Goal: Task Accomplishment & Management: Complete application form

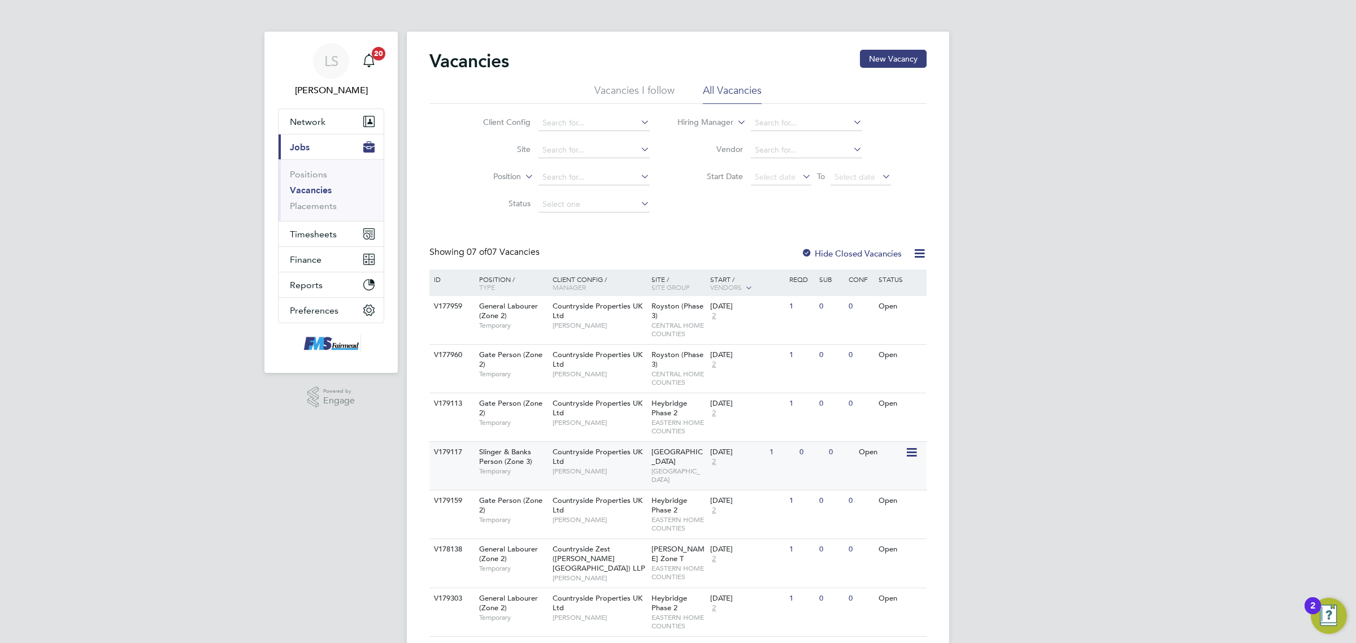
click at [679, 467] on span "EAST LONDON" at bounding box center [678, 476] width 54 height 18
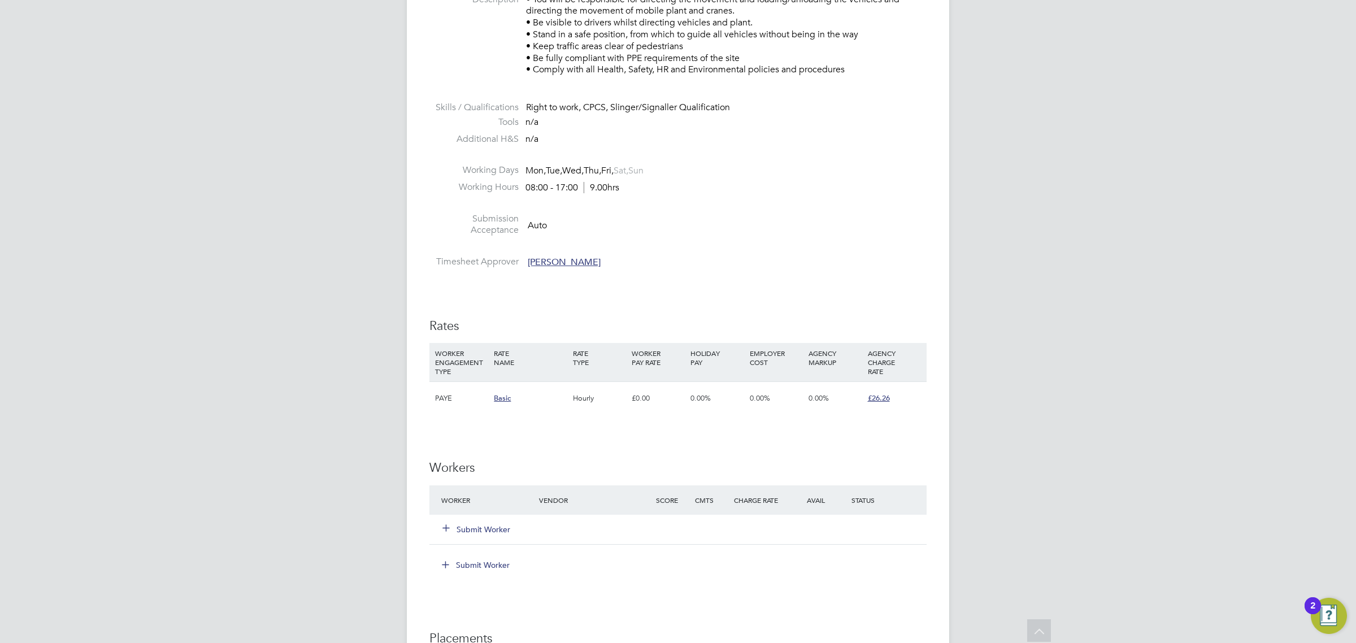
click at [484, 530] on button "Submit Worker" at bounding box center [477, 529] width 68 height 11
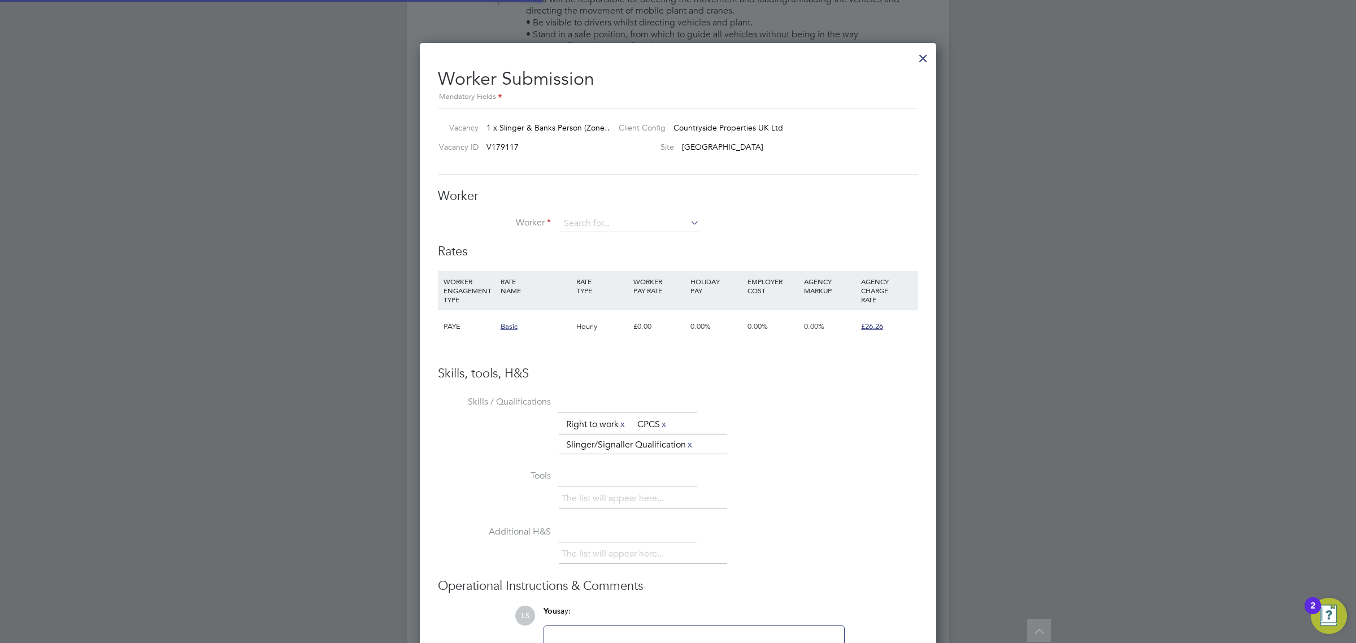
scroll to position [718, 517]
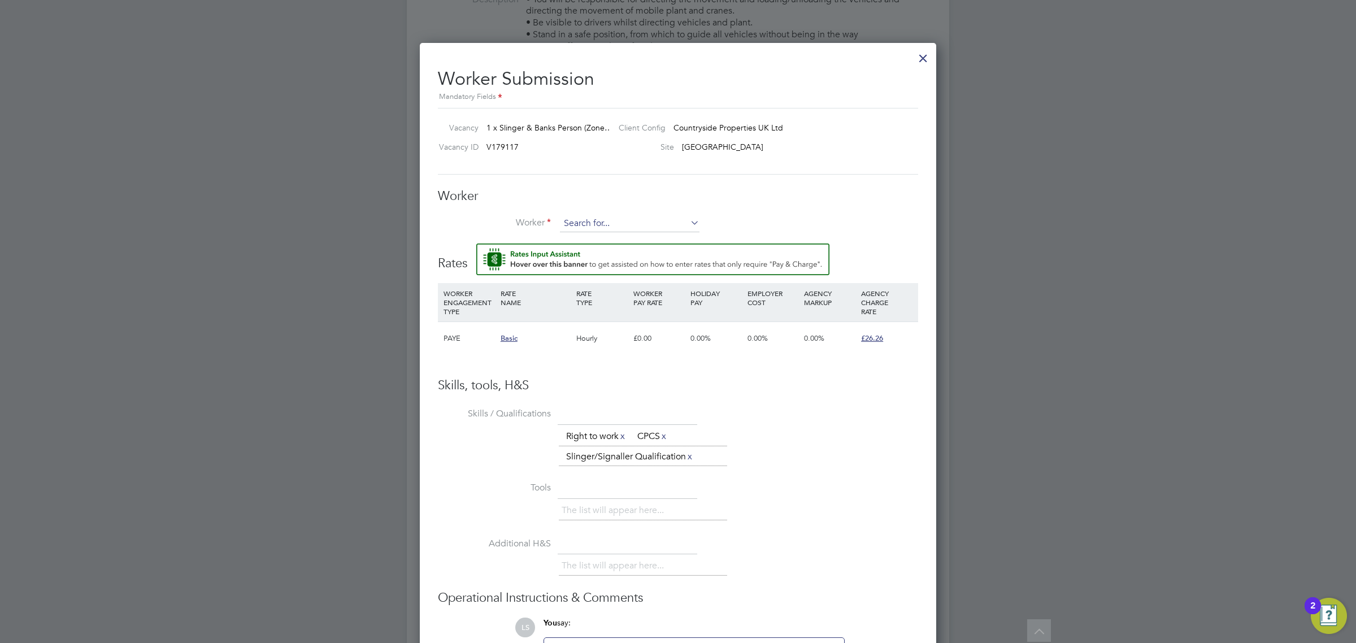
click at [610, 224] on input at bounding box center [630, 223] width 140 height 17
click at [617, 258] on li "Joshua Williams (4077)" at bounding box center [641, 255] width 164 height 15
type input "Joshua Williams (4077)"
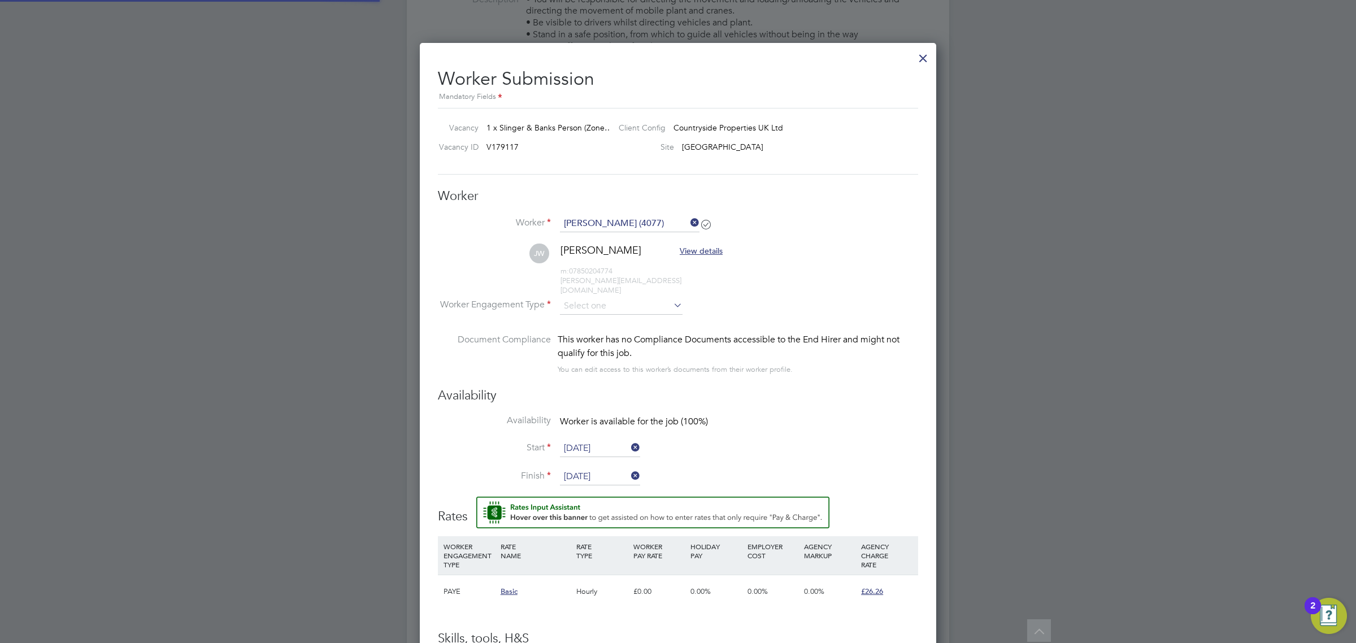
scroll to position [971, 517]
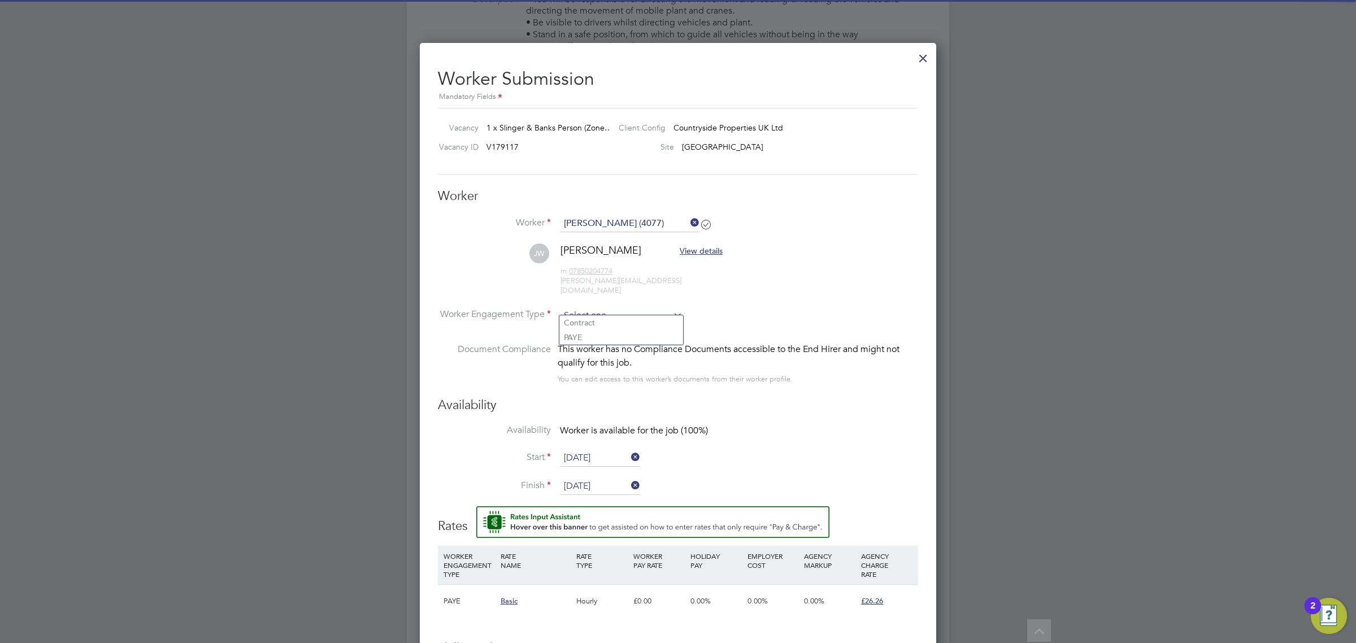
click at [614, 307] on input at bounding box center [621, 315] width 123 height 17
click at [605, 334] on li "PAYE" at bounding box center [621, 337] width 124 height 15
type input "PAYE"
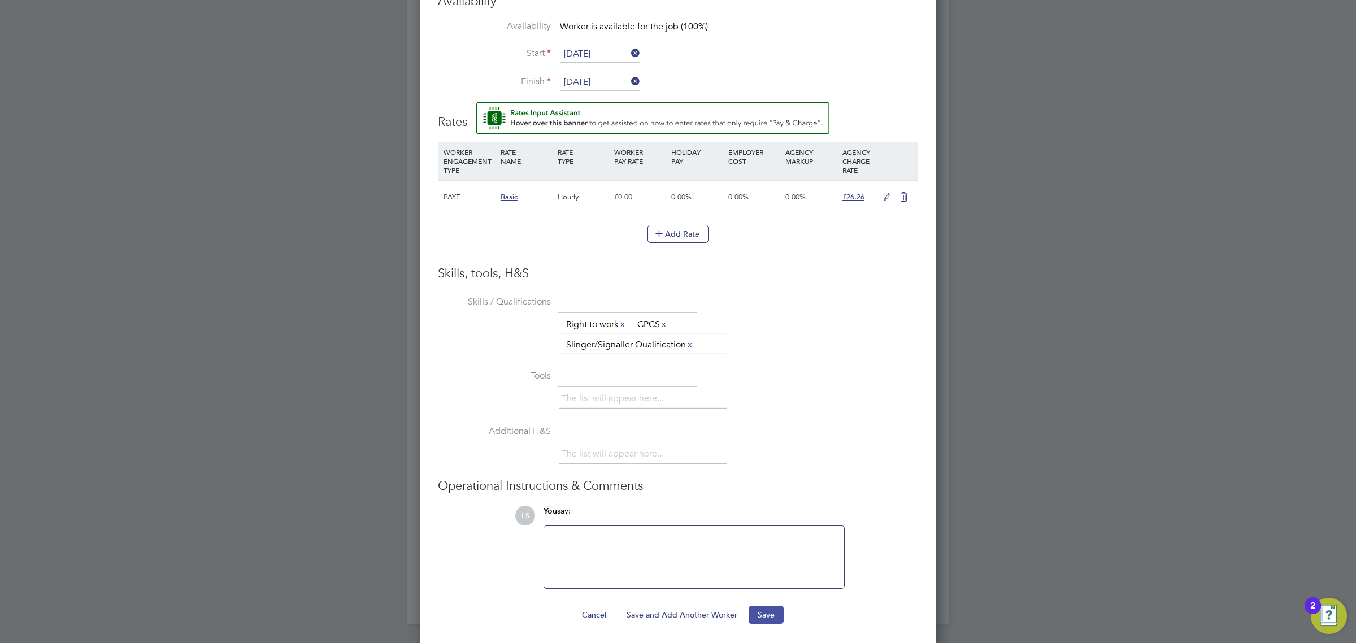
click at [772, 606] on button "Save" at bounding box center [766, 615] width 35 height 18
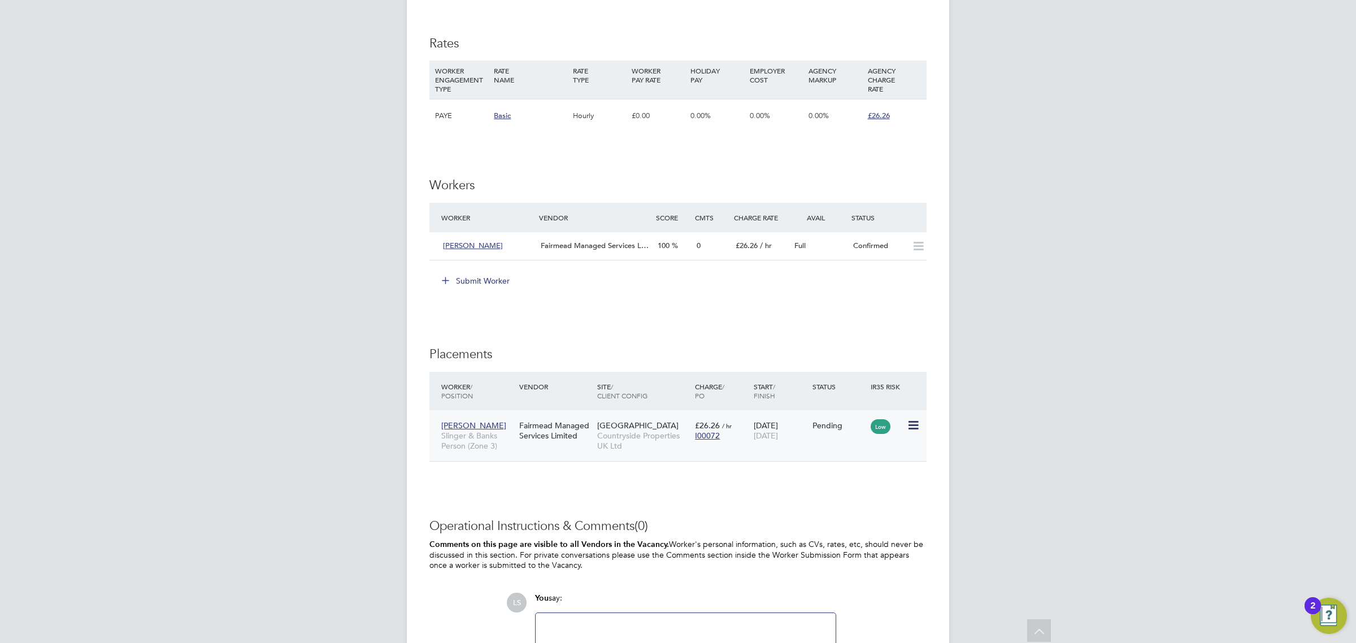
click at [906, 424] on div "Low" at bounding box center [887, 425] width 39 height 21
click at [910, 427] on icon at bounding box center [912, 426] width 11 height 14
click at [867, 492] on li "Start" at bounding box center [878, 496] width 80 height 16
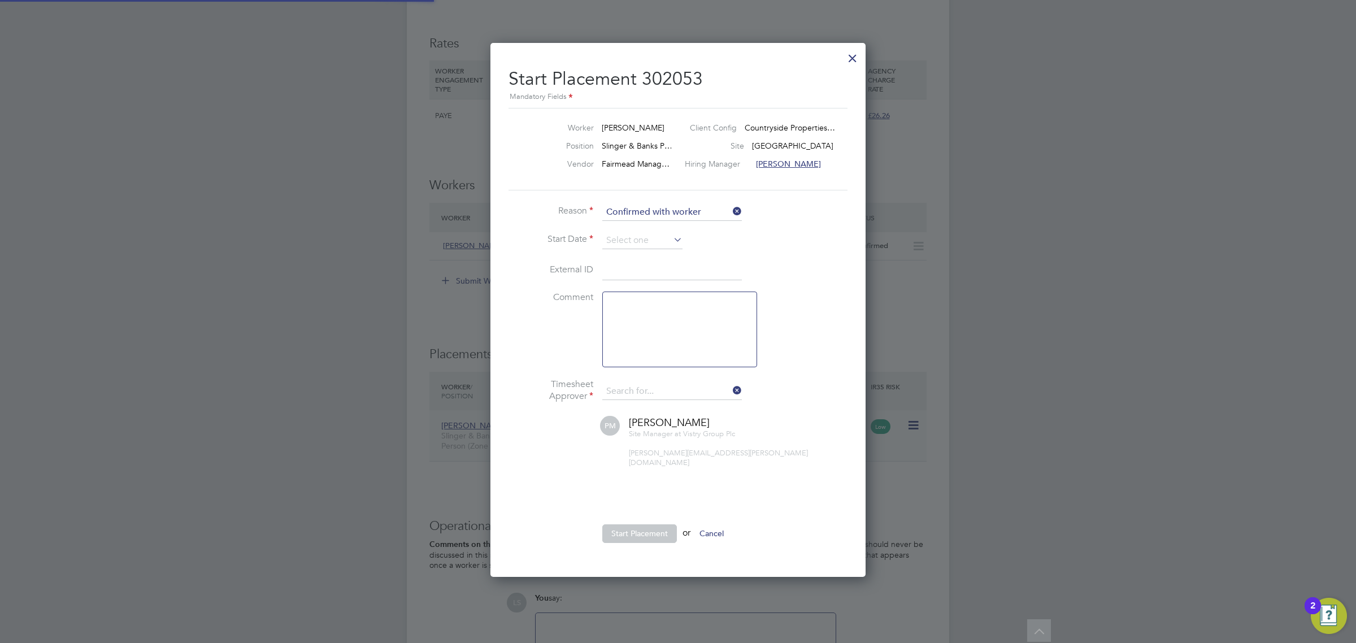
type input "Paul Marcus"
click at [626, 241] on input at bounding box center [642, 240] width 80 height 17
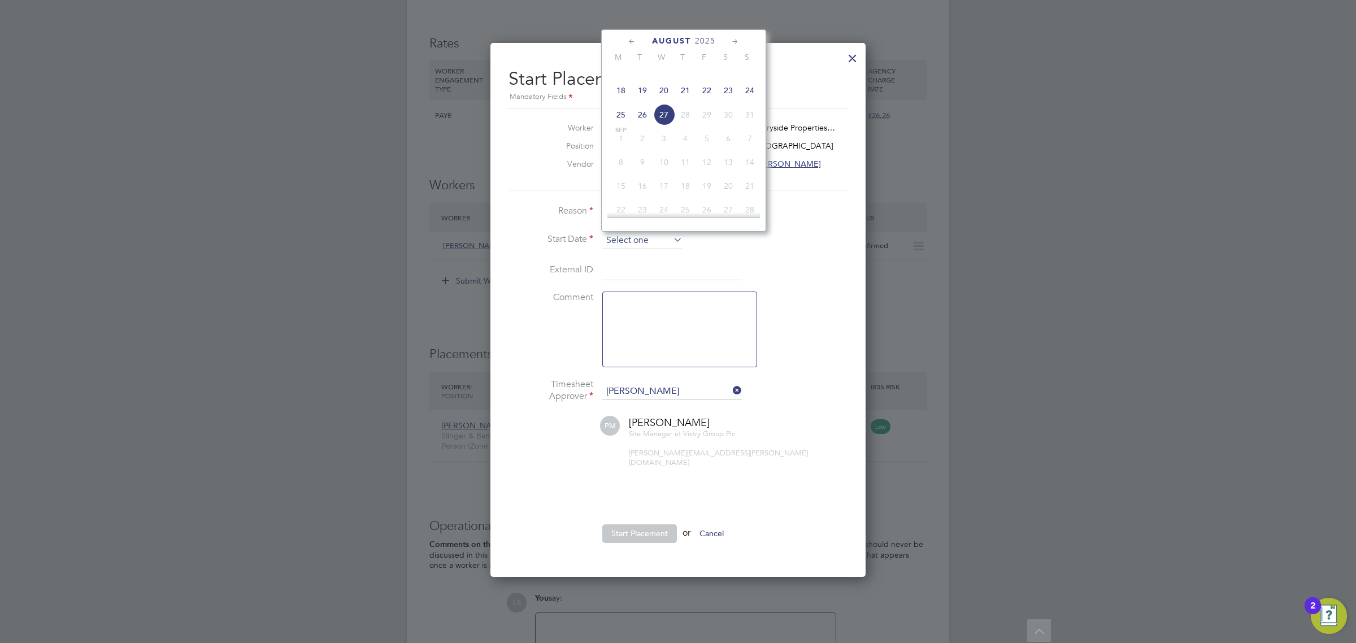
click at [632, 241] on input at bounding box center [642, 240] width 80 height 17
click at [645, 125] on span "26" at bounding box center [642, 114] width 21 height 21
type input "[DATE]"
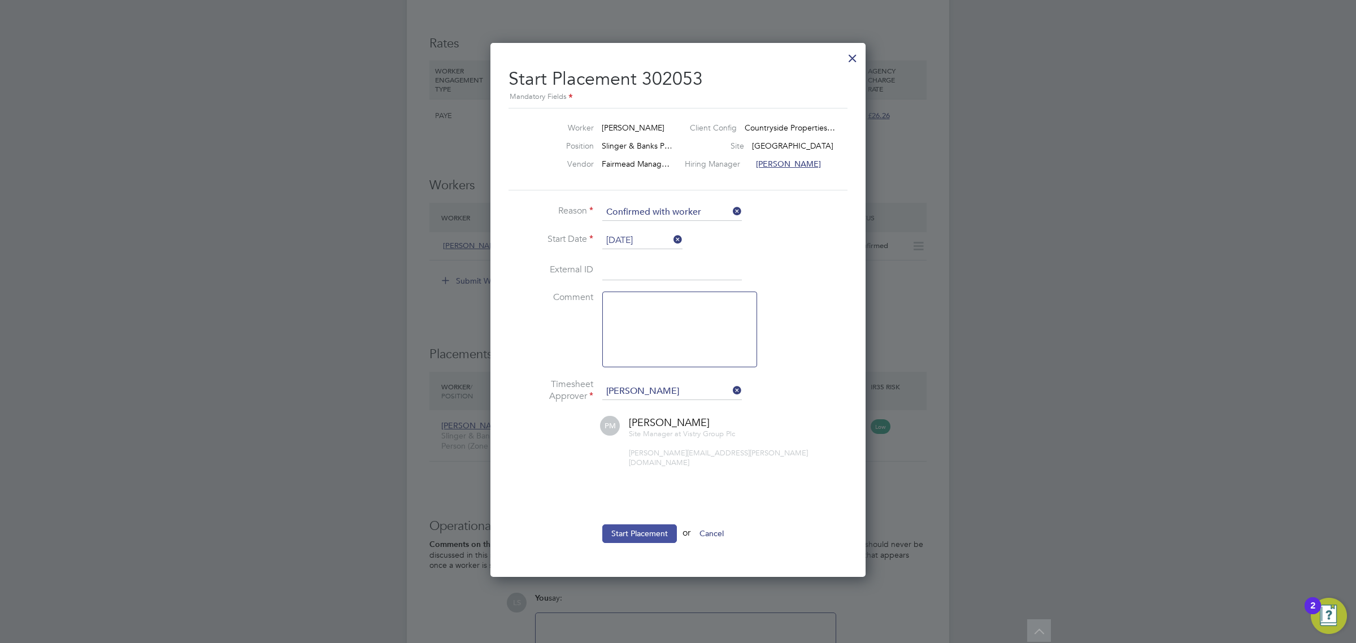
click at [640, 524] on button "Start Placement" at bounding box center [639, 533] width 75 height 18
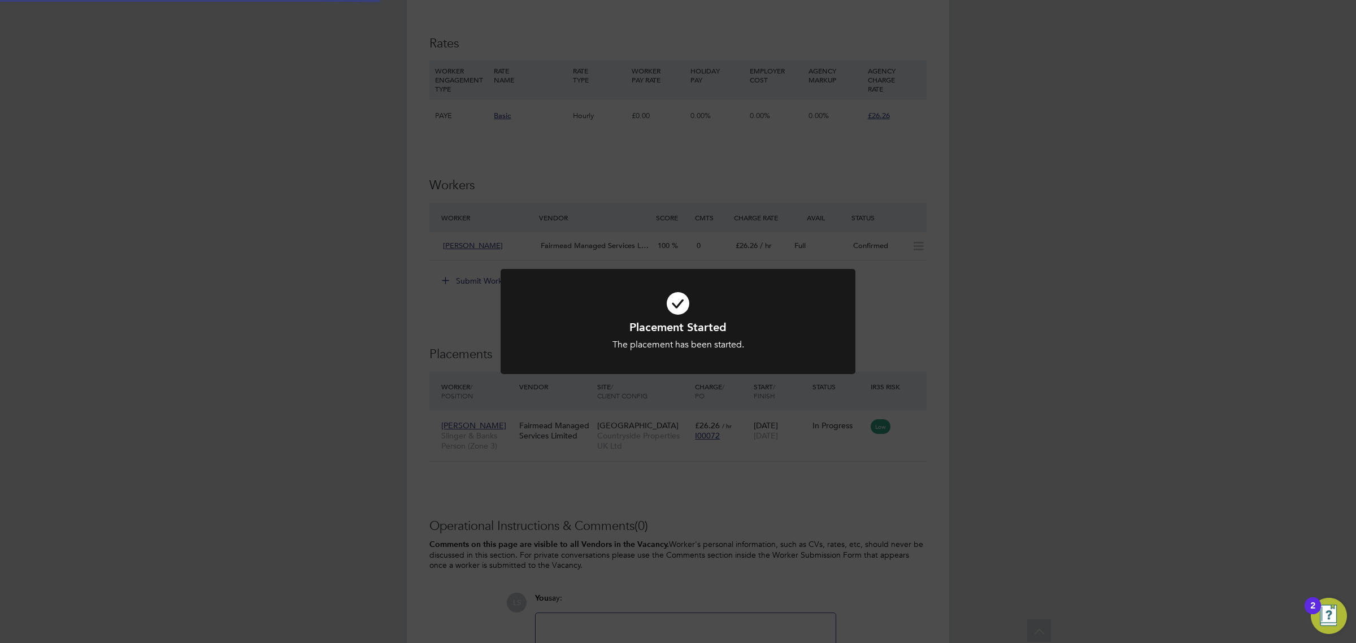
click at [912, 472] on div "Placement Started The placement has been started. Cancel Okay" at bounding box center [678, 321] width 1356 height 643
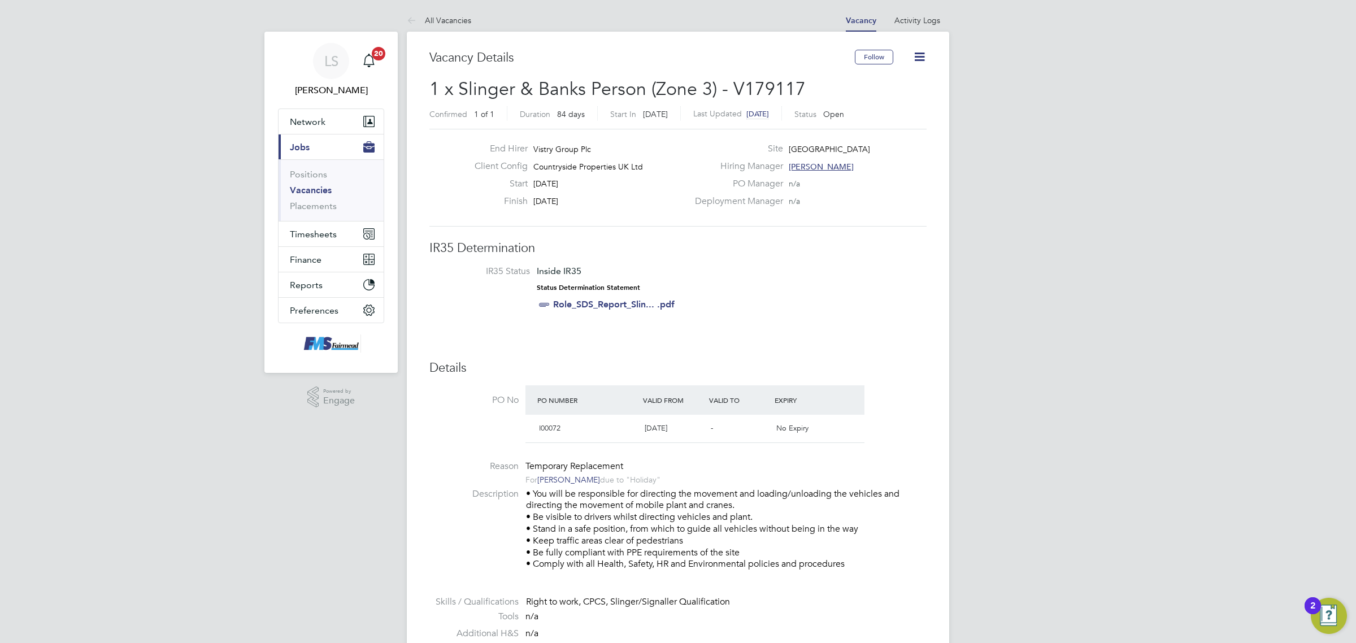
click at [318, 186] on link "Vacancies" at bounding box center [311, 190] width 42 height 11
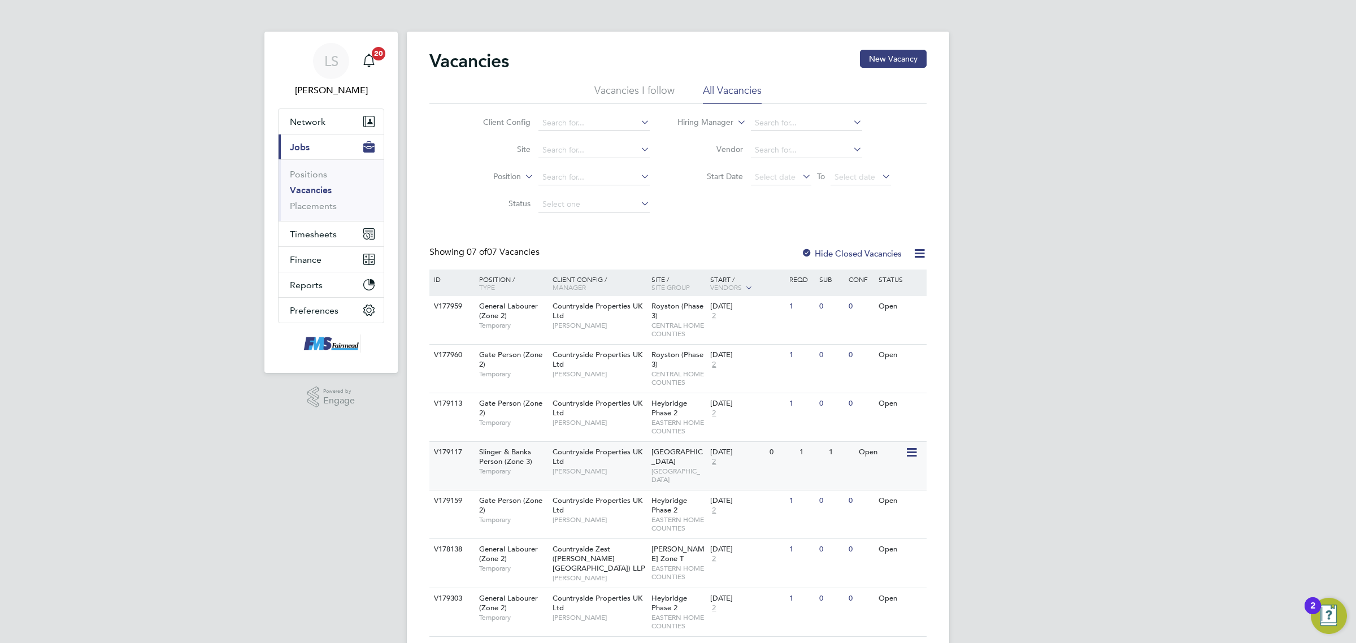
click at [764, 458] on div "26 Aug 2025 2" at bounding box center [736, 457] width 59 height 31
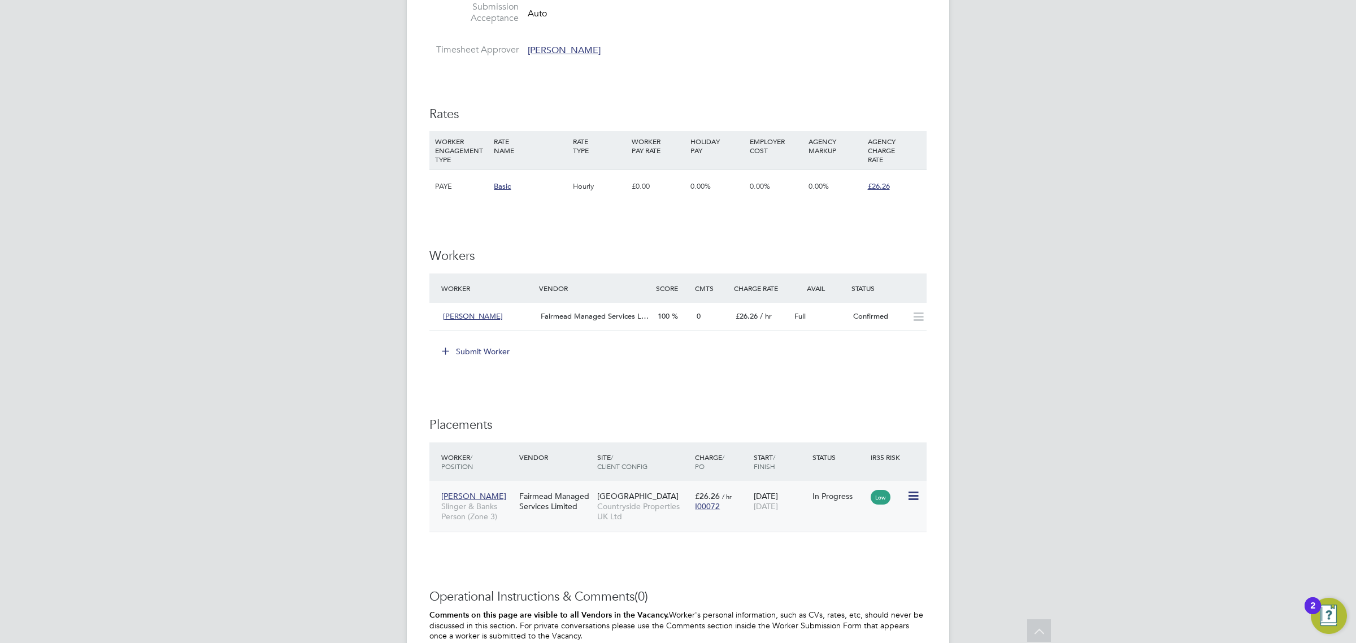
click at [912, 492] on icon at bounding box center [912, 496] width 11 height 14
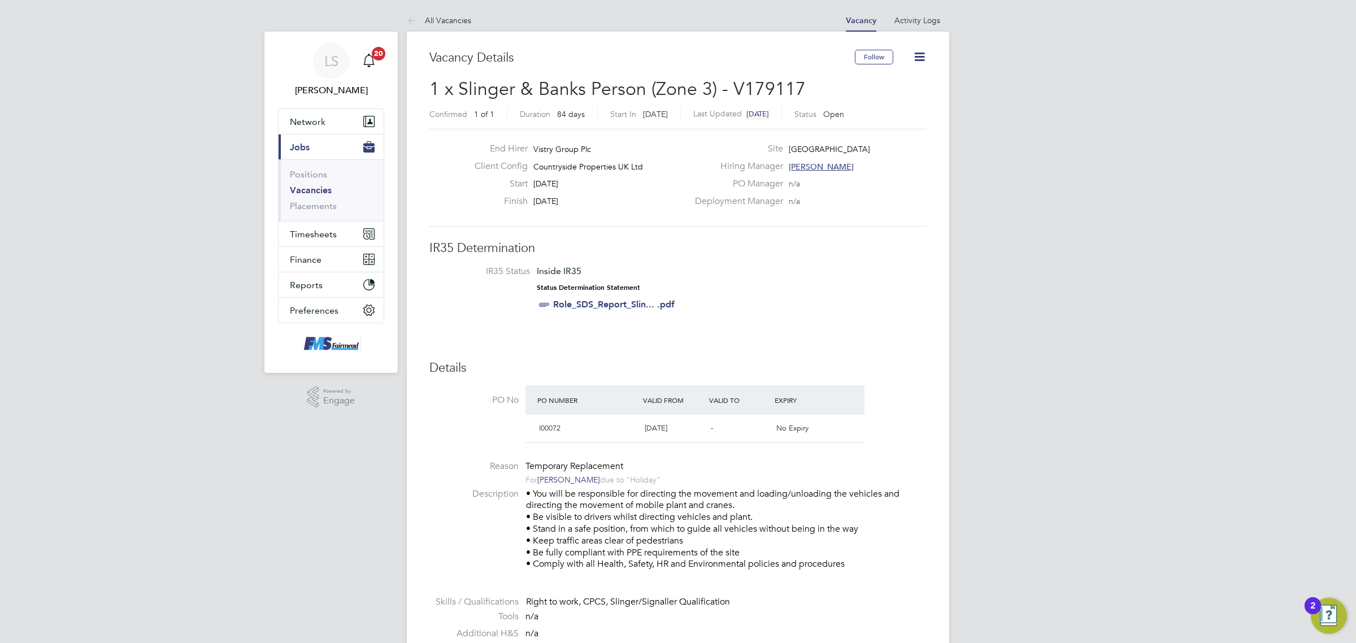
click at [920, 59] on icon at bounding box center [919, 57] width 14 height 14
click at [896, 99] on li "Update Status" at bounding box center [892, 100] width 66 height 16
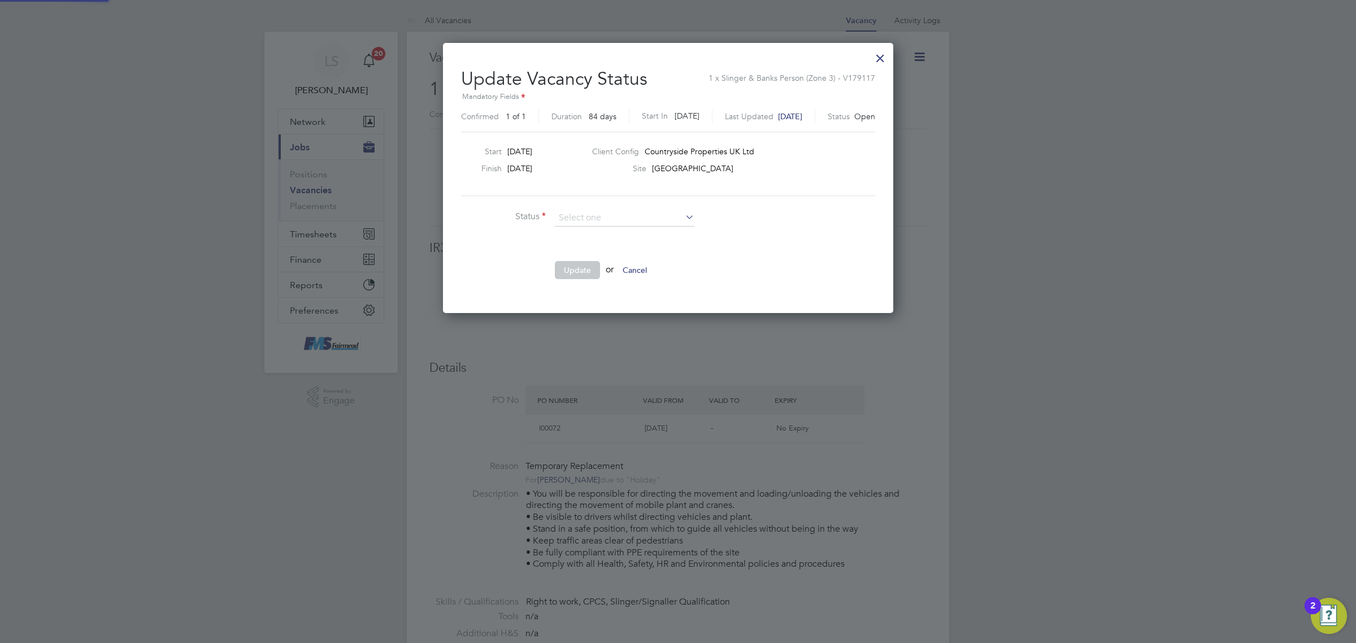
scroll to position [269, 471]
click at [614, 243] on li "Closed" at bounding box center [624, 248] width 141 height 15
type input "Closed"
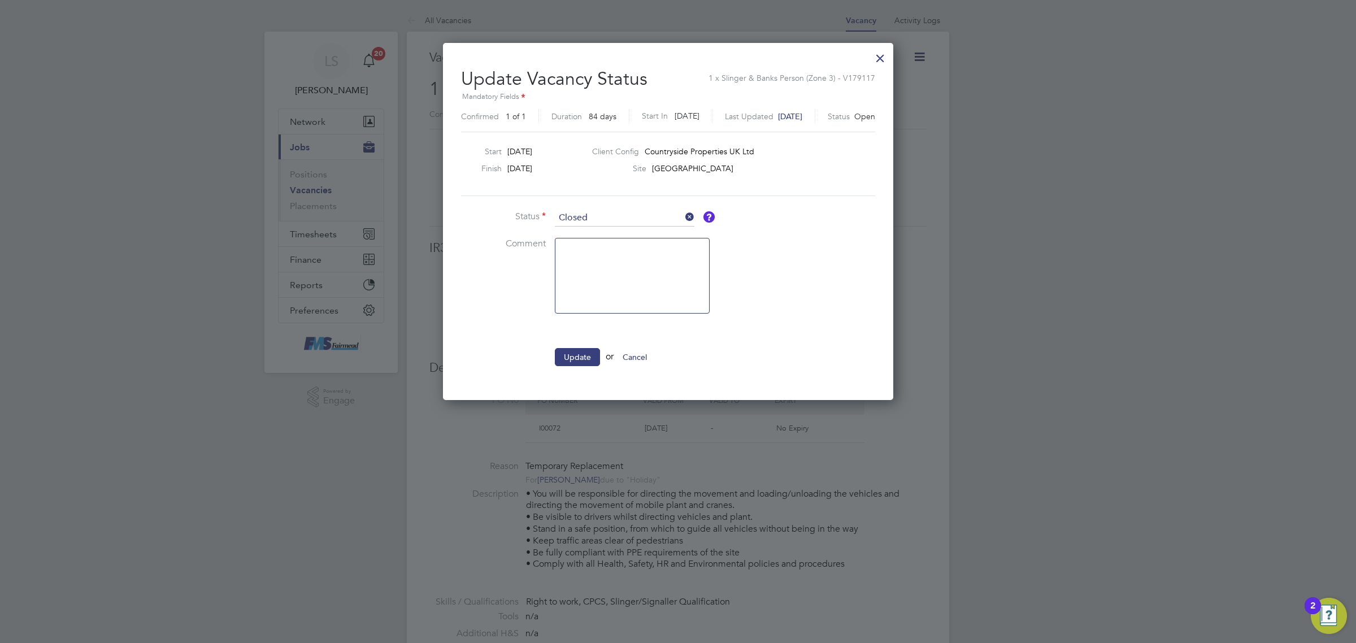
scroll to position [358, 471]
click at [571, 353] on button "Update" at bounding box center [577, 357] width 45 height 18
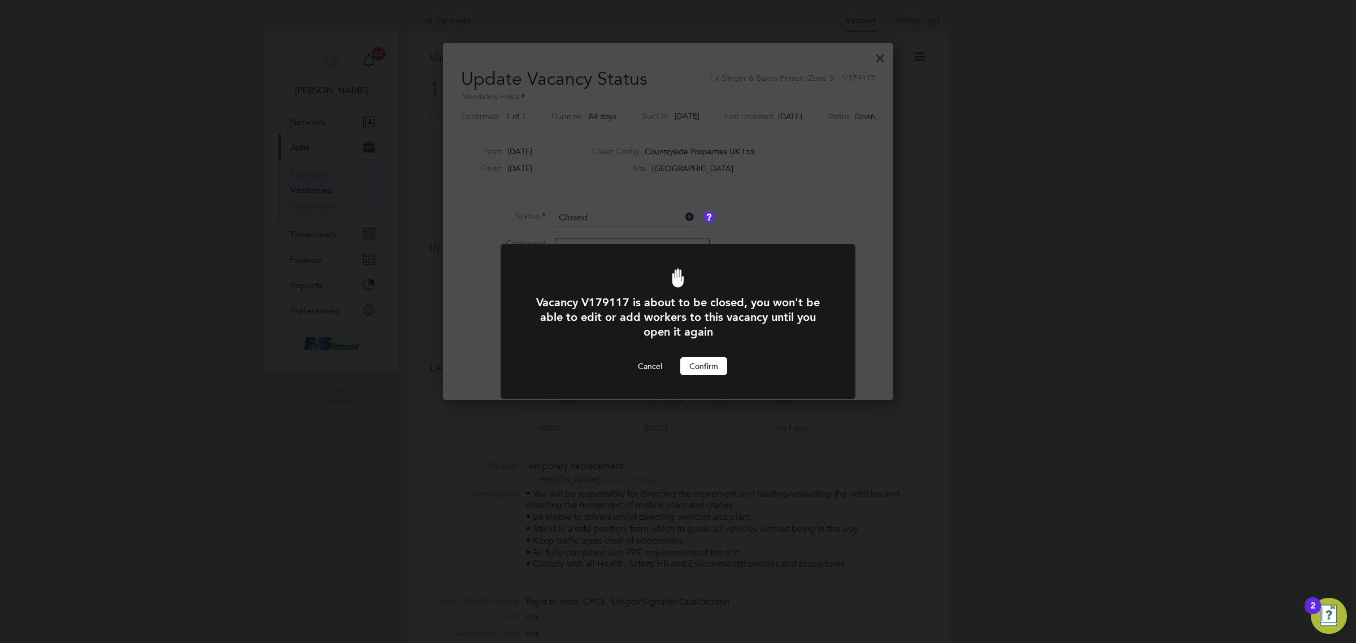
click at [697, 364] on button "Confirm" at bounding box center [703, 366] width 47 height 18
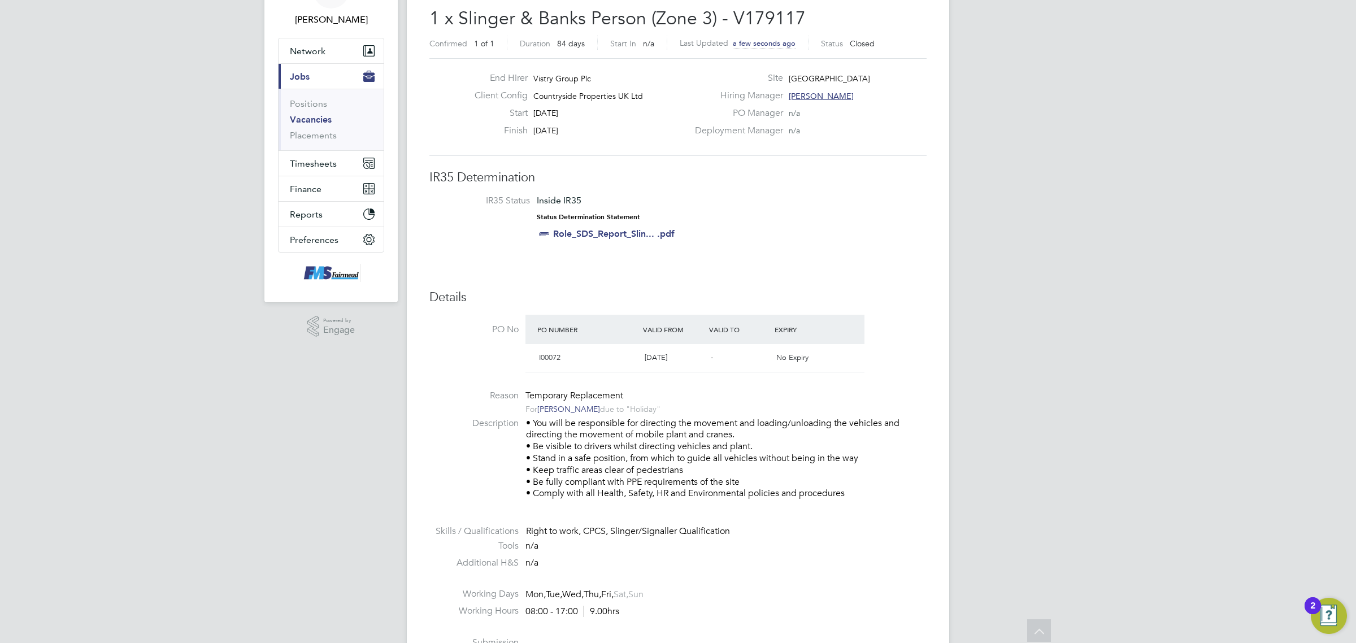
click at [291, 113] on li "Positions" at bounding box center [332, 106] width 85 height 16
click at [315, 123] on link "Vacancies" at bounding box center [311, 119] width 42 height 11
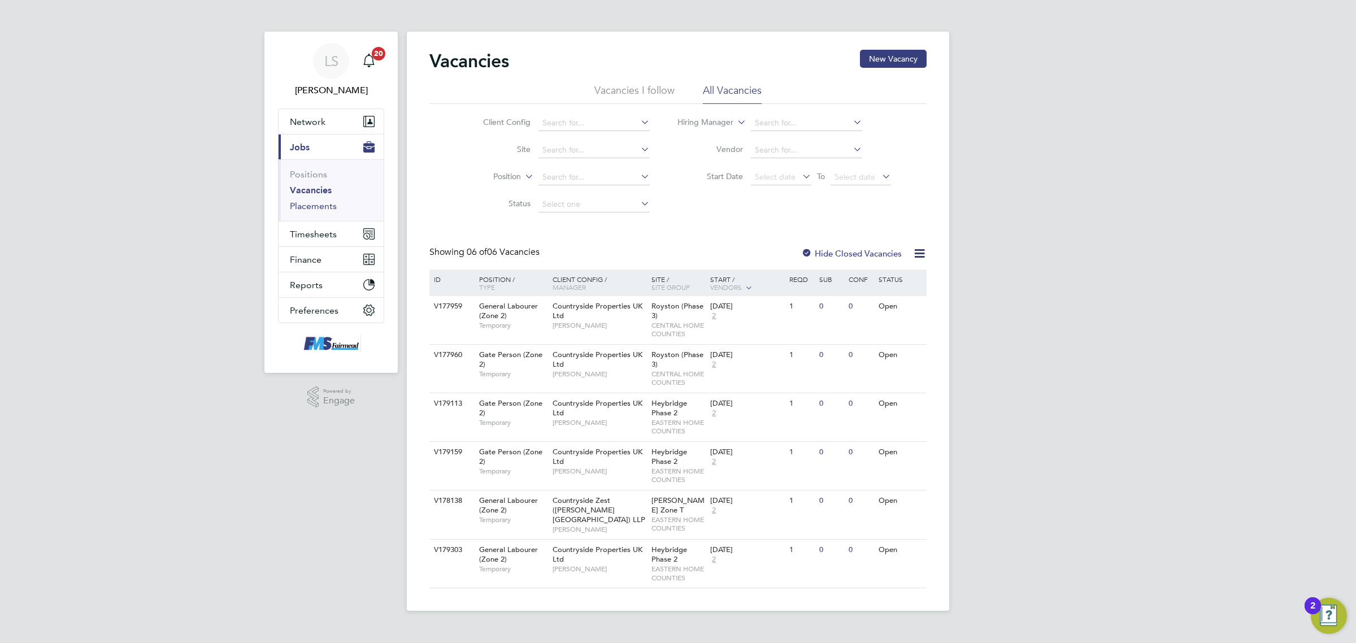
click at [323, 209] on link "Placements" at bounding box center [313, 206] width 47 height 11
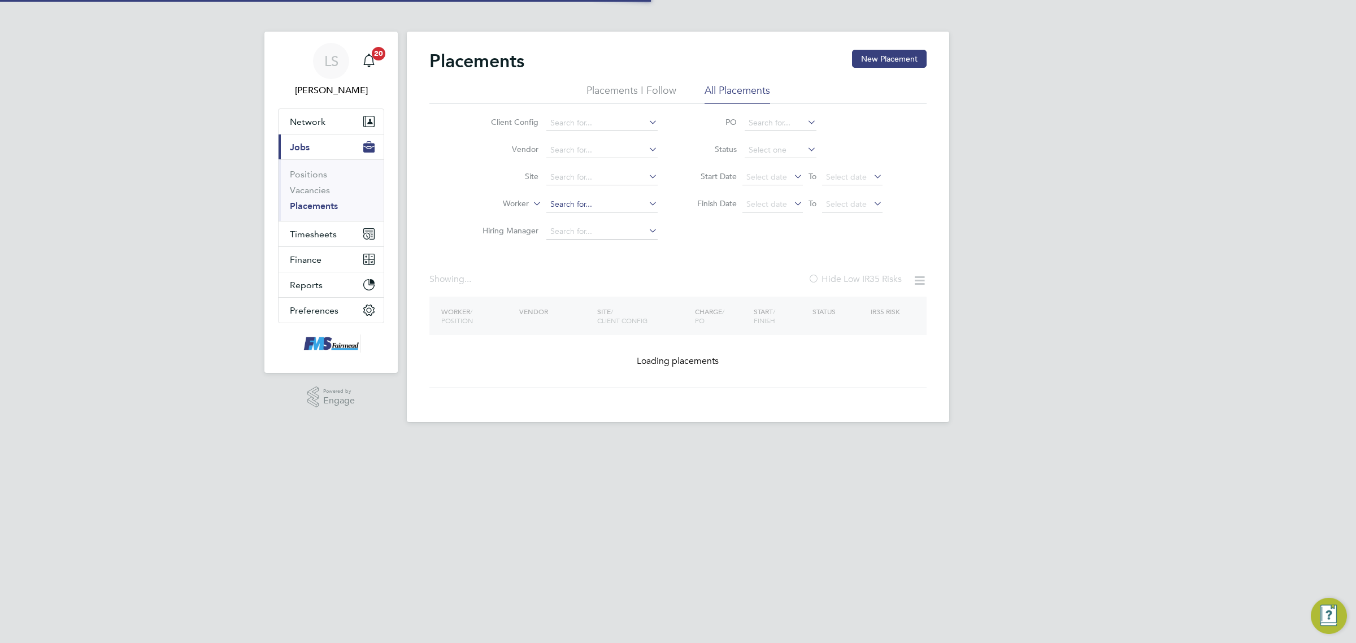
click at [575, 204] on input at bounding box center [601, 205] width 111 height 16
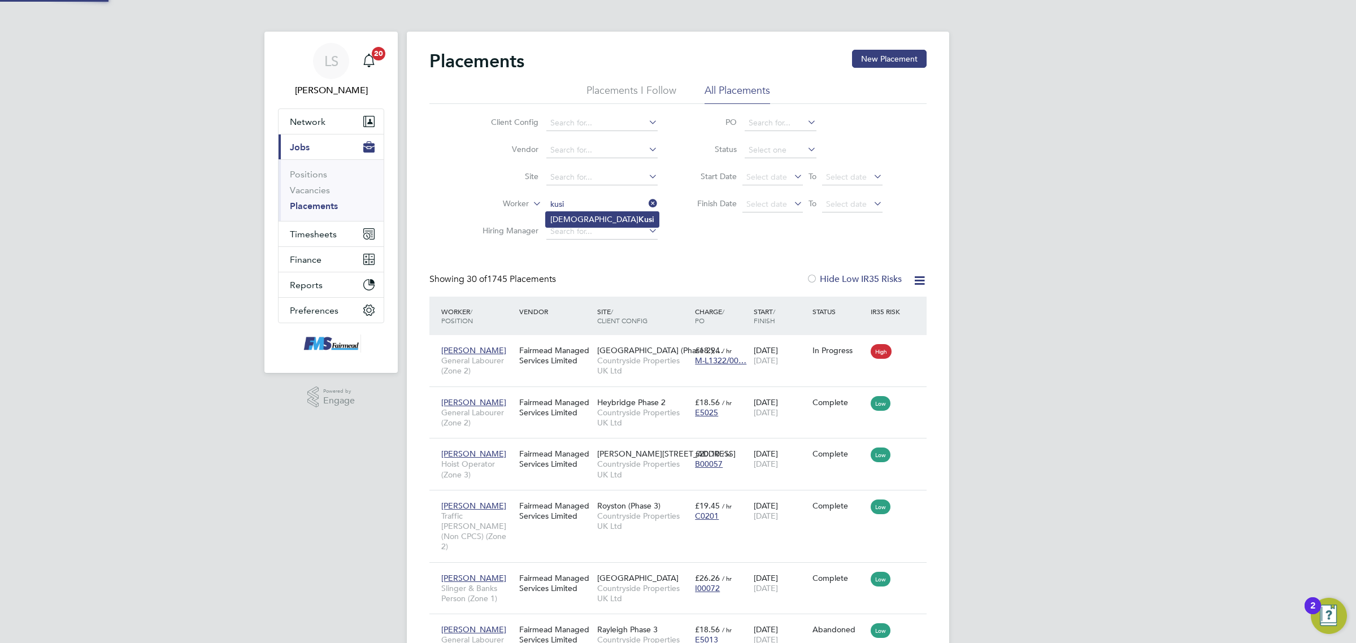
click at [584, 216] on li "Christian Kusi" at bounding box center [602, 219] width 113 height 15
type input "Christian Kusi"
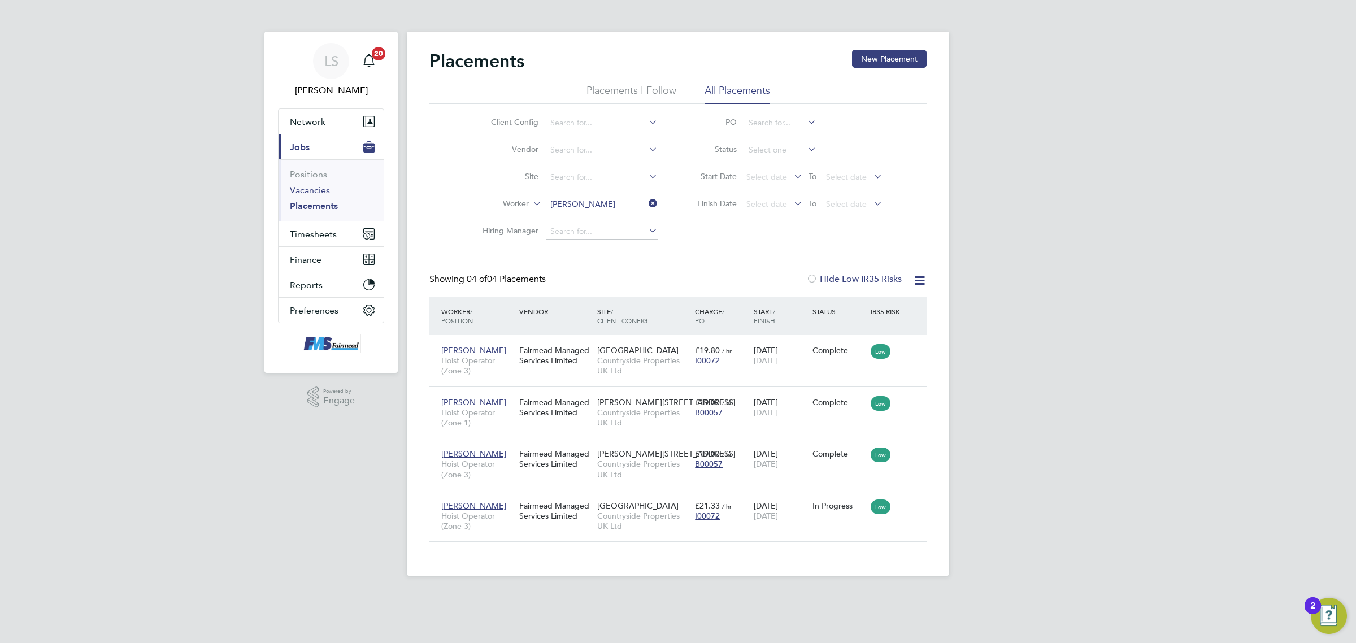
click at [301, 187] on link "Vacancies" at bounding box center [310, 190] width 40 height 11
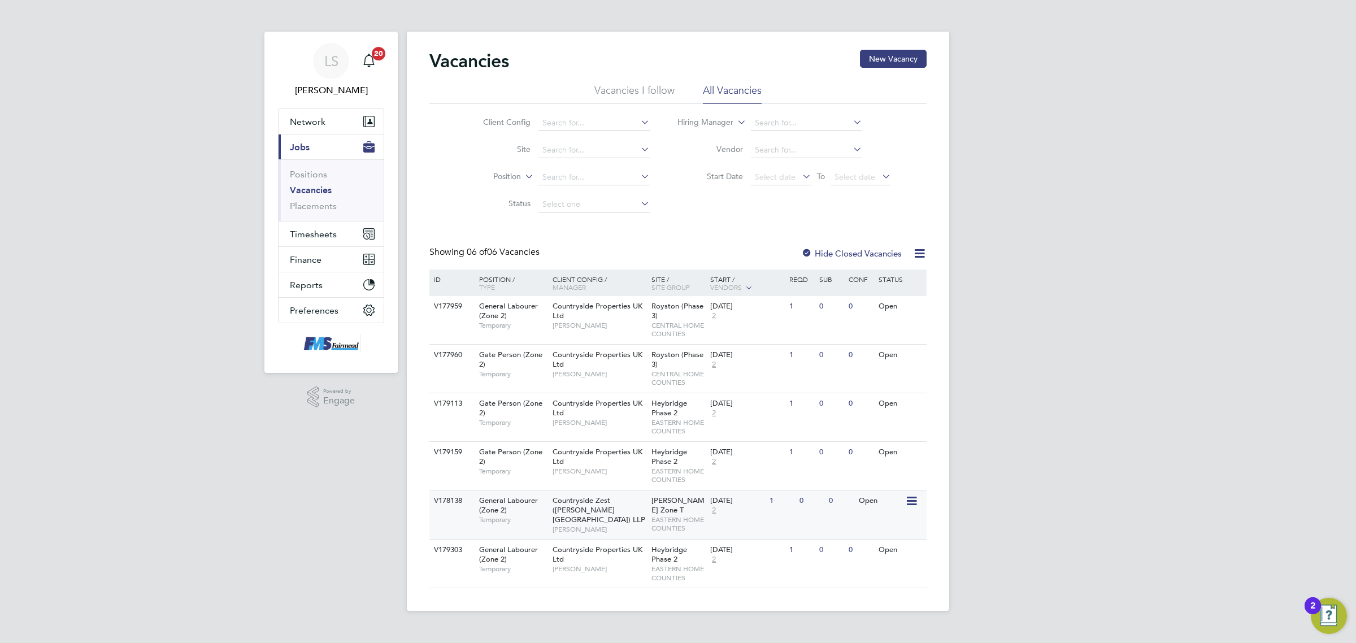
click at [747, 507] on div "26 Aug 2025 2" at bounding box center [736, 505] width 59 height 31
click at [758, 467] on div "26 Aug 2025 2" at bounding box center [736, 457] width 59 height 31
click at [741, 421] on div "26 Aug 2025 2" at bounding box center [736, 408] width 59 height 31
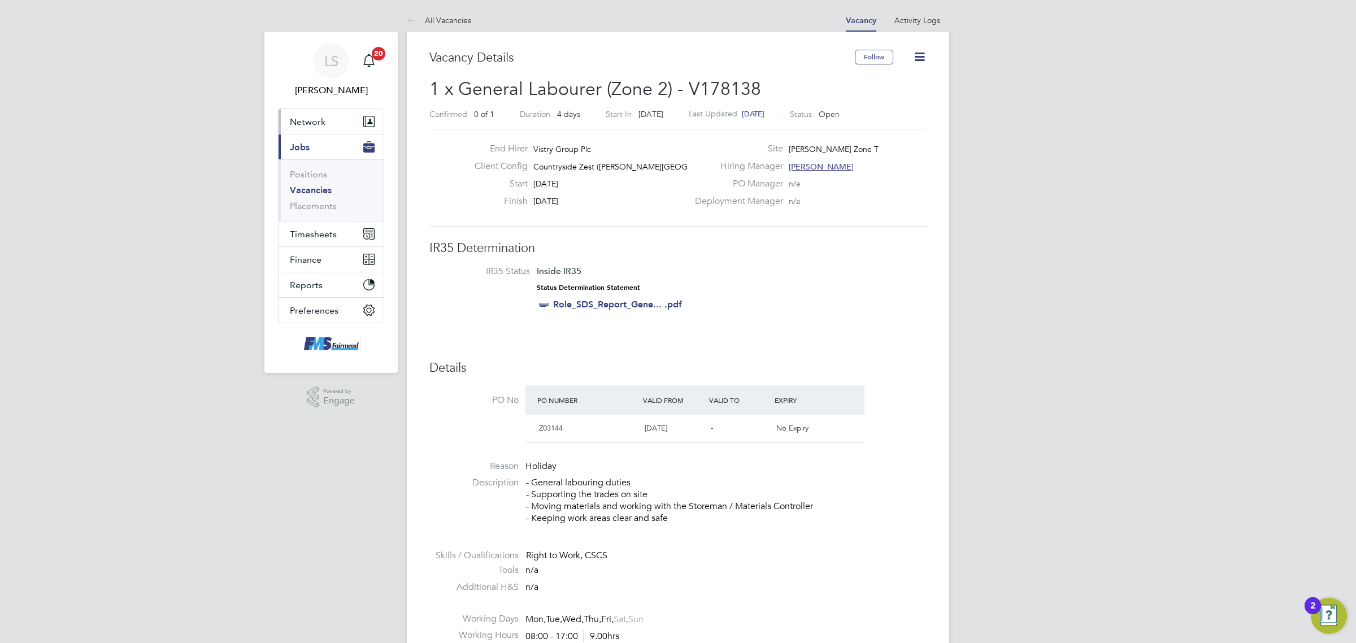
click at [331, 123] on button "Network" at bounding box center [331, 121] width 105 height 25
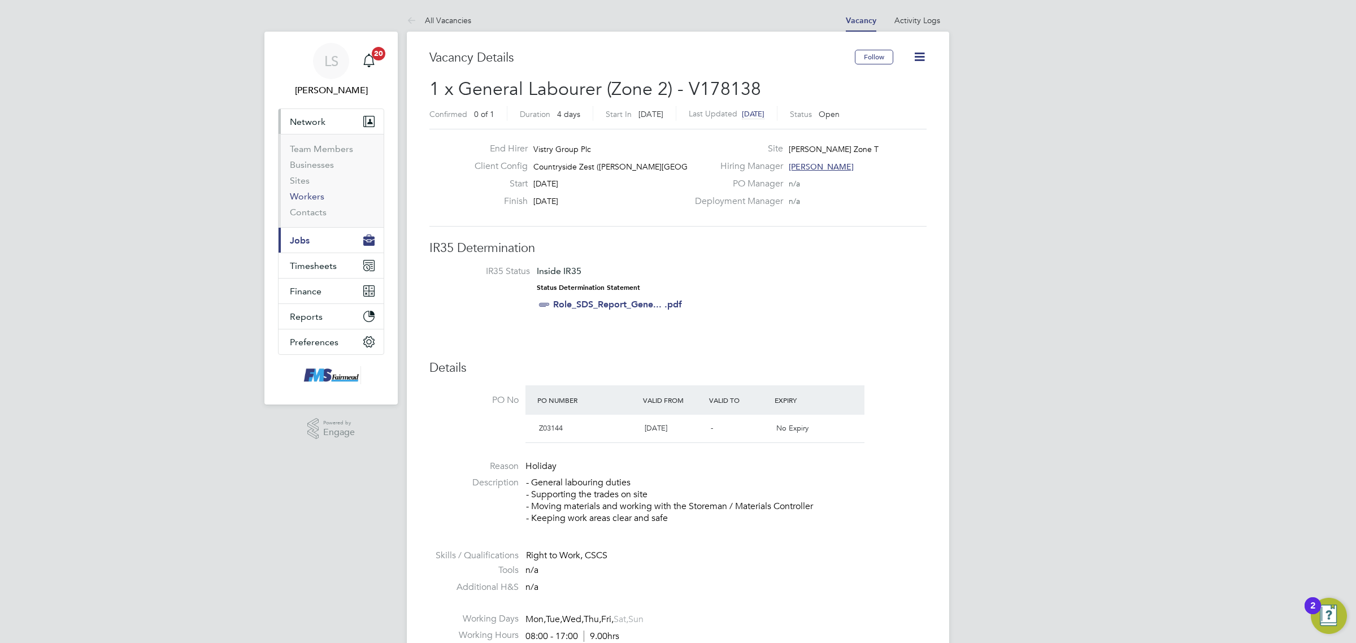
click at [312, 195] on link "Workers" at bounding box center [307, 196] width 34 height 11
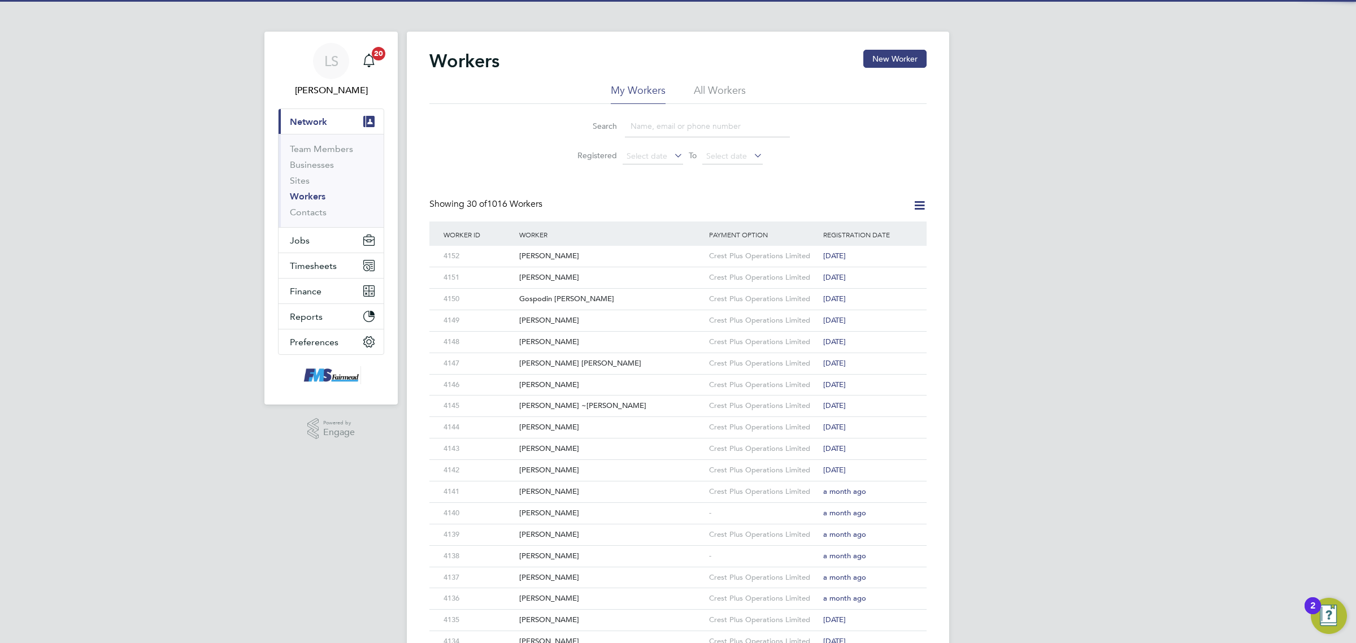
click at [664, 133] on input at bounding box center [707, 126] width 165 height 22
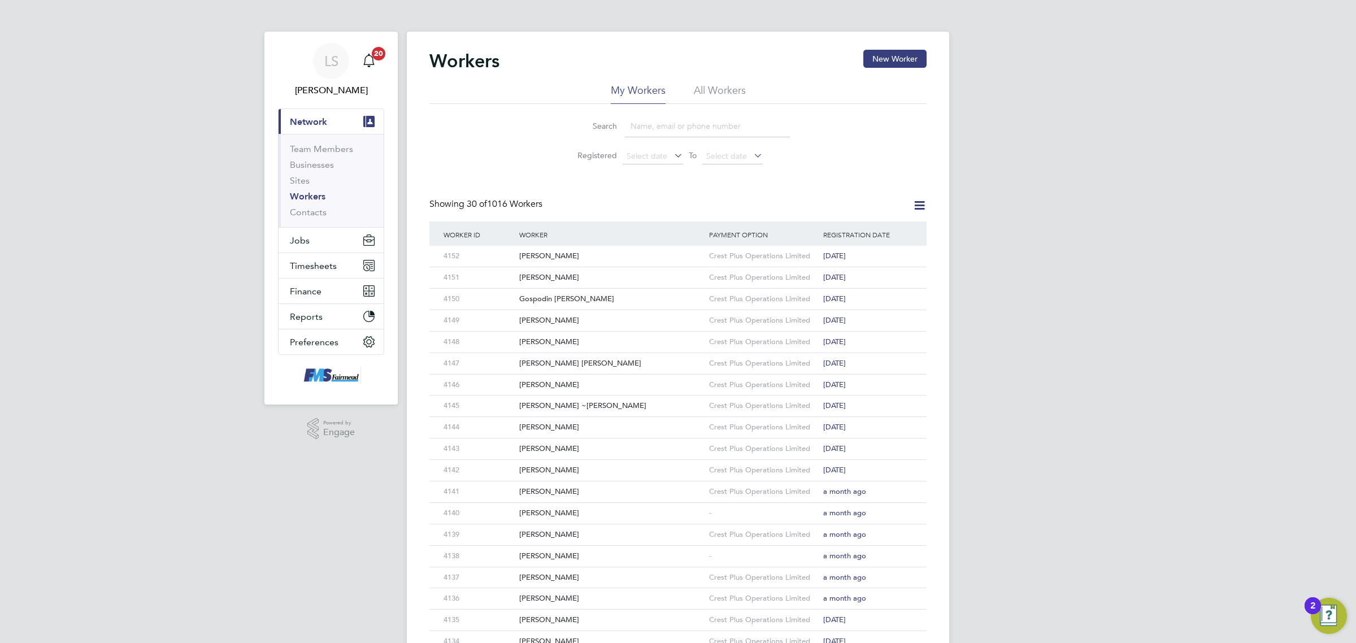
click at [664, 133] on input at bounding box center [707, 126] width 165 height 22
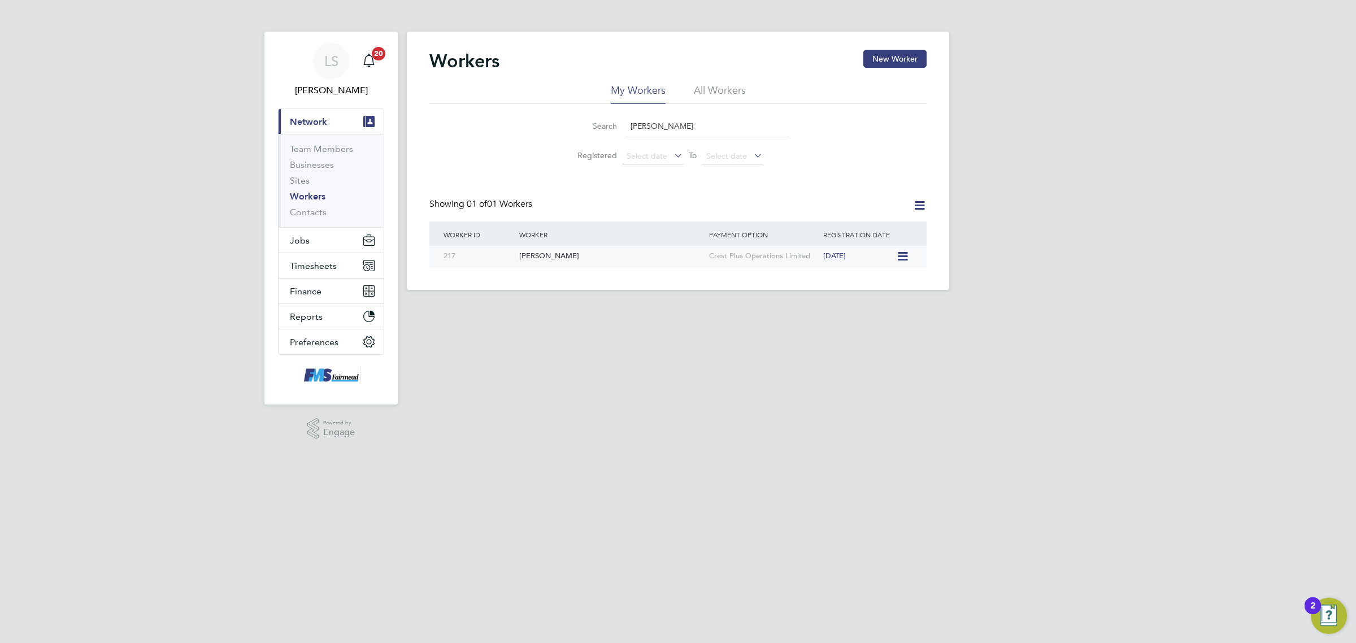
type input "john new"
click at [532, 260] on div "[PERSON_NAME]" at bounding box center [611, 256] width 190 height 21
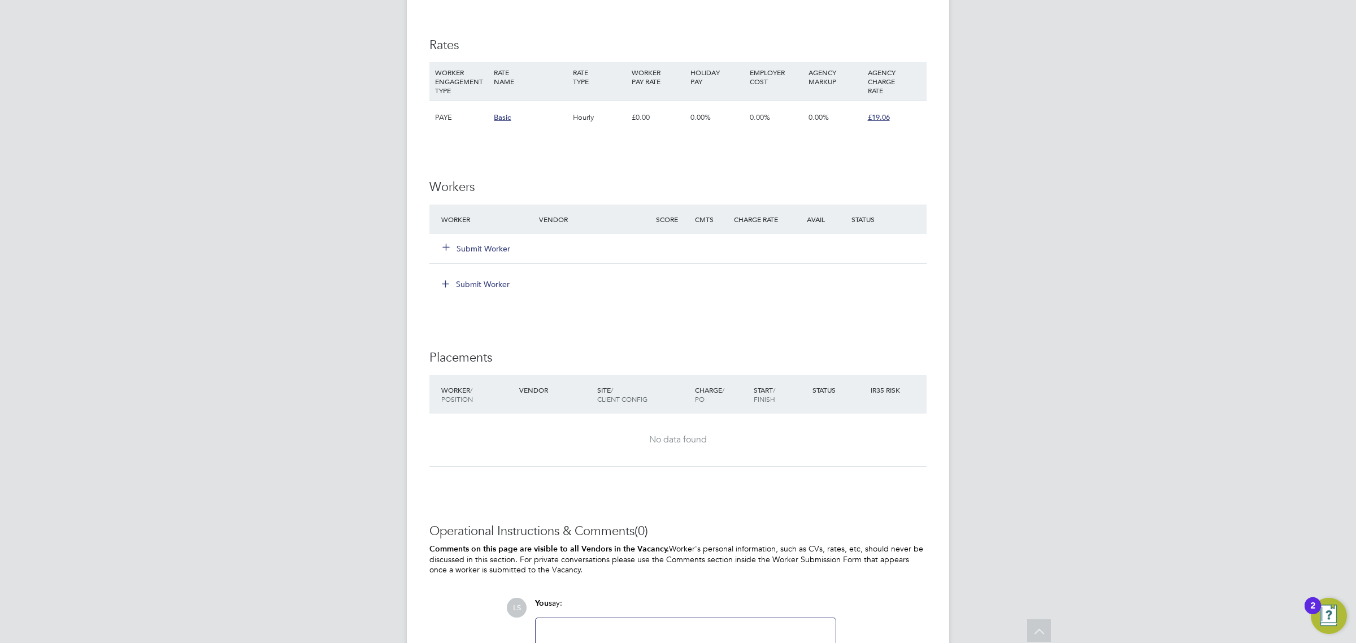
scroll to position [847, 0]
click at [478, 246] on button "Submit Worker" at bounding box center [477, 246] width 68 height 11
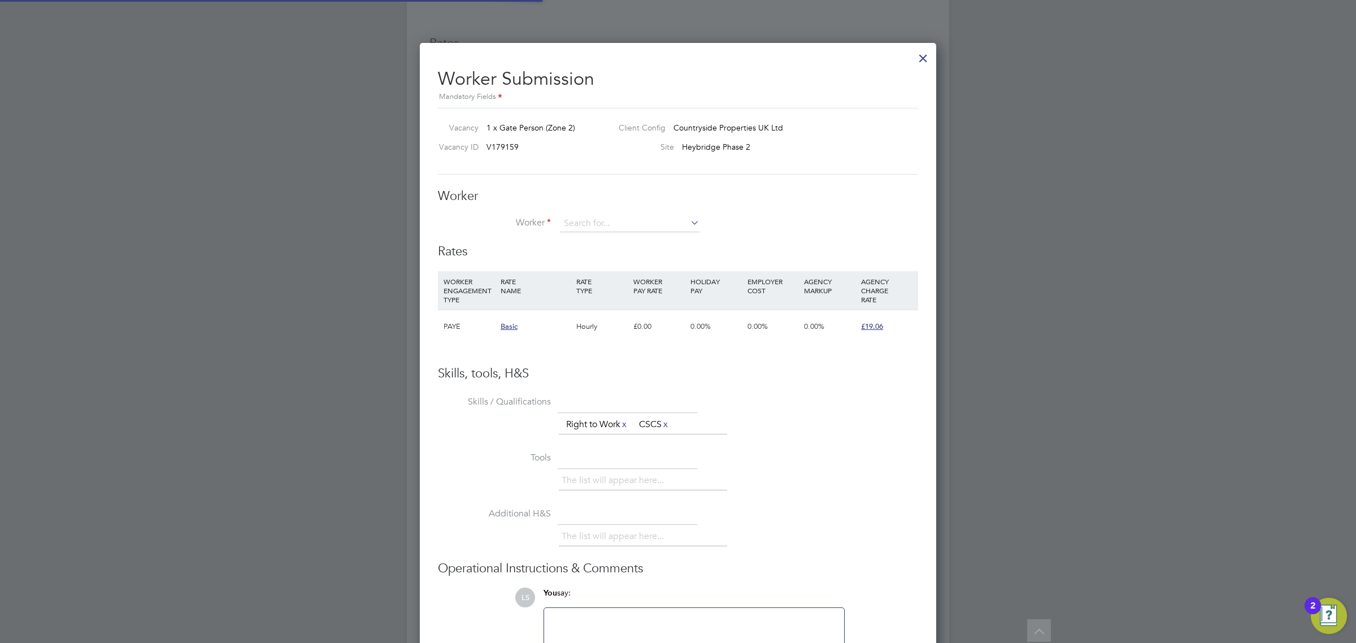
scroll to position [687, 517]
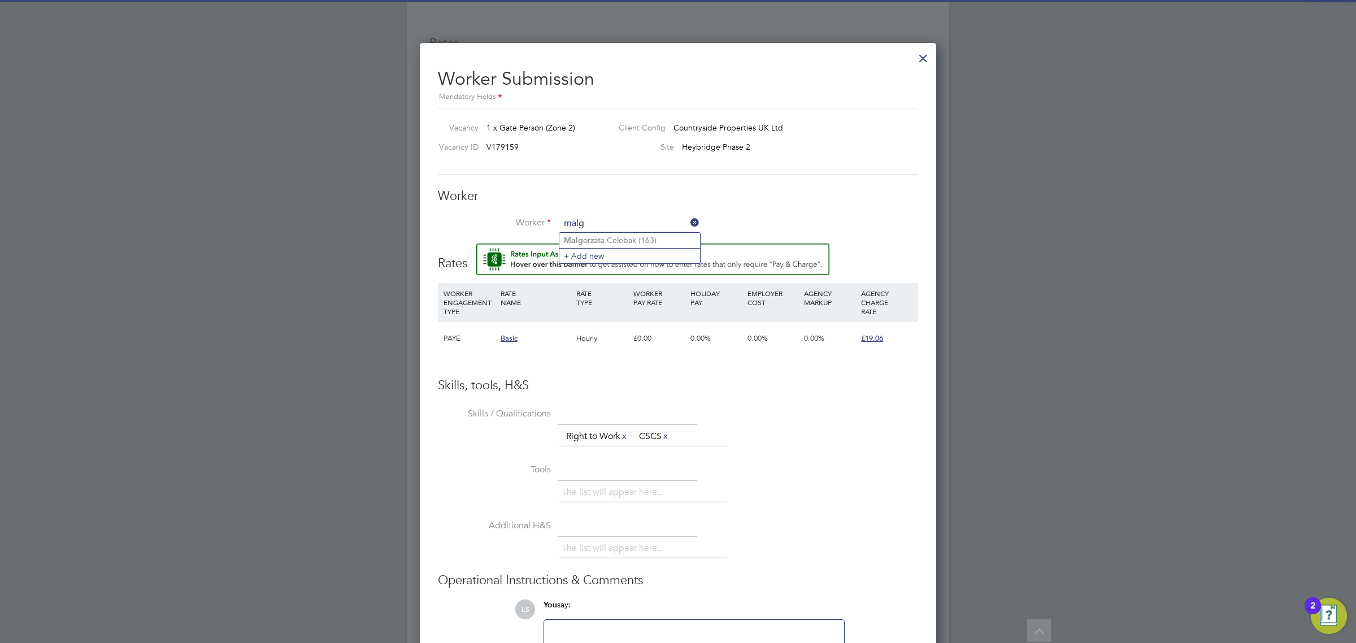
click at [580, 230] on input "malg" at bounding box center [630, 223] width 140 height 17
click at [582, 236] on li "Malg orzata Celebak (163)" at bounding box center [629, 240] width 141 height 15
type input "Malgorzata Celebak (163)"
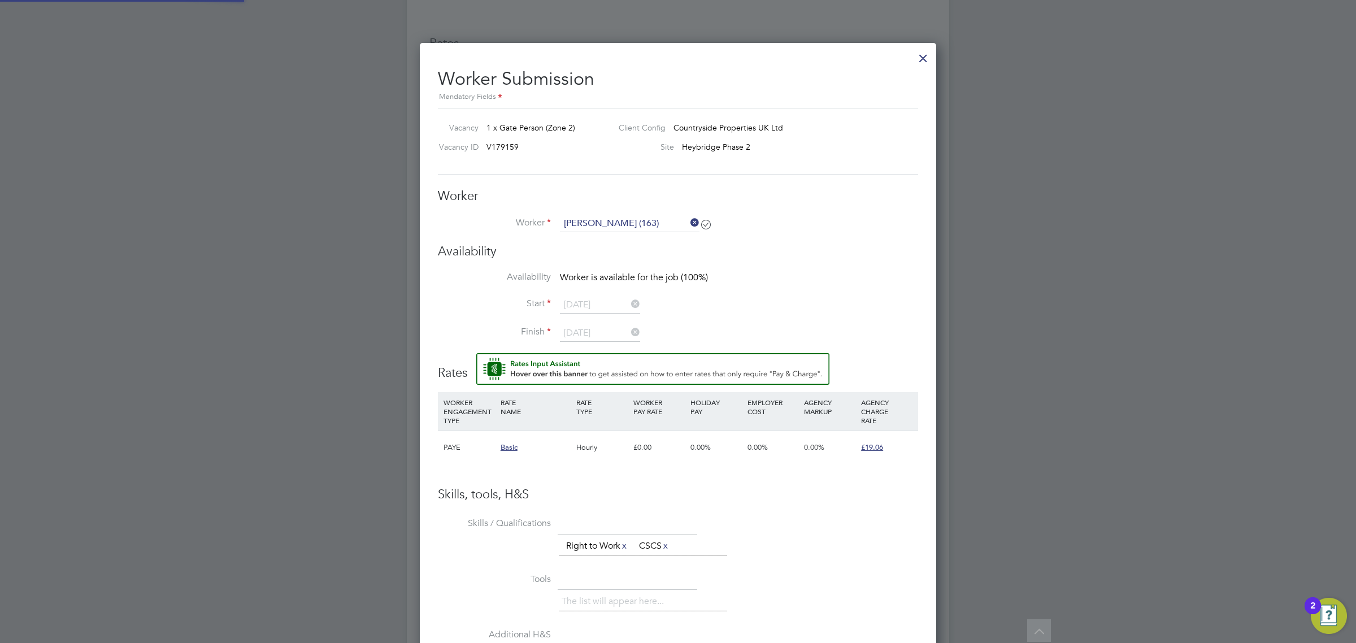
scroll to position [841, 517]
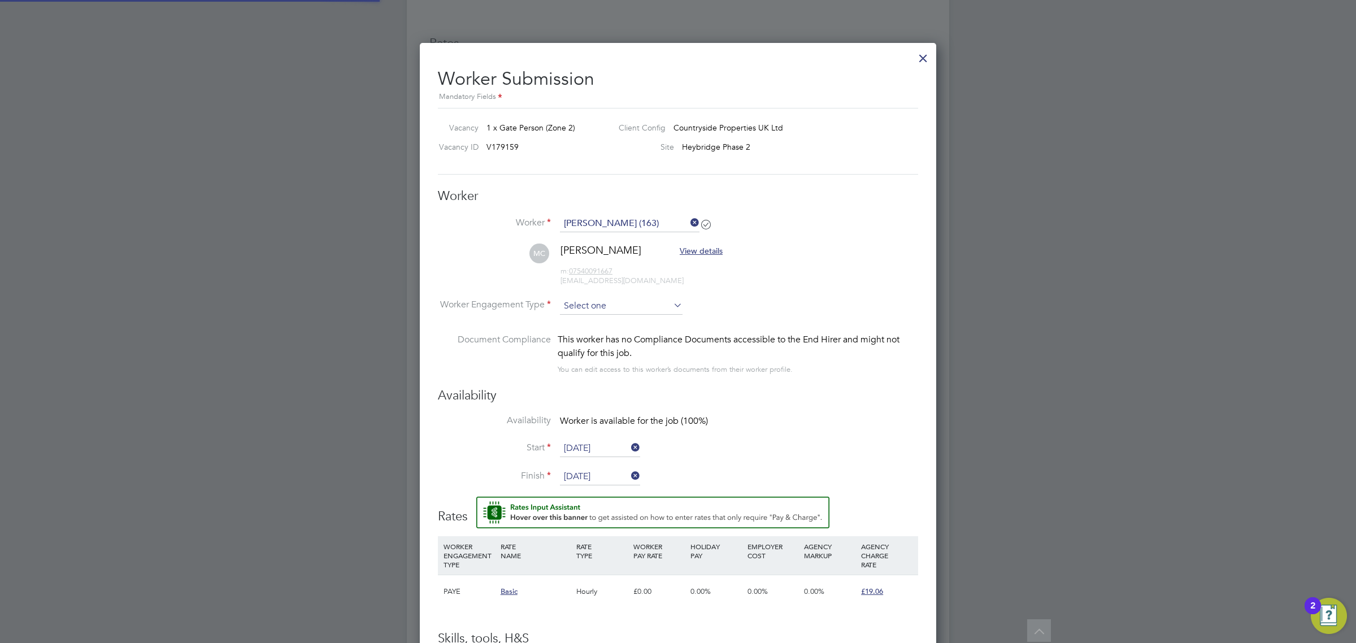
click at [598, 308] on input at bounding box center [621, 306] width 123 height 17
click at [602, 339] on li "PAYE" at bounding box center [621, 337] width 124 height 15
type input "PAYE"
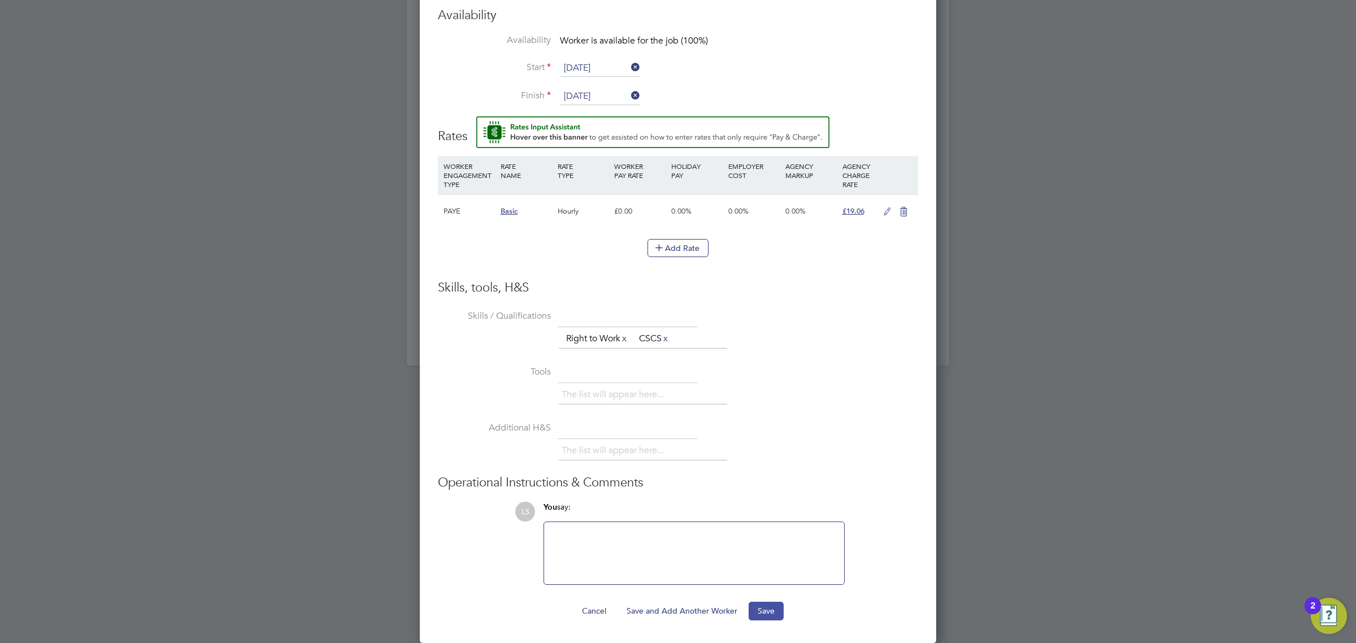
click at [780, 602] on button "Save" at bounding box center [766, 611] width 35 height 18
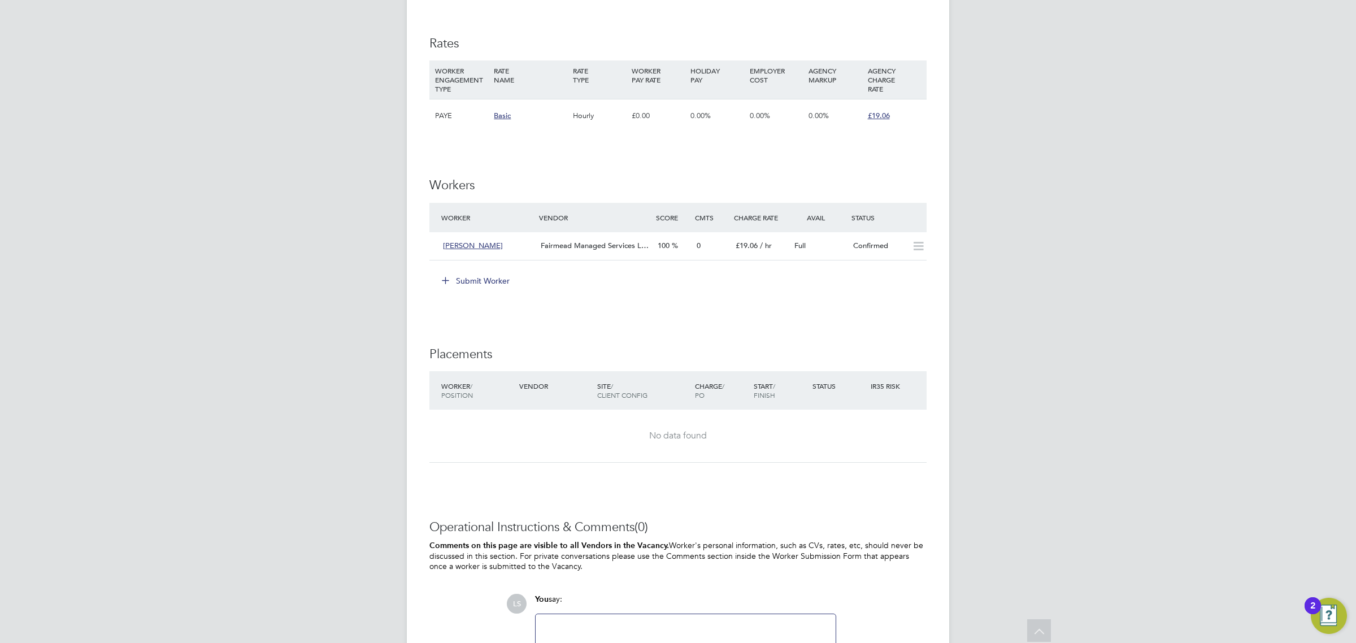
click at [901, 307] on div "IR35 Determination IR35 Status Inside IR35 Status Determination Statement Role_…" at bounding box center [677, 57] width 497 height 1328
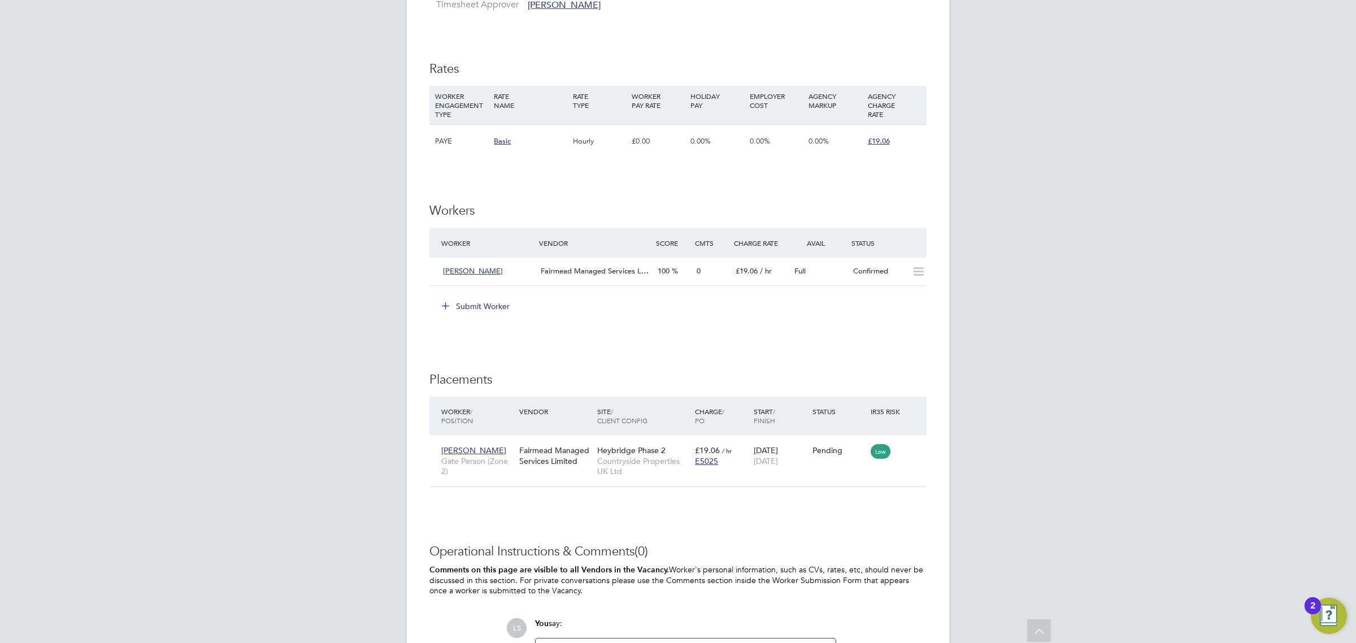
scroll to position [847, 0]
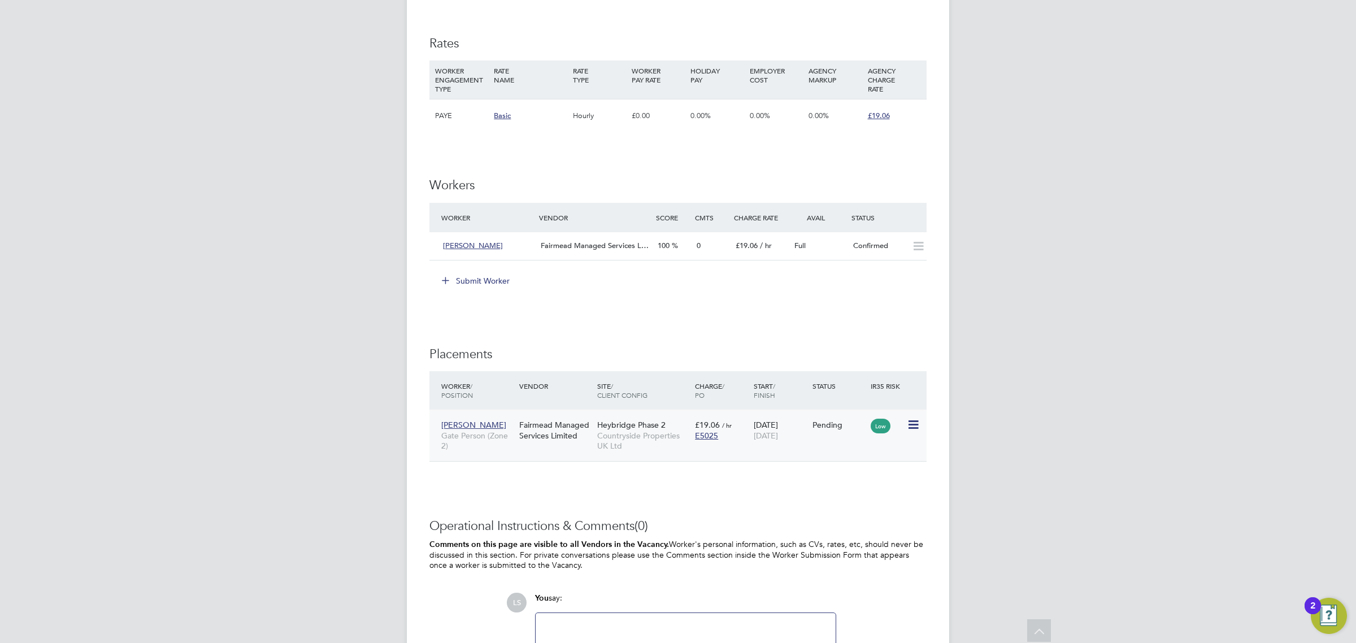
click at [908, 425] on icon at bounding box center [912, 425] width 11 height 14
click at [865, 492] on li "Start" at bounding box center [878, 496] width 80 height 16
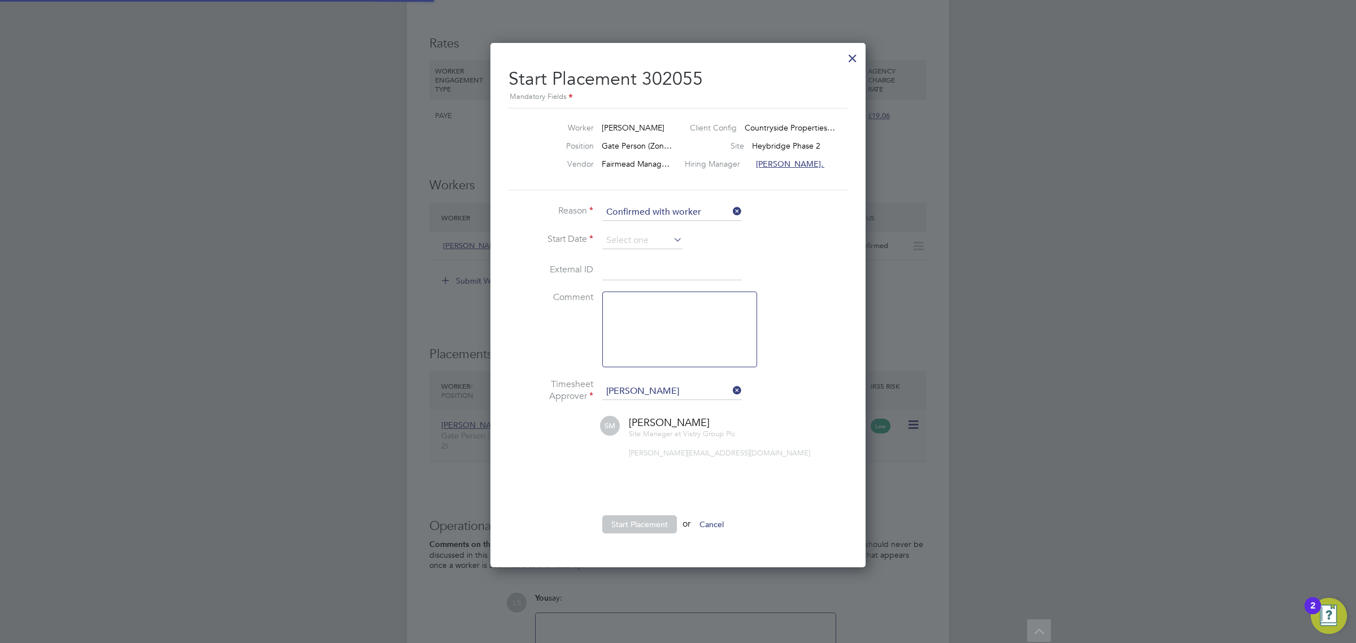
scroll to position [6, 5]
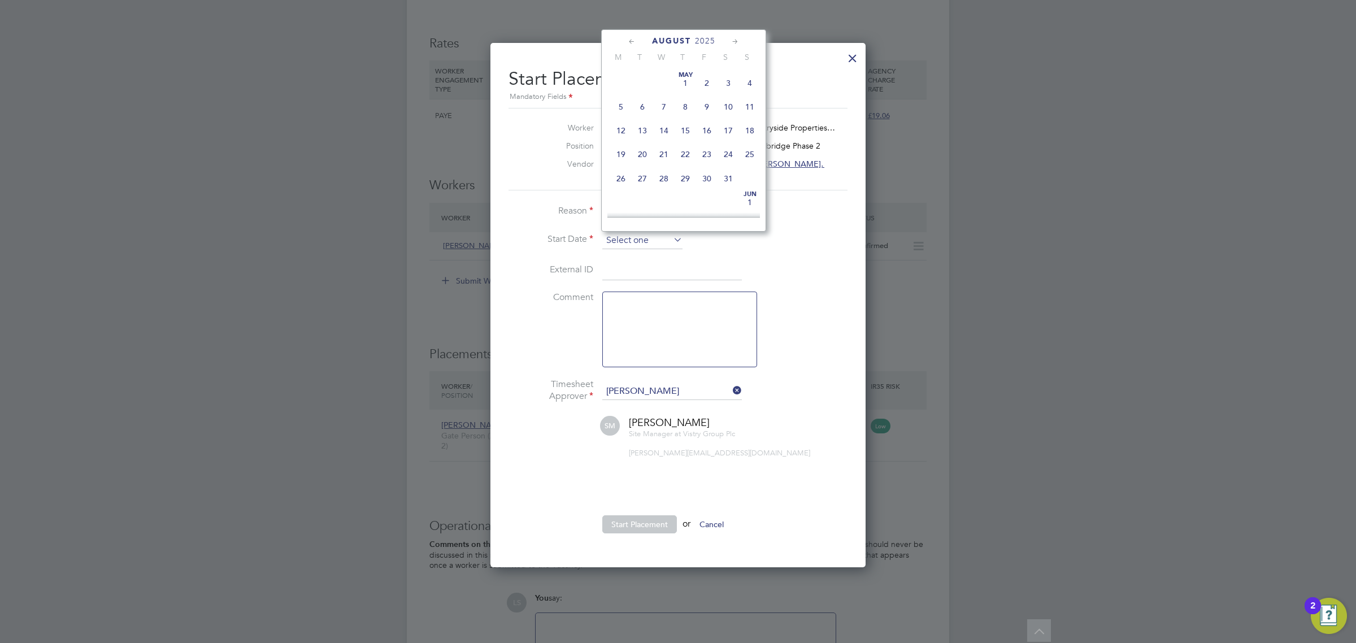
click at [641, 244] on input at bounding box center [642, 240] width 80 height 17
click at [640, 125] on span "26" at bounding box center [642, 114] width 21 height 21
type input "[DATE]"
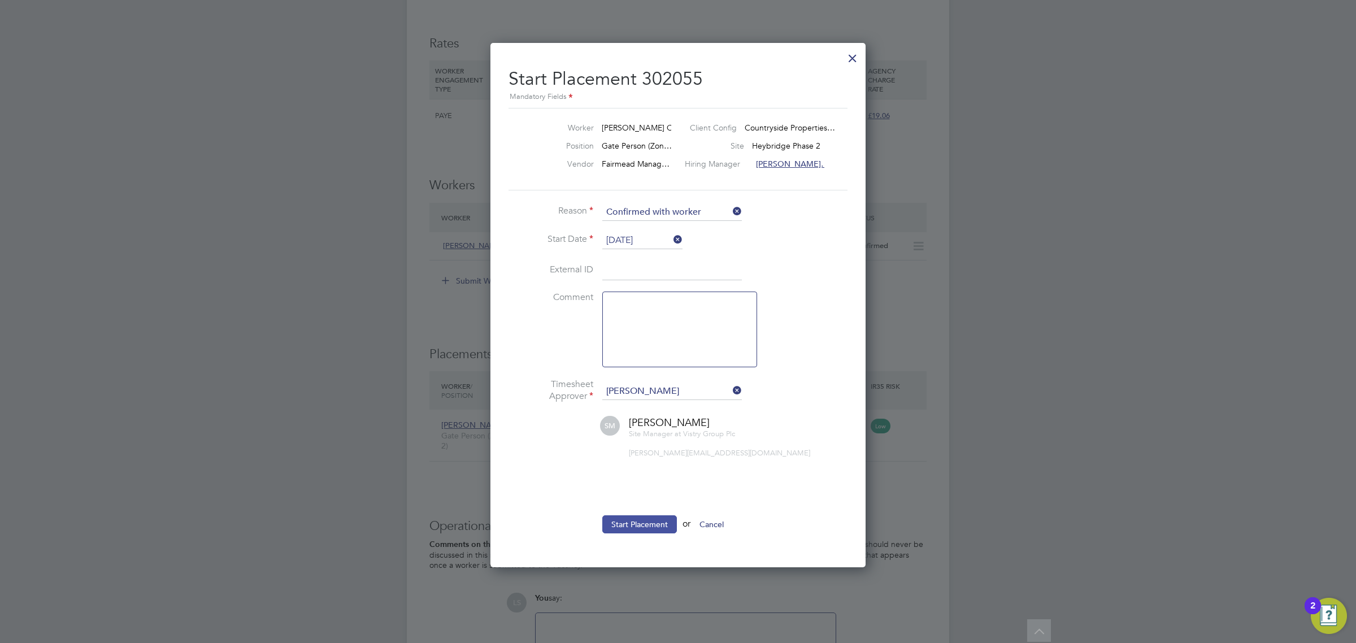
click at [651, 519] on button "Start Placement" at bounding box center [639, 524] width 75 height 18
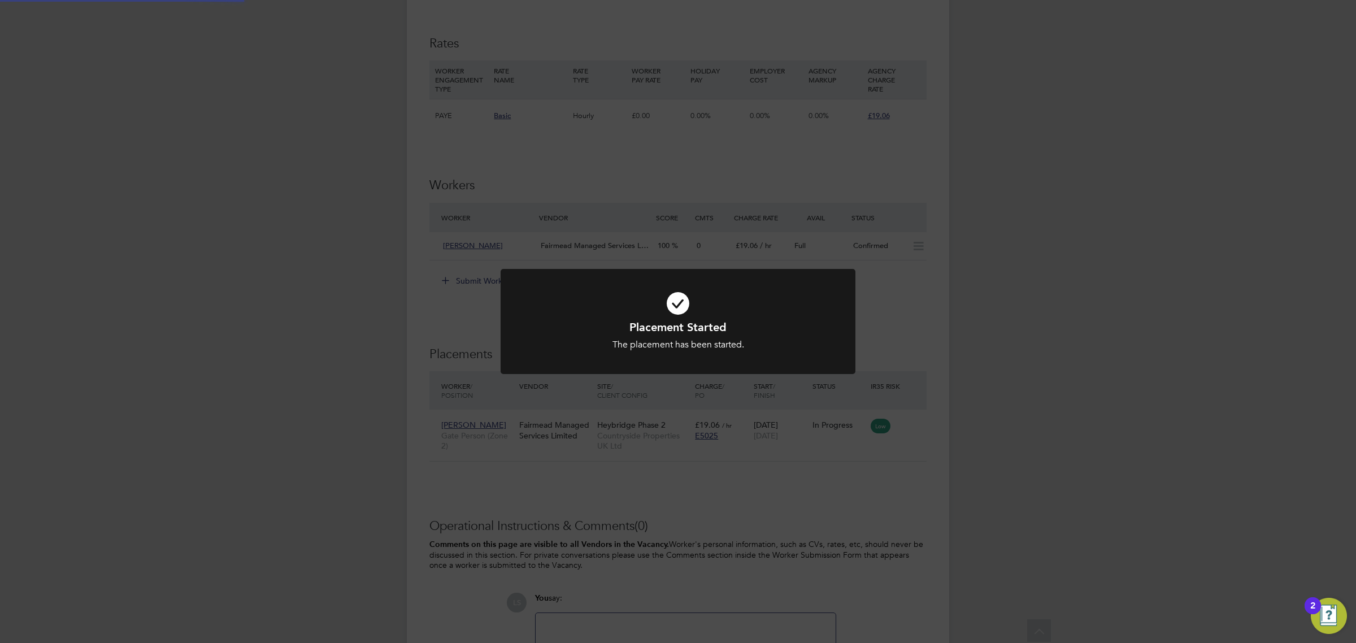
click at [928, 473] on div "Placement Started The placement has been started. Cancel Okay" at bounding box center [678, 321] width 1356 height 643
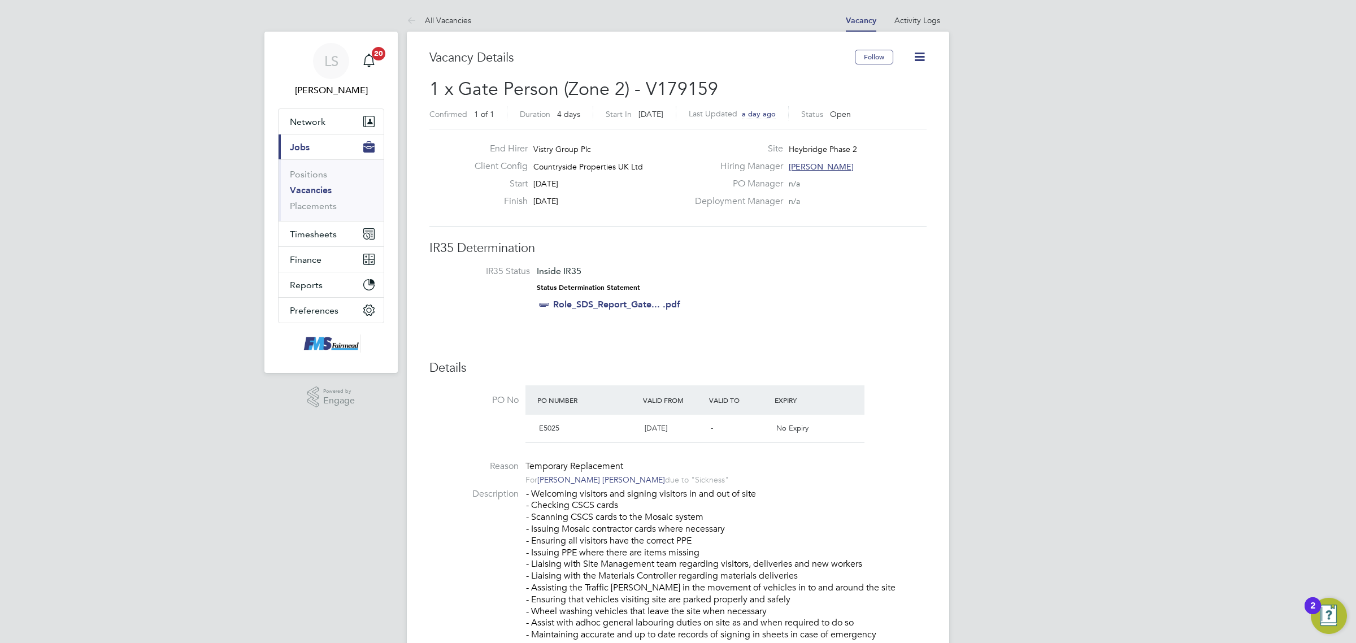
click at [301, 190] on link "Vacancies" at bounding box center [311, 190] width 42 height 11
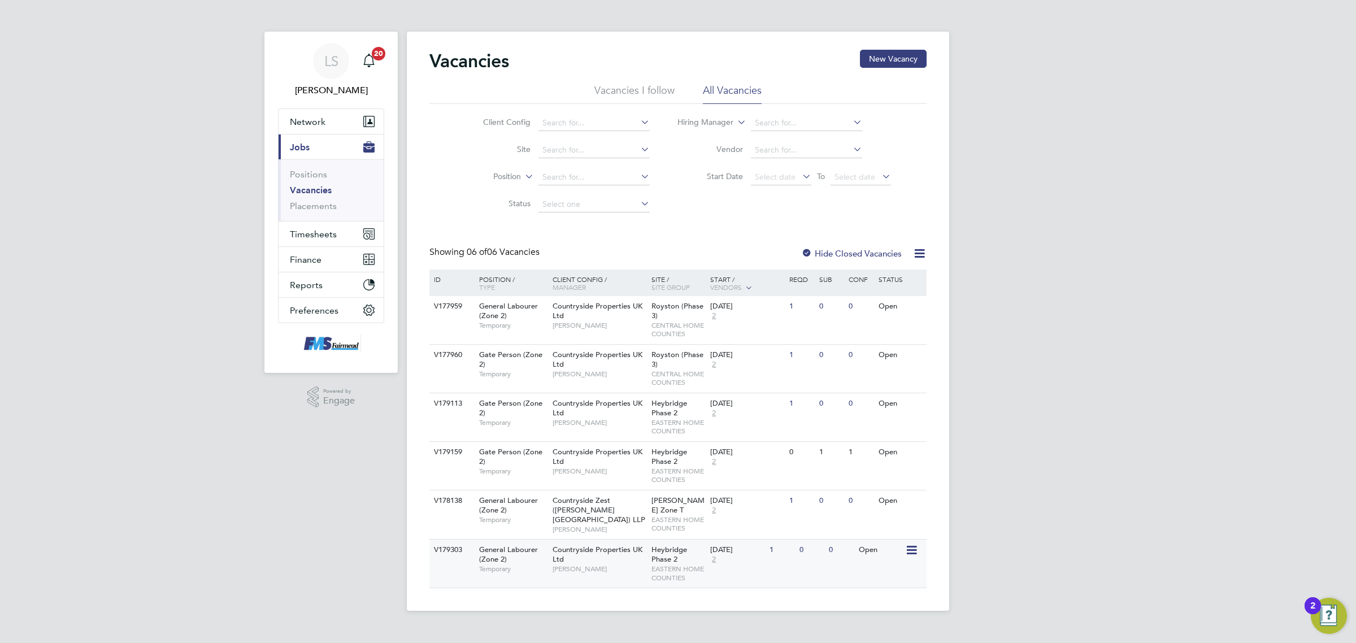
click at [840, 558] on div "V179303 General Labourer (Zone 2) Temporary Countryside Properties UK Ltd Steph…" at bounding box center [677, 563] width 497 height 49
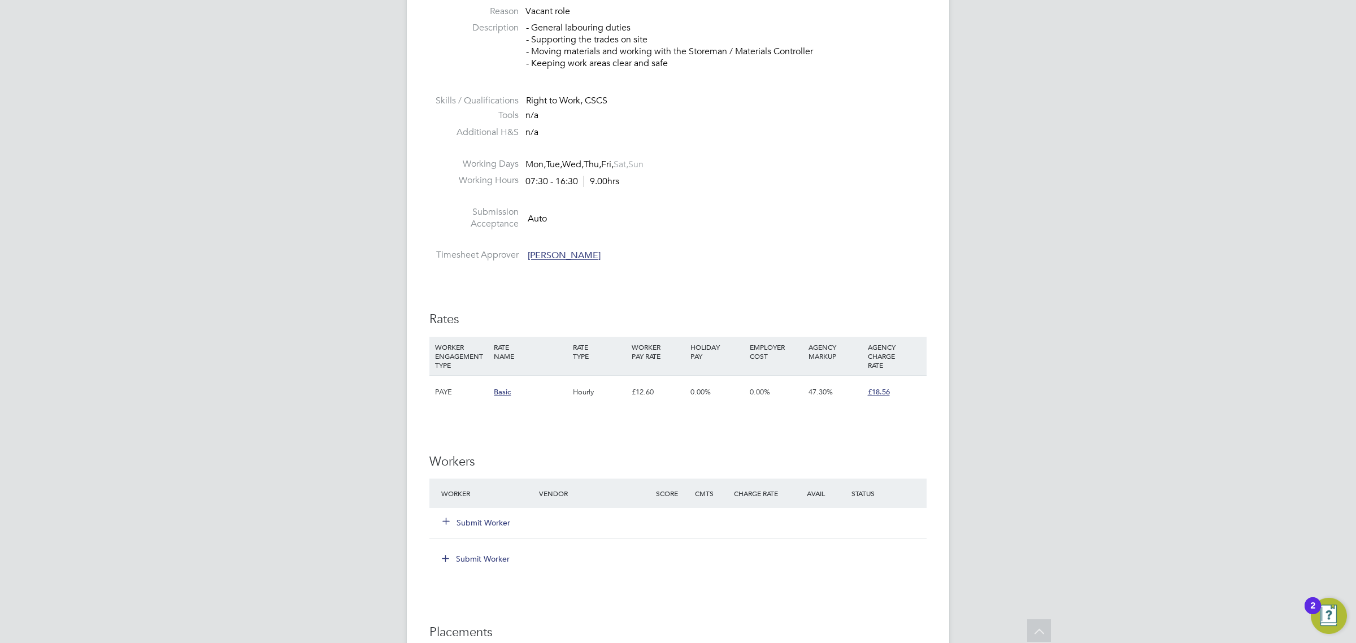
scroll to position [494, 0]
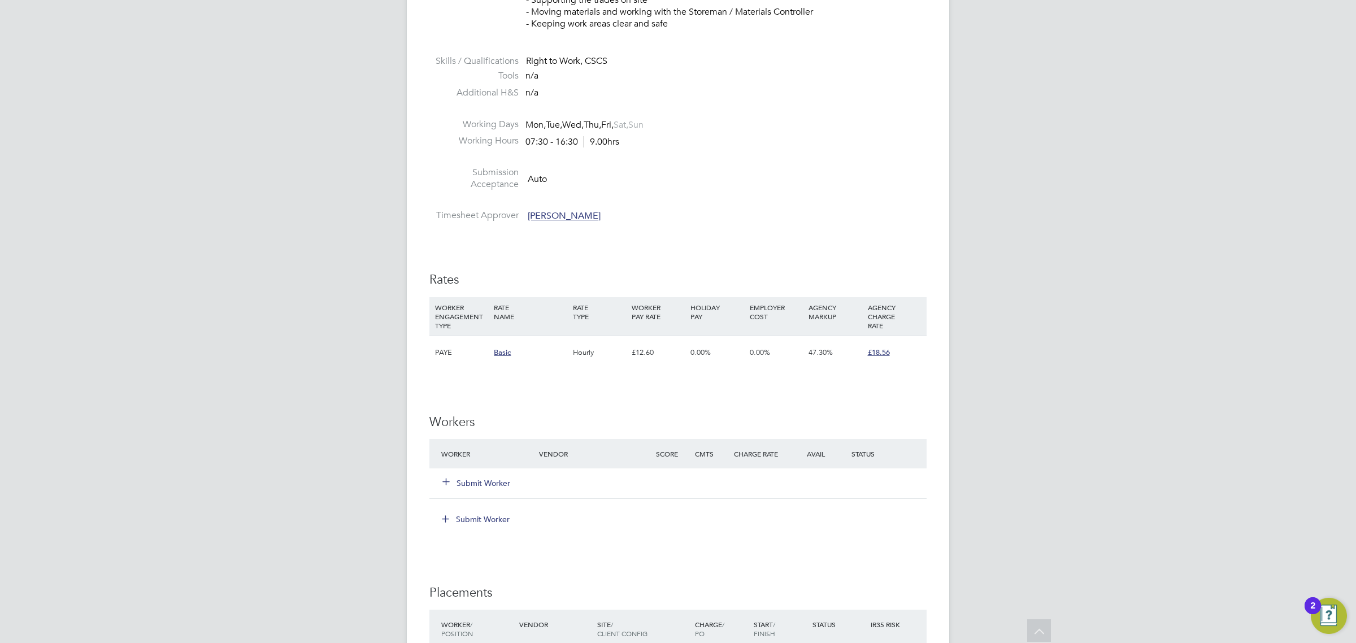
click at [500, 482] on button "Submit Worker" at bounding box center [477, 482] width 68 height 11
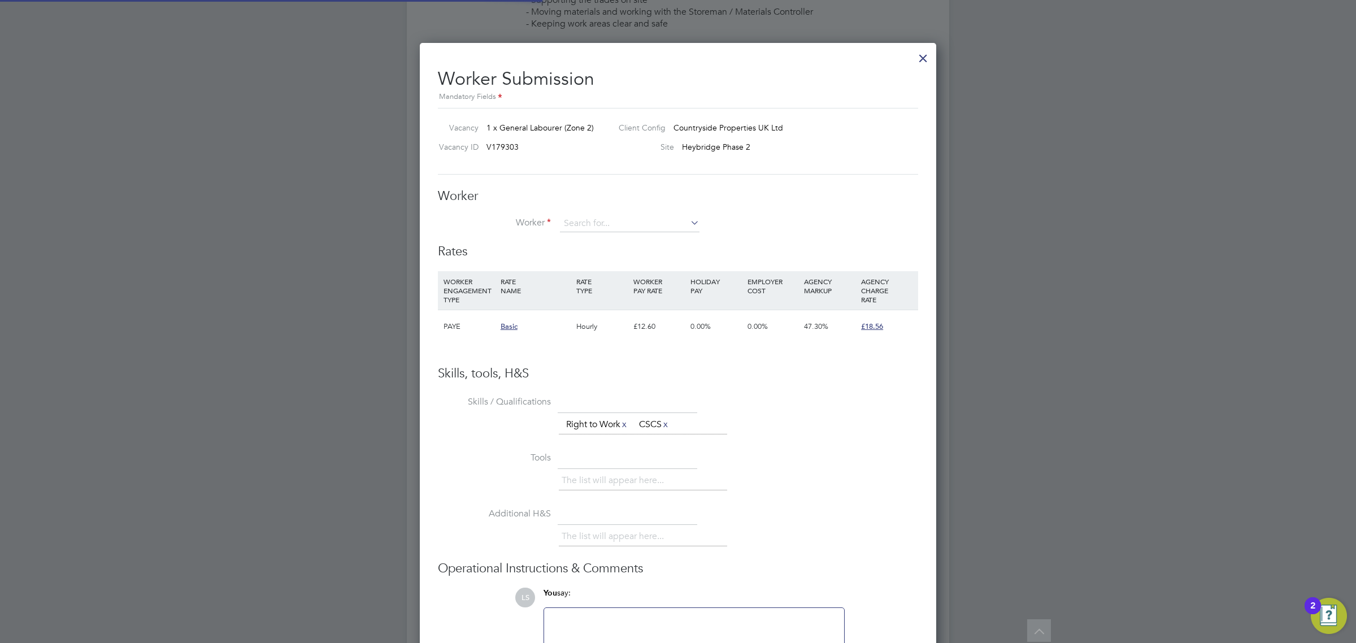
scroll to position [699, 517]
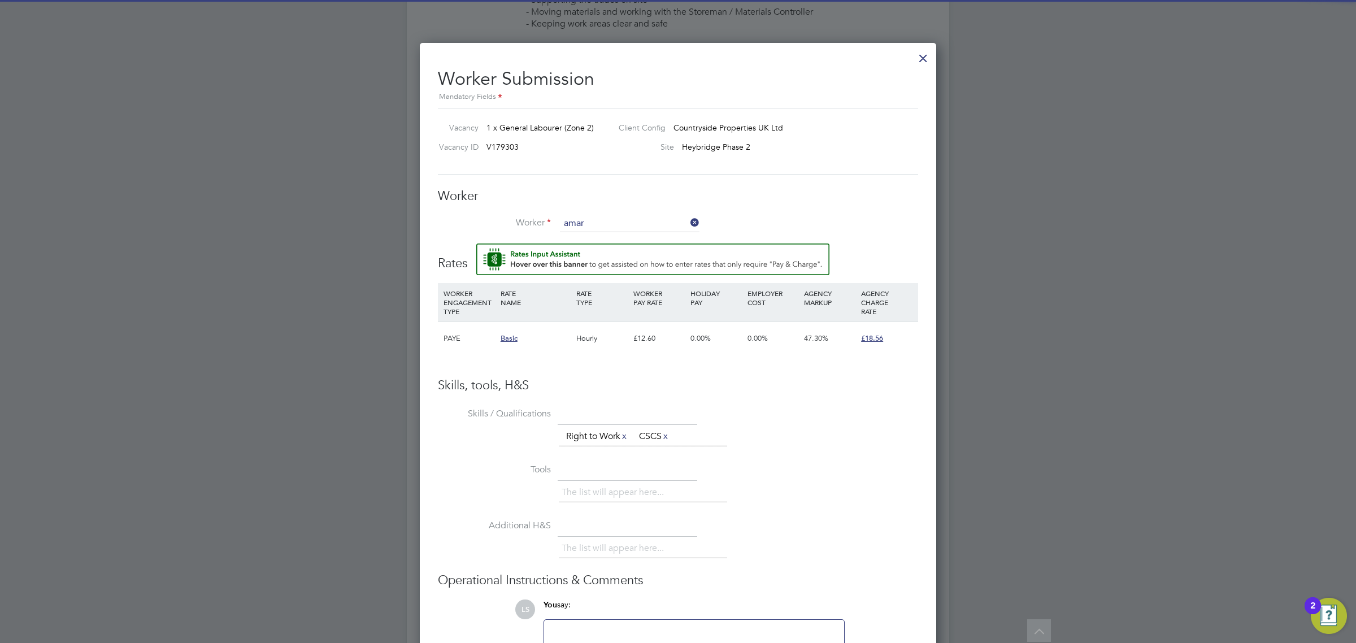
click at [593, 233] on li "Amar jit ~bains (4145)" at bounding box center [629, 240] width 141 height 15
type input "Amarjit ~bains (4145)"
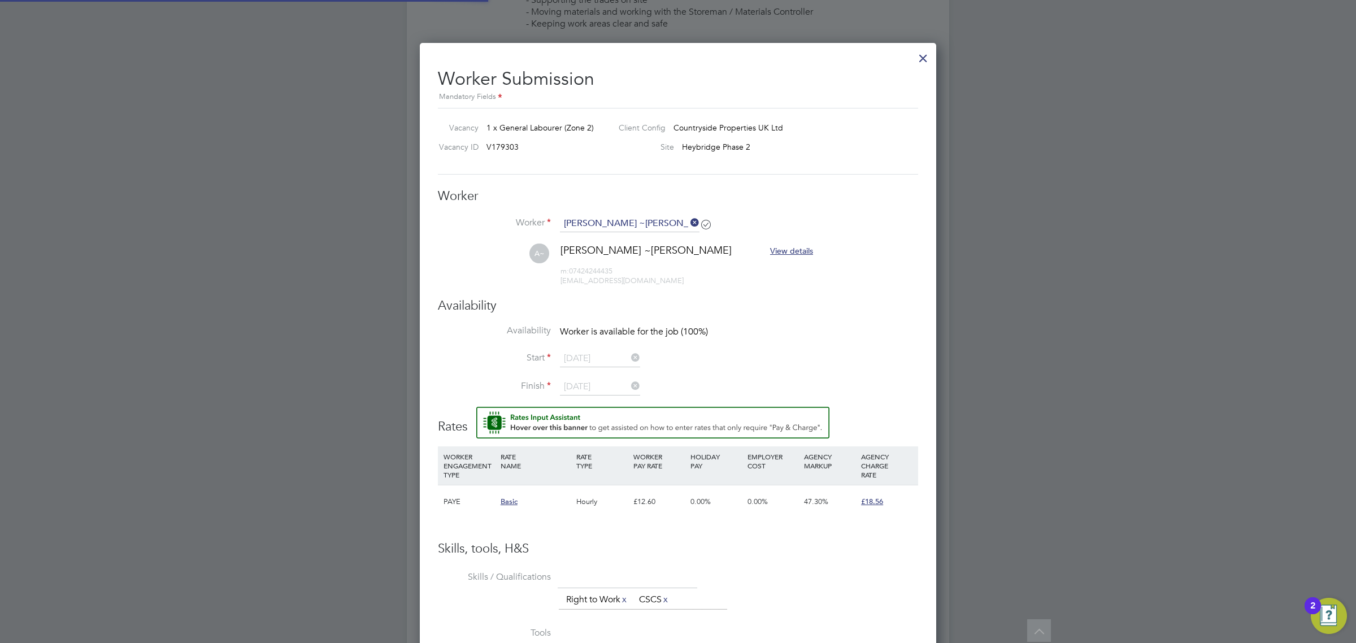
scroll to position [951, 517]
type input "25 Aug 2025"
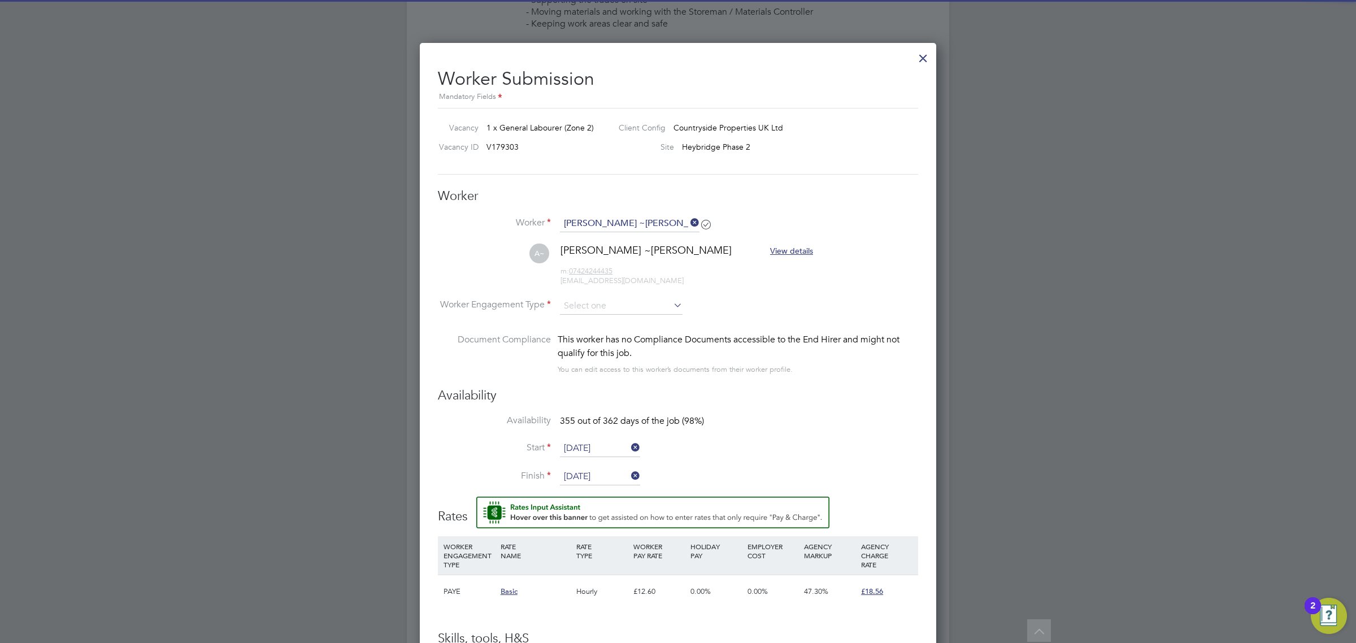
click at [606, 295] on li "A~ Amarjit ~bains View details m: 07424244435 amarjitbains82@gmail.com" at bounding box center [678, 271] width 480 height 54
click at [608, 302] on input at bounding box center [621, 306] width 123 height 17
click at [599, 337] on li "PAYE" at bounding box center [621, 337] width 124 height 15
type input "PAYE"
click at [598, 444] on input "25 Aug 2025" at bounding box center [600, 448] width 80 height 17
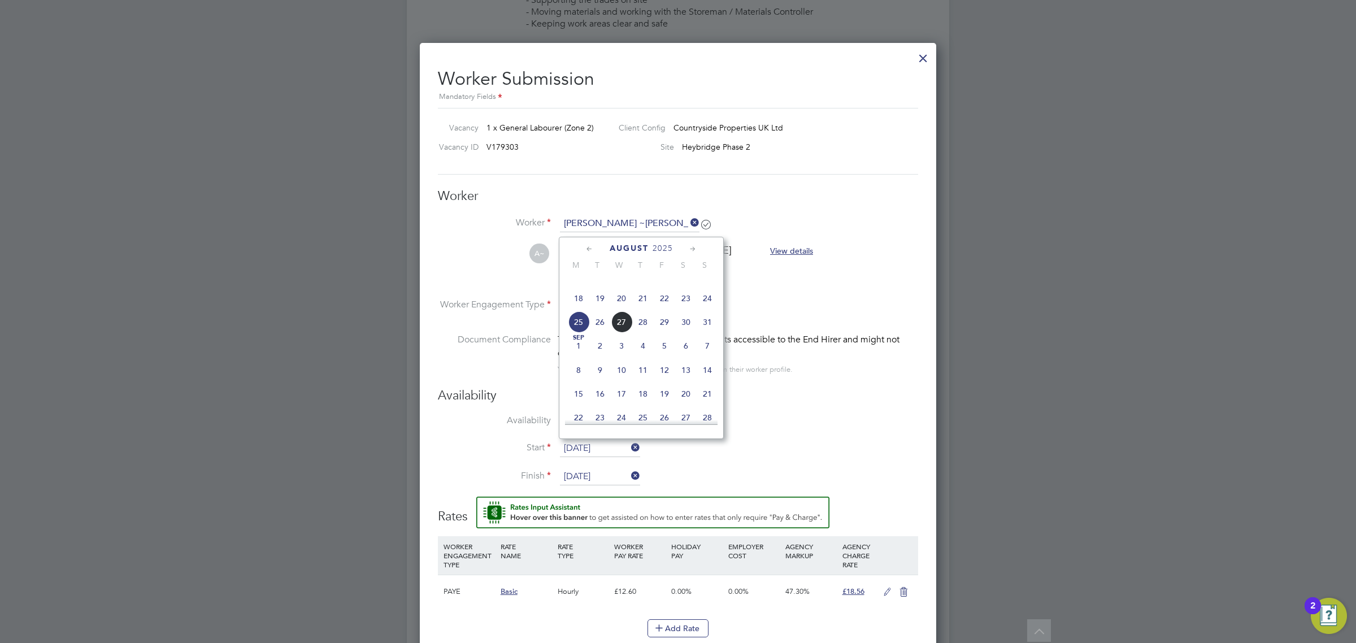
click at [579, 309] on span "18" at bounding box center [578, 298] width 21 height 21
type input "18 Aug 2025"
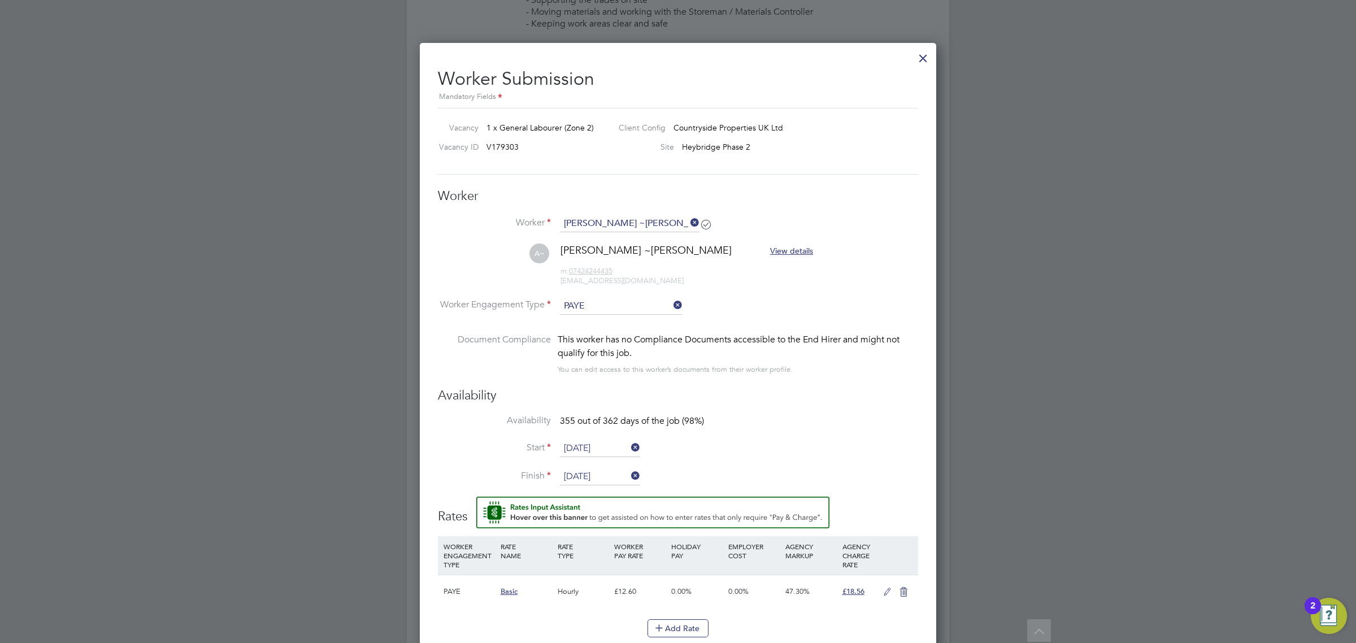
click at [594, 477] on input "14 Aug 2026" at bounding box center [600, 476] width 80 height 17
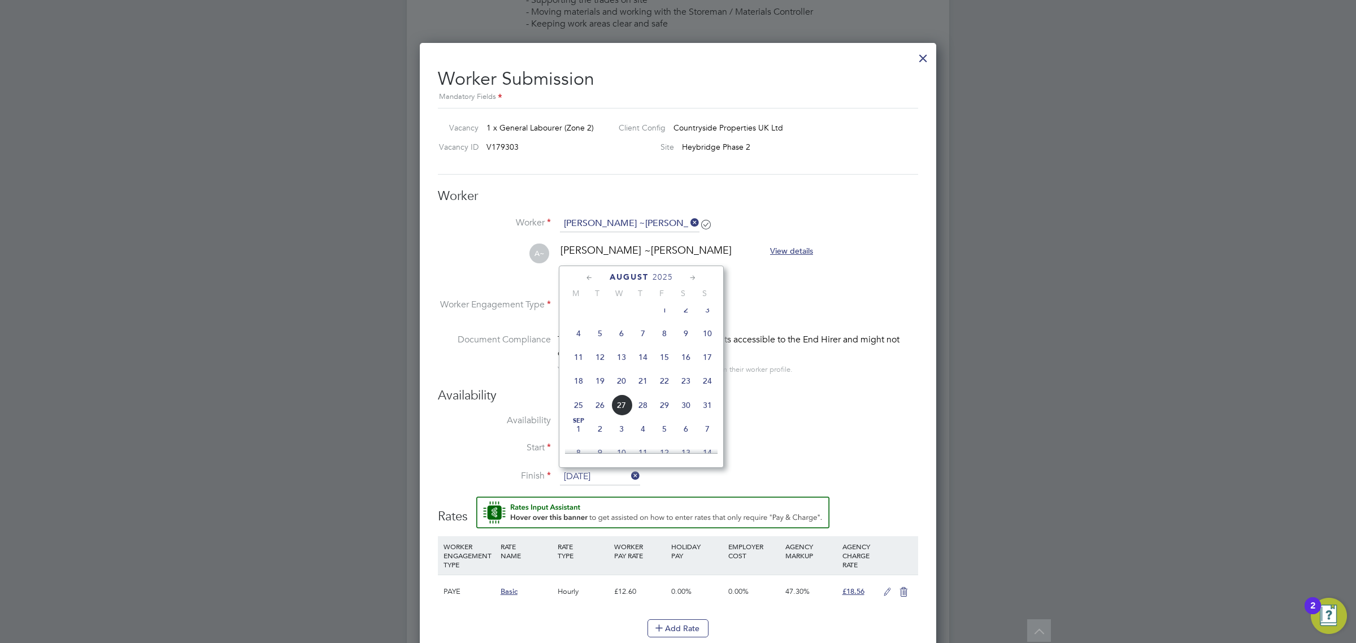
click at [665, 388] on span "22" at bounding box center [664, 380] width 21 height 21
type input "22 Aug 2025"
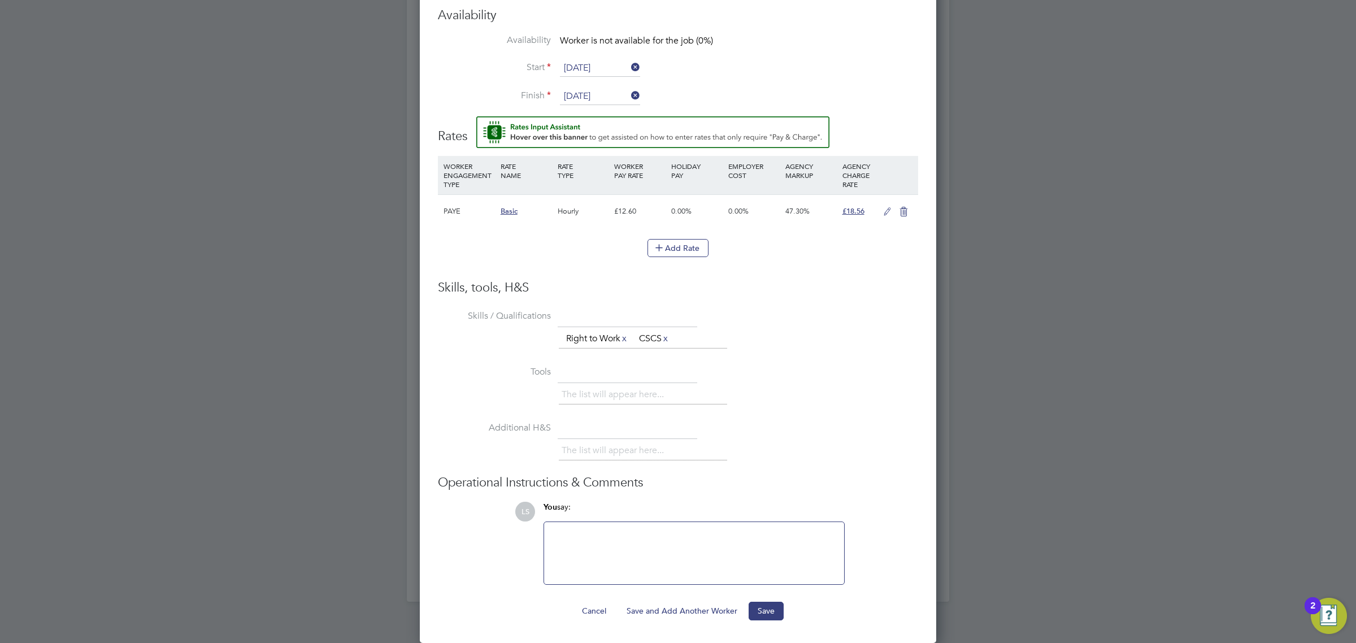
click at [695, 611] on button "Save and Add Another Worker" at bounding box center [682, 611] width 129 height 18
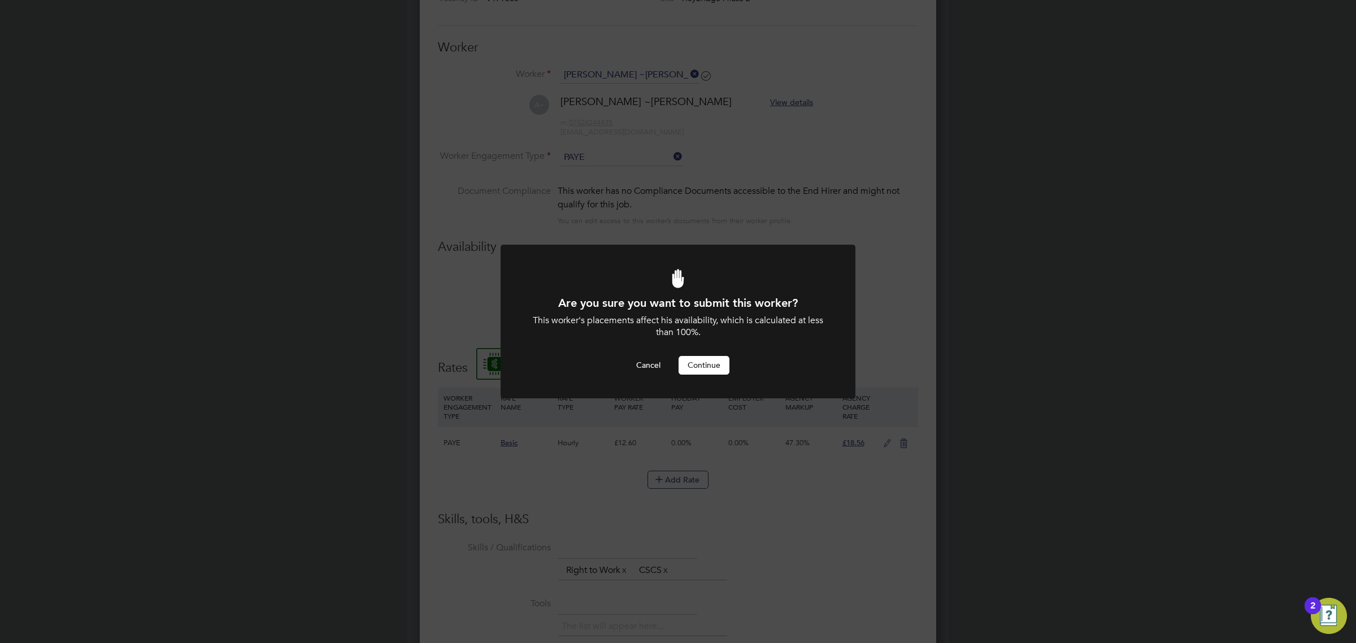
click at [708, 365] on button "Continue" at bounding box center [704, 365] width 51 height 18
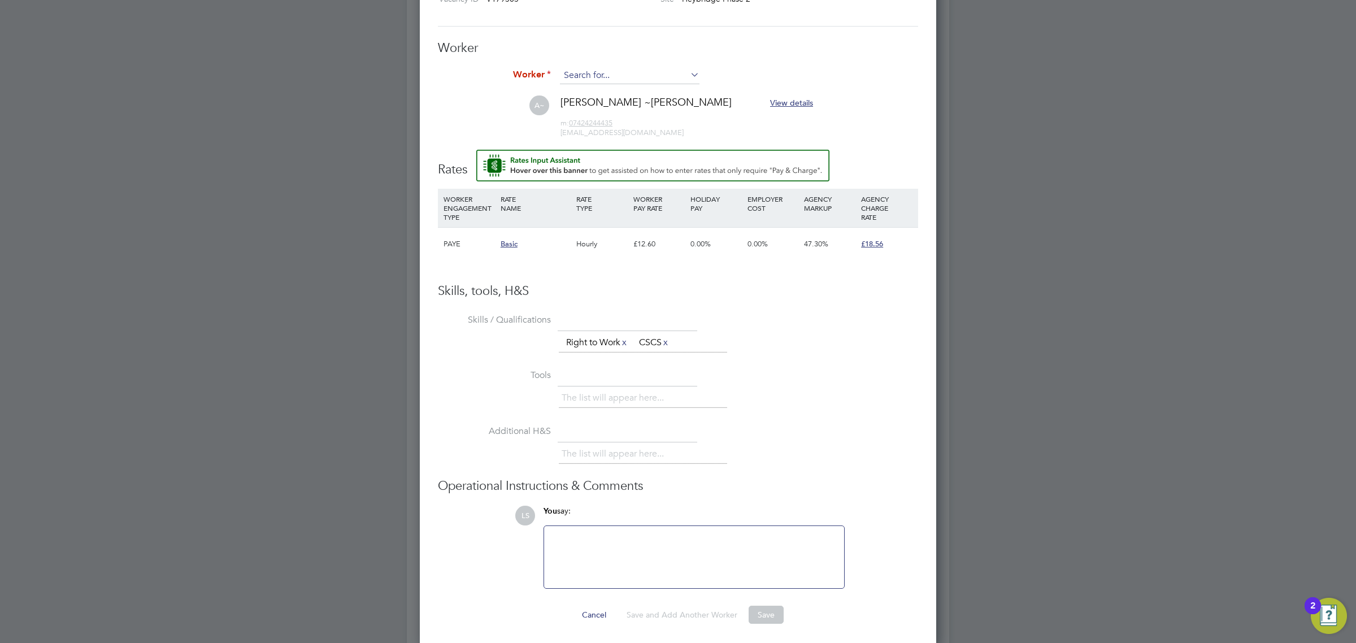
click at [590, 73] on input at bounding box center [630, 75] width 140 height 17
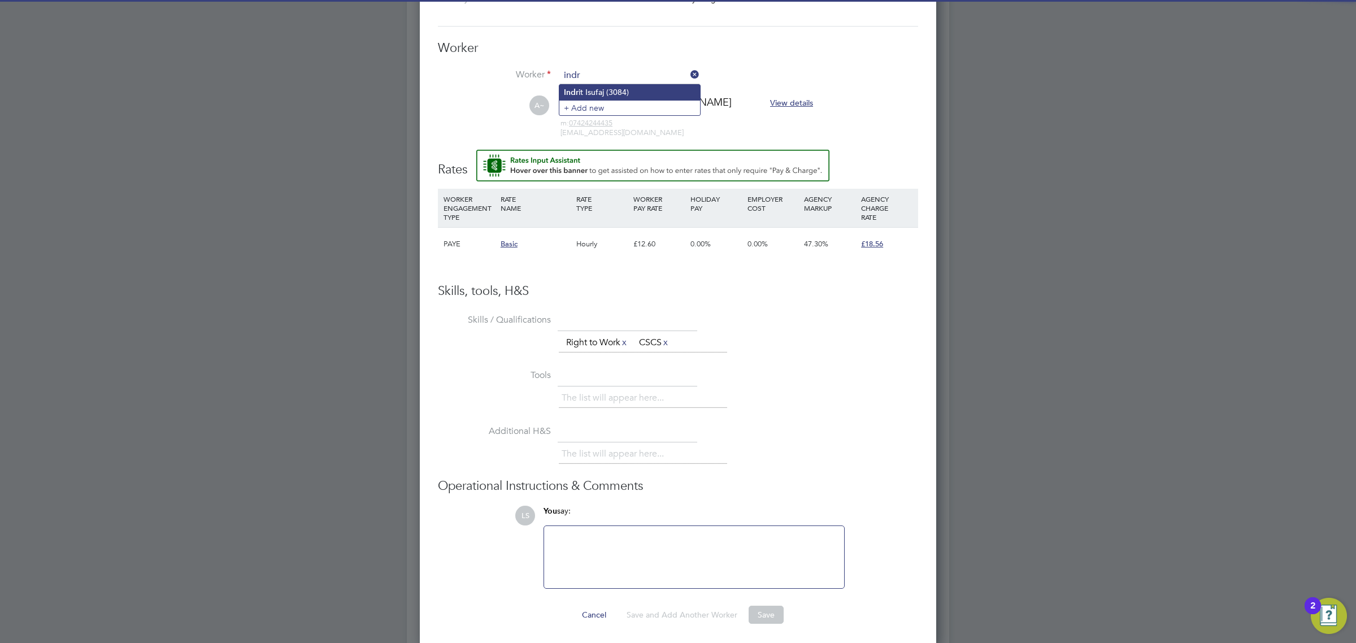
click at [596, 91] on li "Indr it Isufaj (3084)" at bounding box center [629, 92] width 141 height 15
type input "Indrit Isufaj (3084)"
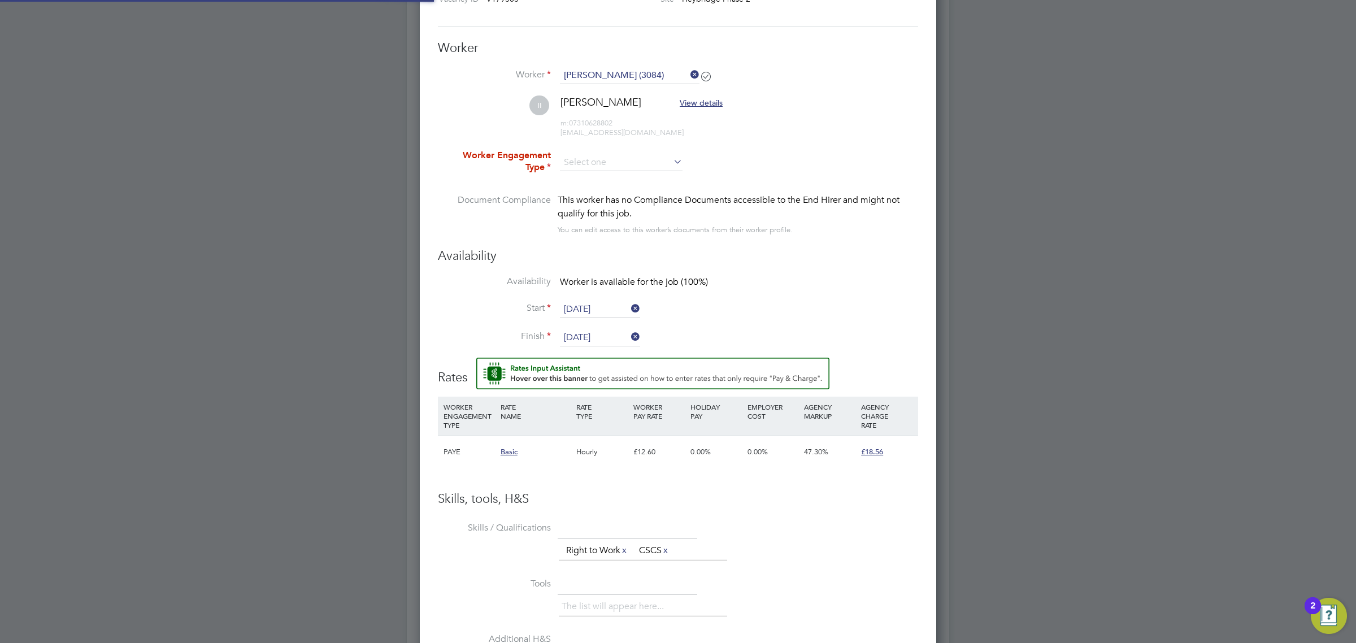
type input "23 Aug 2025"
click at [594, 161] on input at bounding box center [621, 162] width 123 height 17
click at [599, 190] on li "PAYE" at bounding box center [621, 193] width 124 height 15
type input "PAYE"
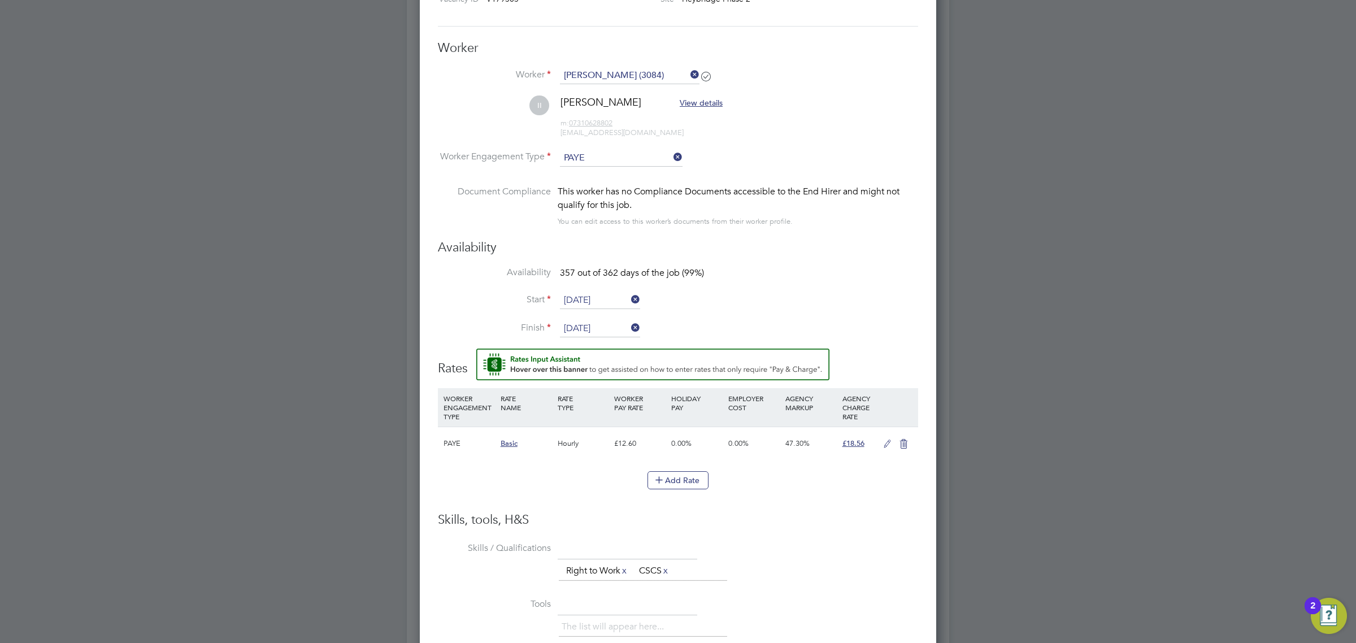
click at [629, 298] on icon at bounding box center [629, 300] width 0 height 16
click at [609, 301] on input at bounding box center [600, 300] width 80 height 17
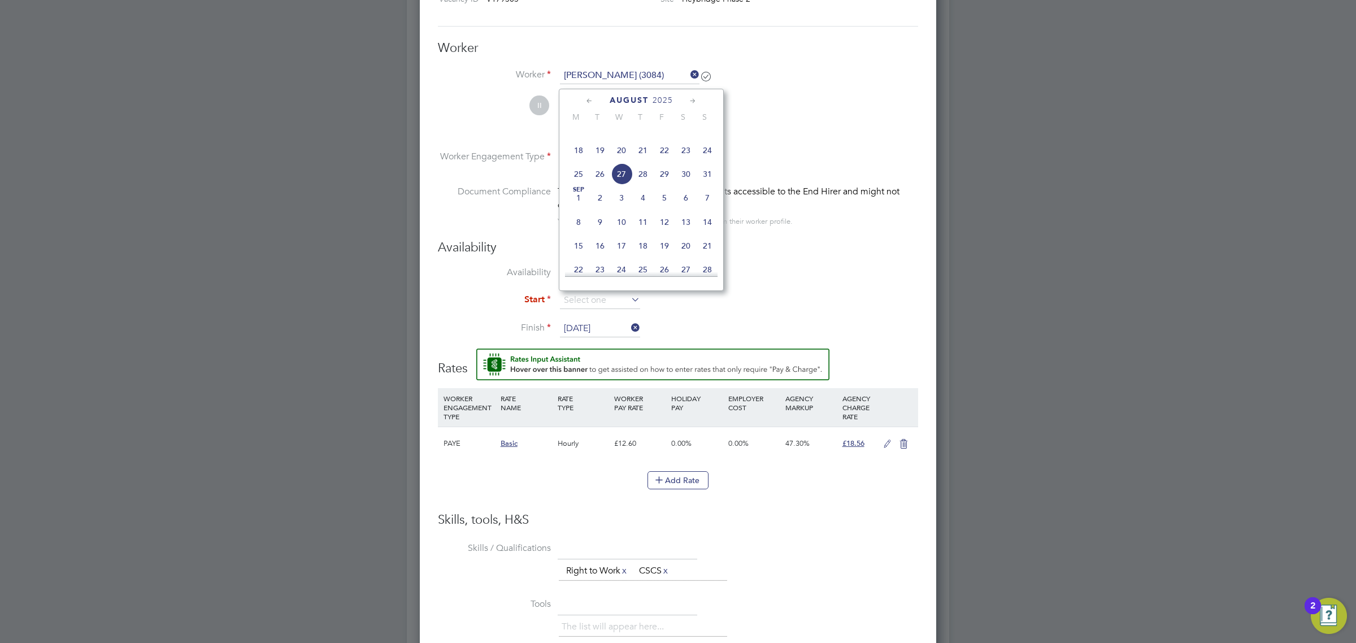
click at [603, 185] on span "26" at bounding box center [599, 173] width 21 height 21
type input "26 Aug 2025"
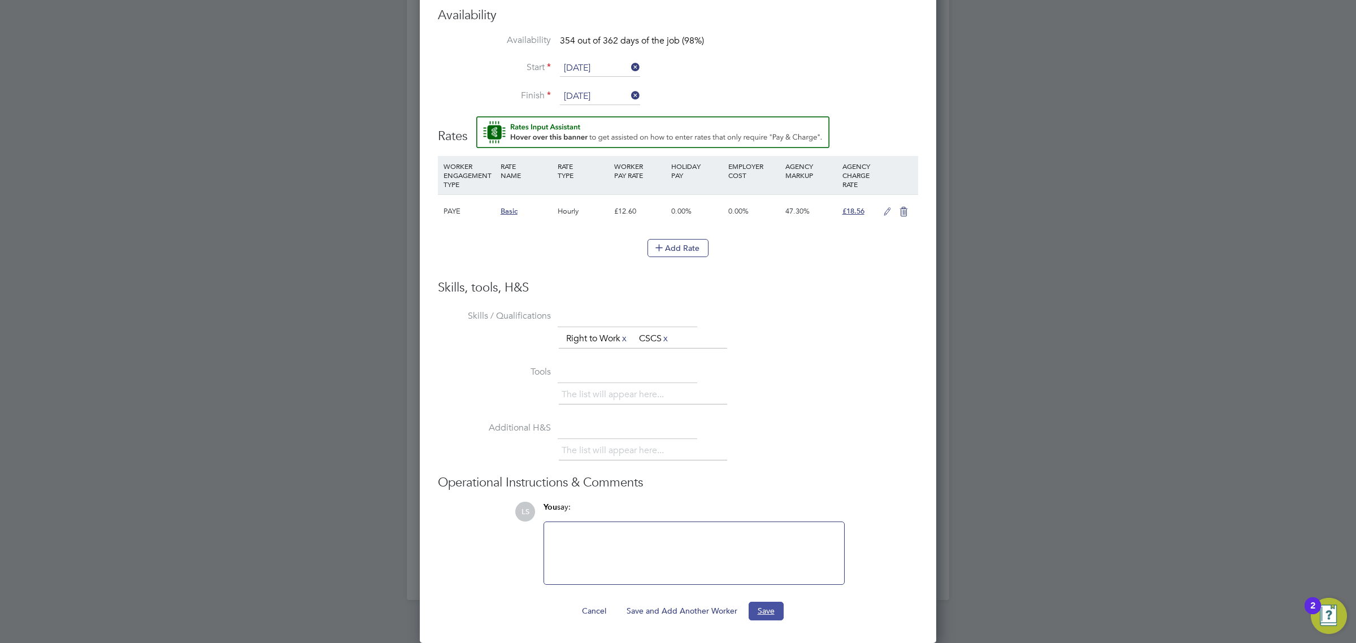
click at [776, 614] on button "Save" at bounding box center [766, 611] width 35 height 18
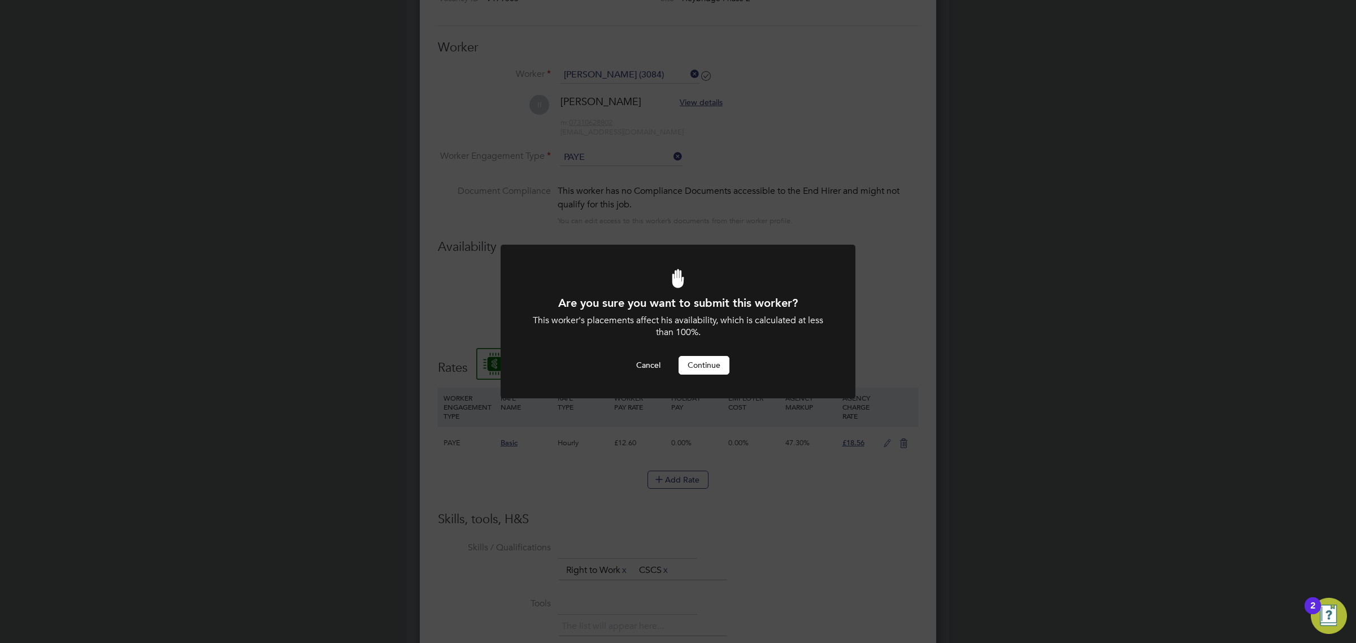
click at [701, 363] on button "Continue" at bounding box center [704, 365] width 51 height 18
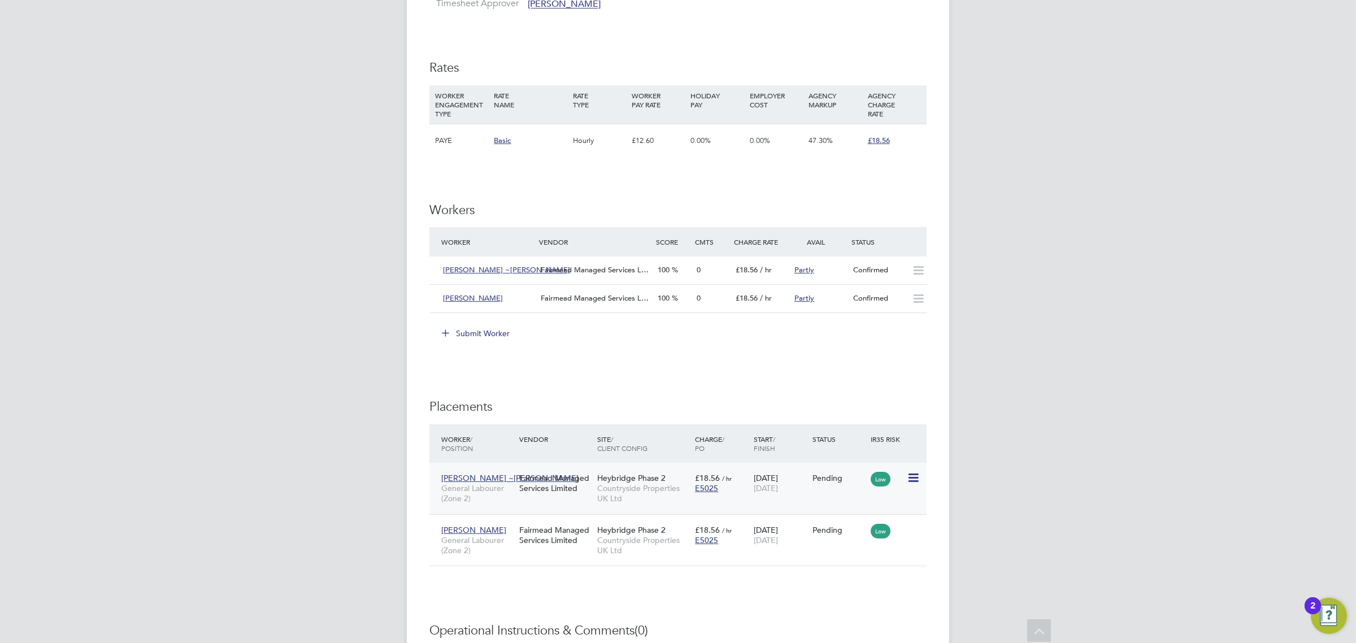
click at [918, 476] on icon at bounding box center [912, 478] width 11 height 14
click at [872, 544] on li "Start" at bounding box center [878, 549] width 80 height 16
type input "Stephen Mitchinson"
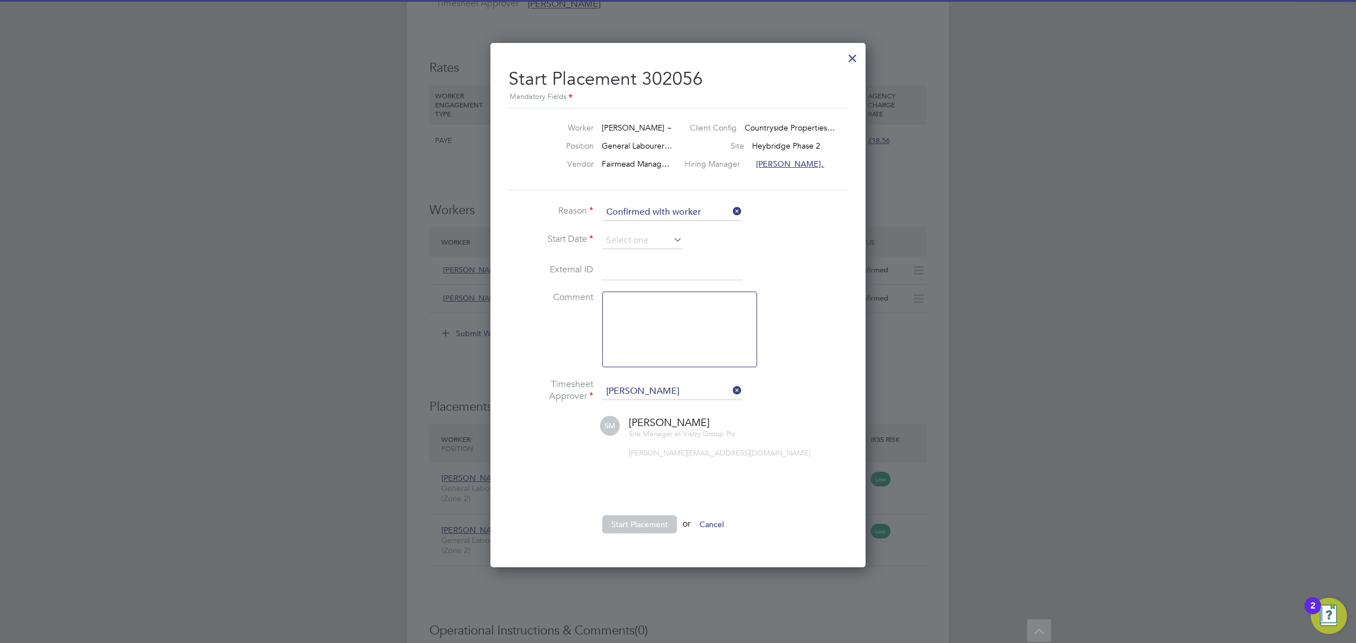
click at [625, 229] on li "Reason Confirmed with worker" at bounding box center [677, 218] width 339 height 28
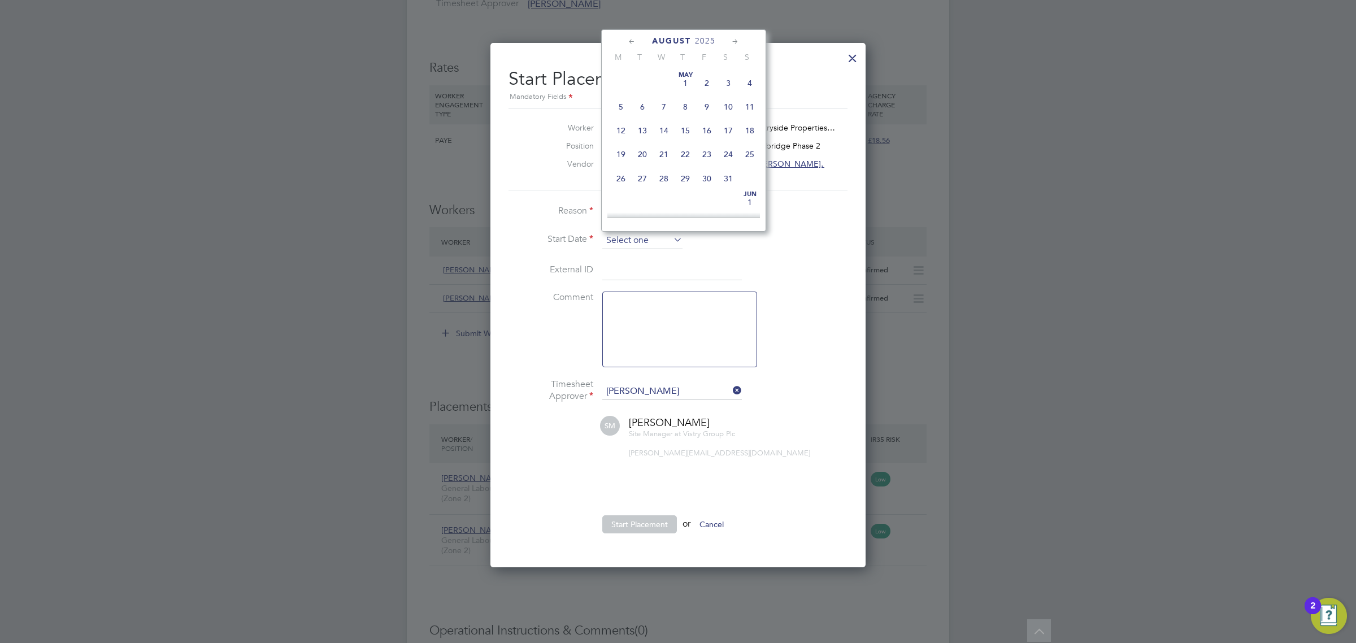
click at [629, 238] on input at bounding box center [642, 240] width 80 height 17
click at [621, 101] on span "18" at bounding box center [620, 90] width 21 height 21
type input "18 Aug 2025"
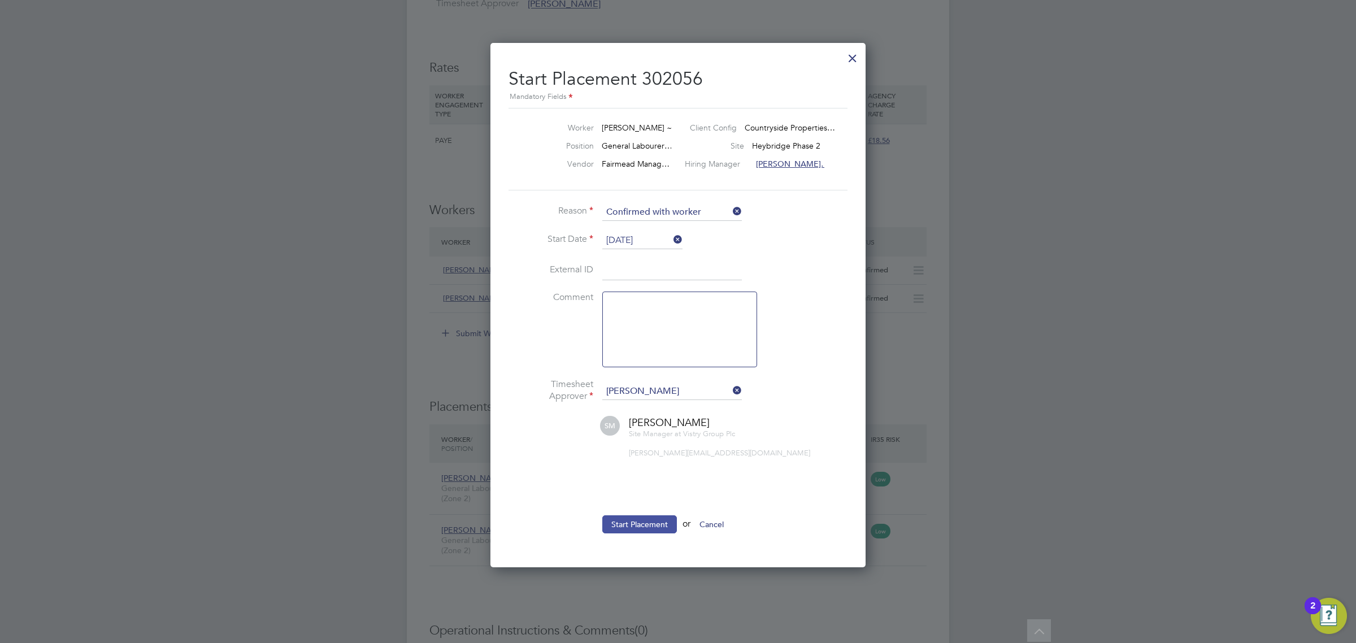
click at [645, 521] on button "Start Placement" at bounding box center [639, 524] width 75 height 18
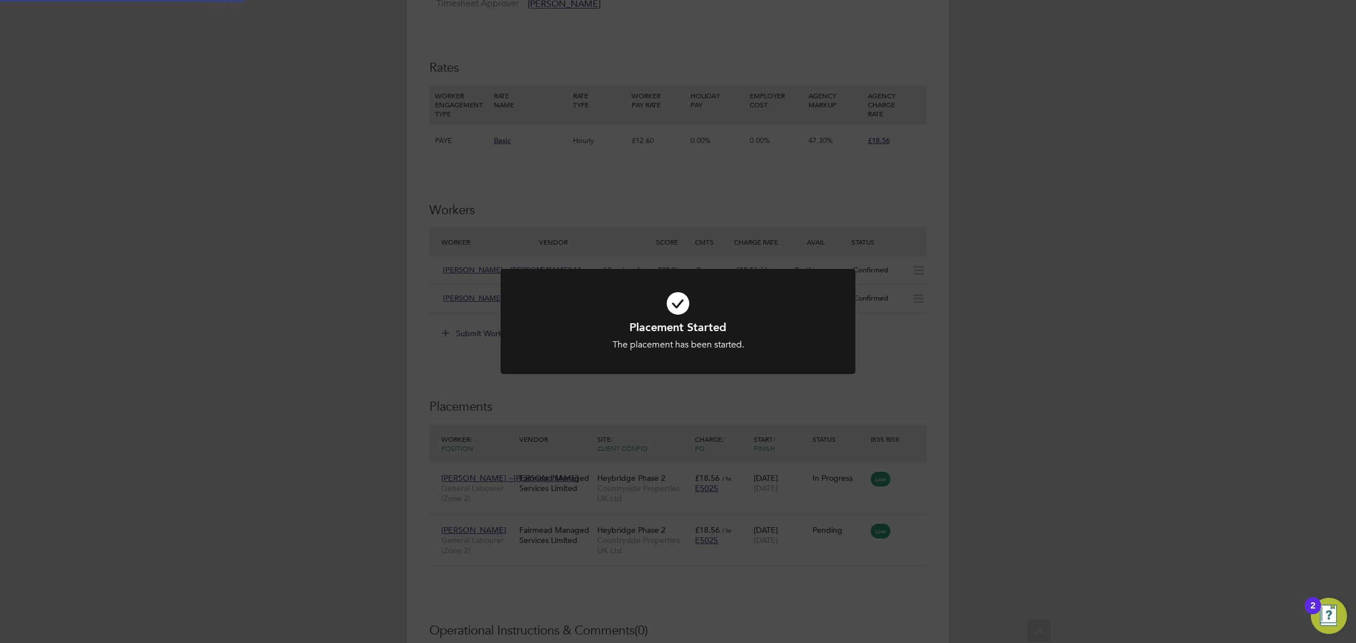
click at [806, 441] on div "Placement Started The placement has been started. Cancel Okay" at bounding box center [678, 321] width 1356 height 643
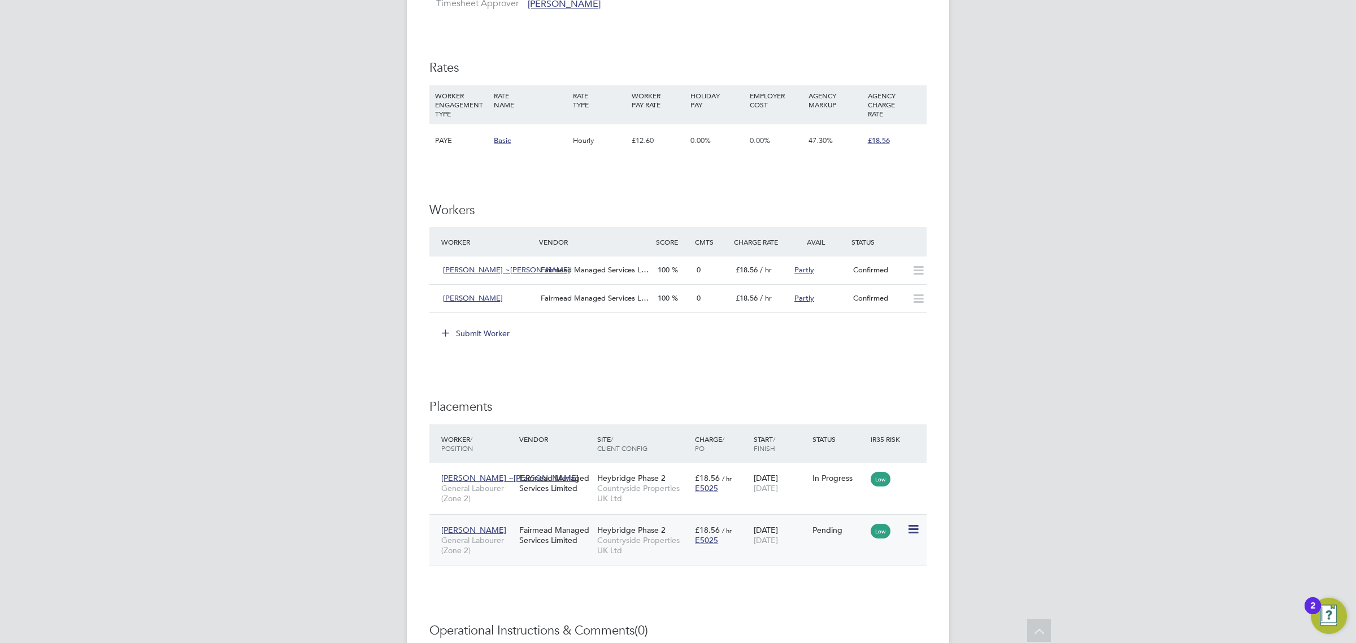
click at [911, 533] on icon at bounding box center [912, 530] width 11 height 14
click at [864, 602] on li "Start" at bounding box center [878, 601] width 80 height 16
type input "Stephen Mitchinson"
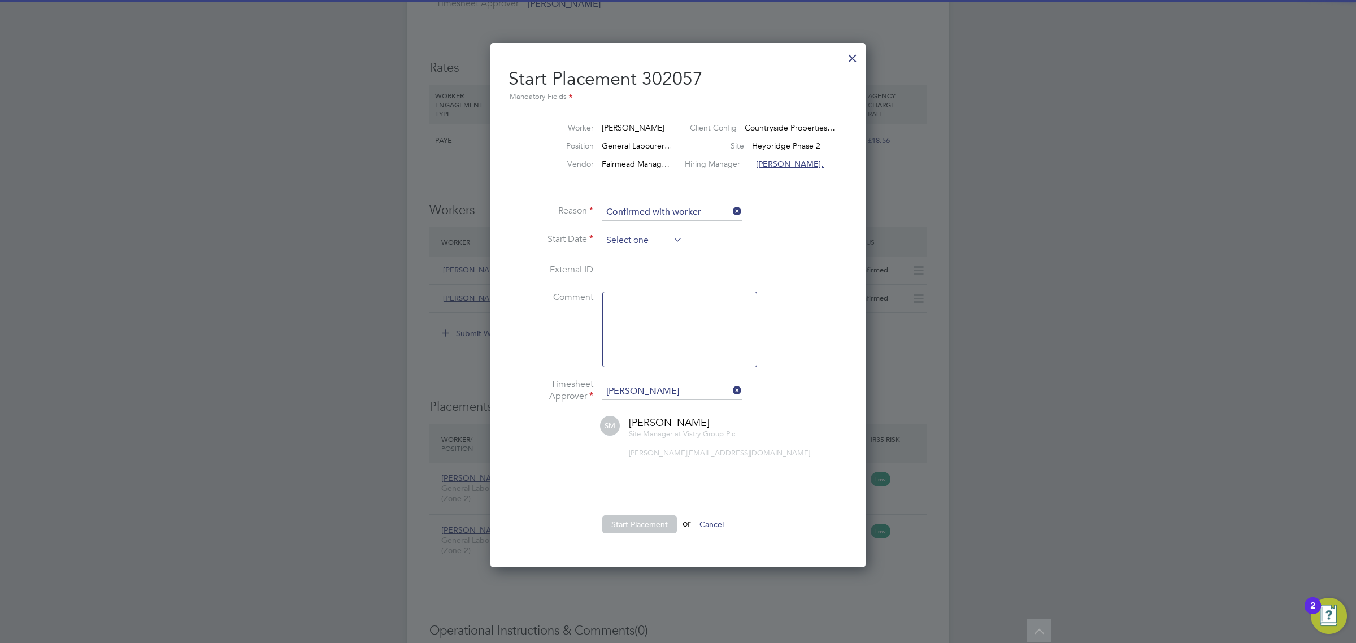
click at [638, 243] on input at bounding box center [642, 240] width 80 height 17
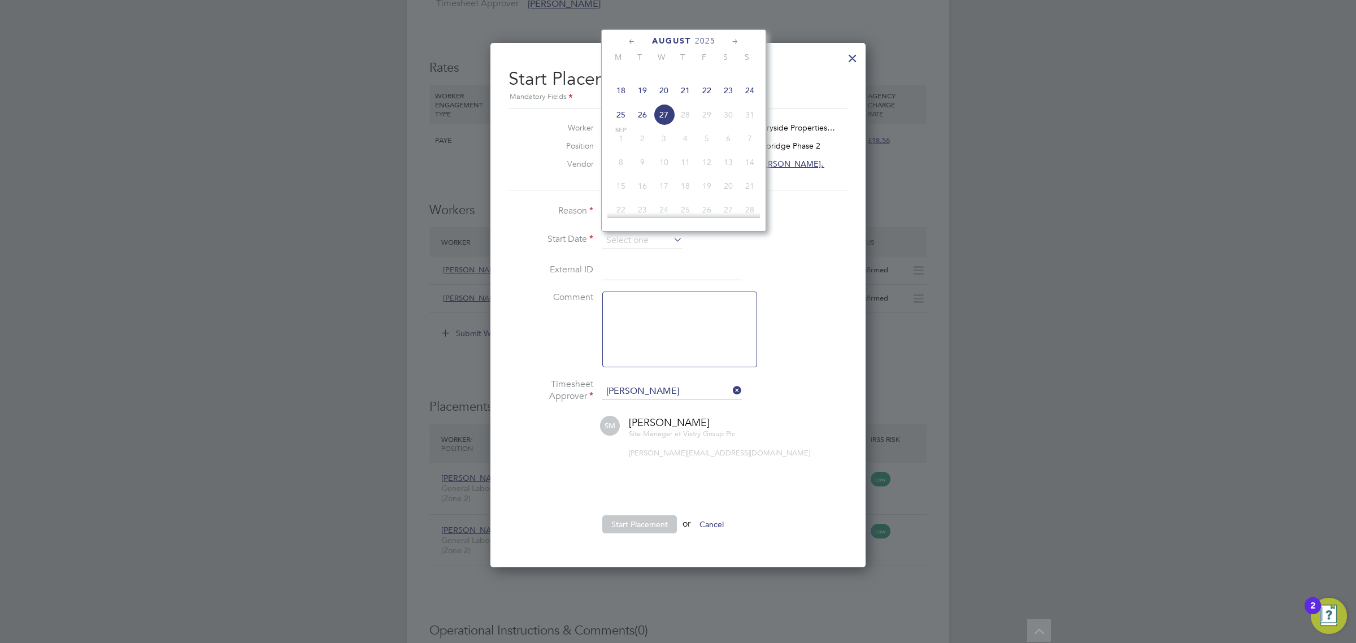
click at [636, 125] on span "26" at bounding box center [642, 114] width 21 height 21
type input "26 Aug 2025"
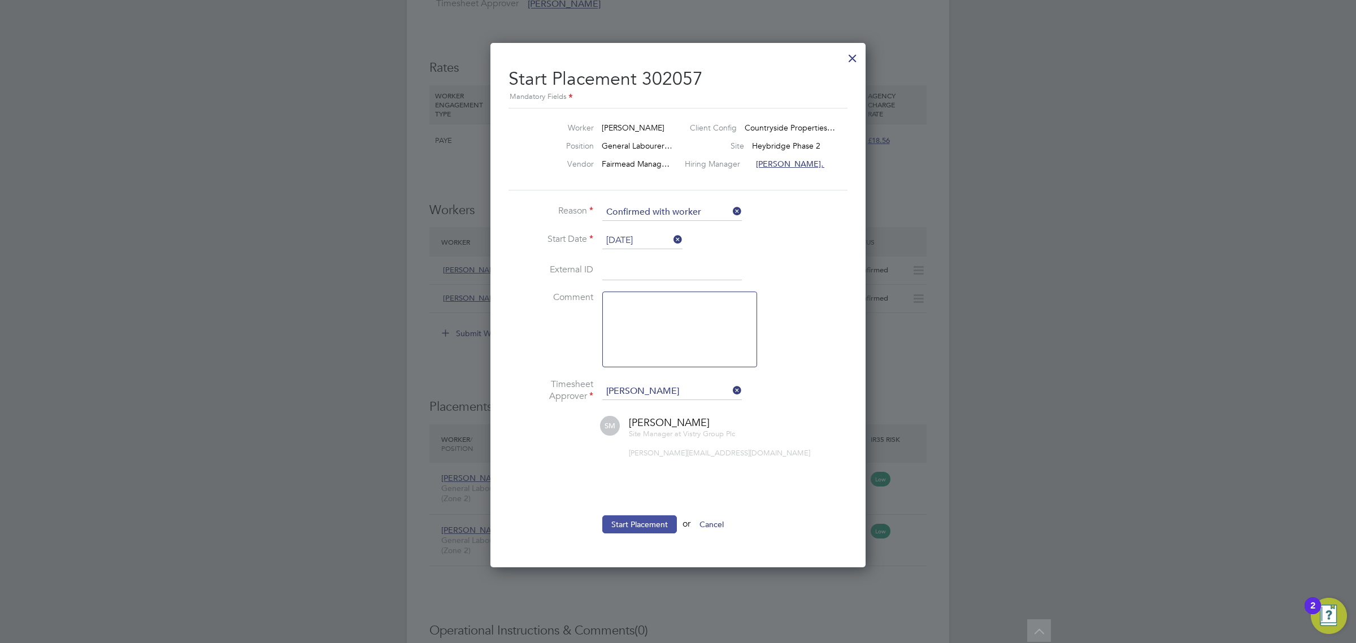
click at [640, 525] on button "Start Placement" at bounding box center [639, 524] width 75 height 18
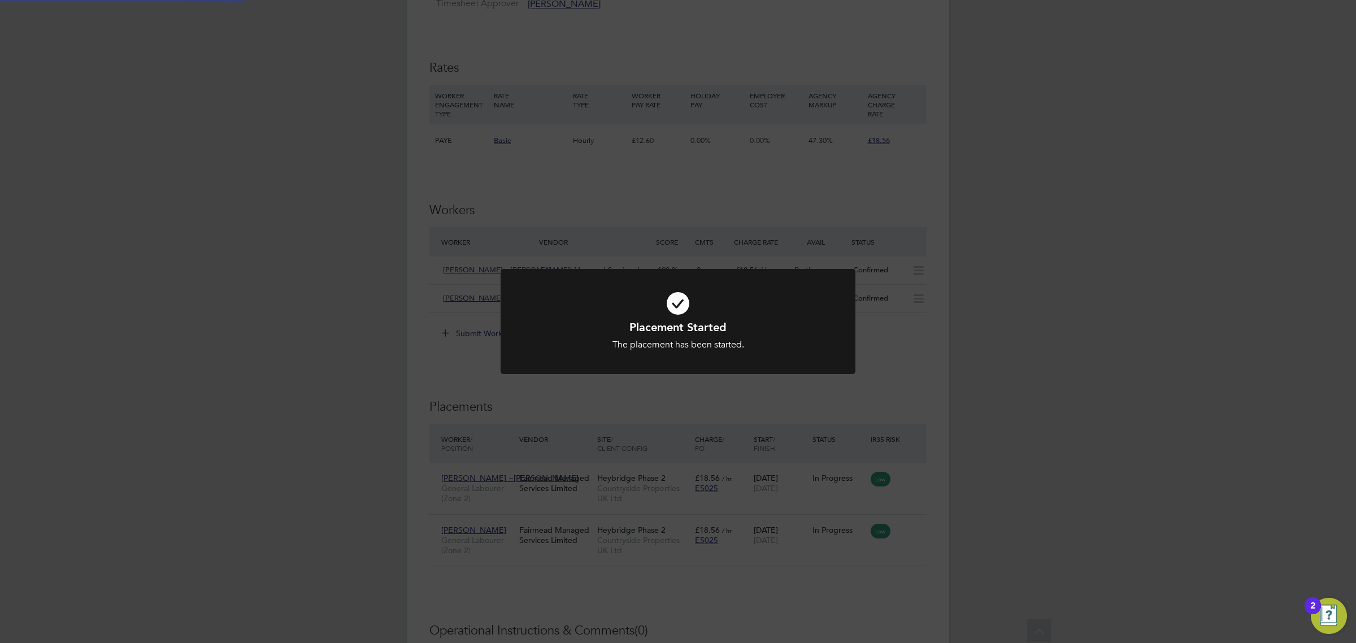
click at [831, 602] on div "Placement Started The placement has been started. Cancel Okay" at bounding box center [678, 321] width 1356 height 643
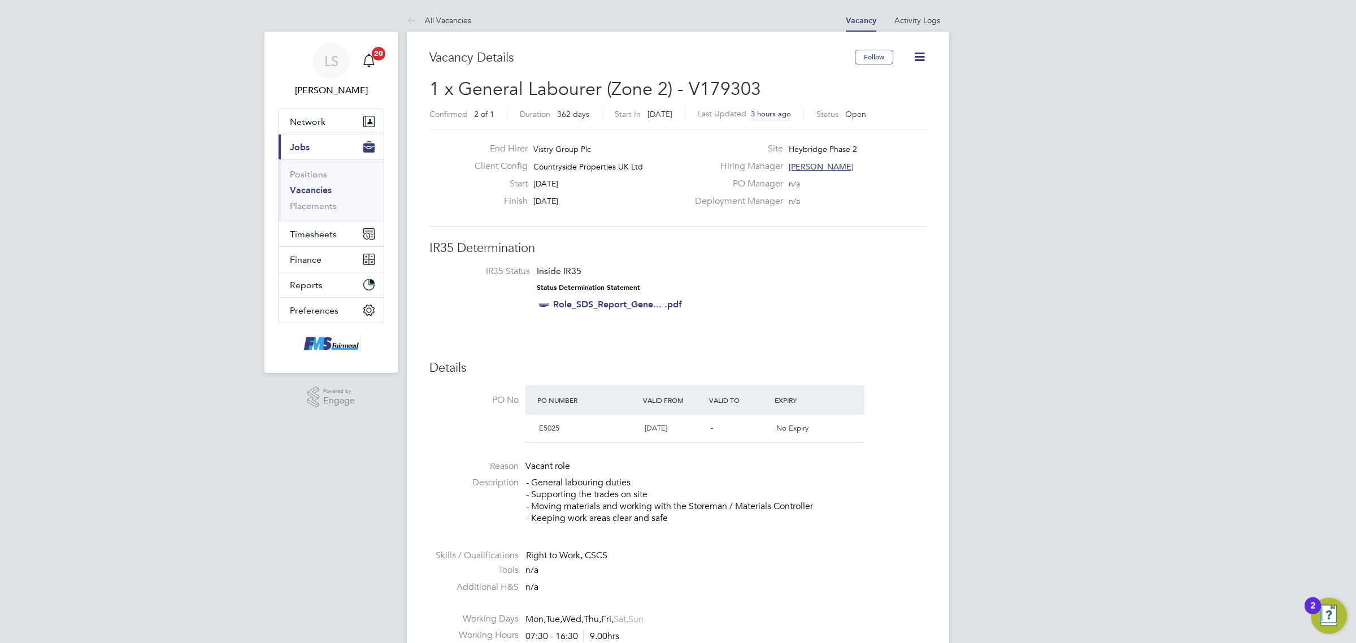
click at [326, 188] on link "Vacancies" at bounding box center [311, 190] width 42 height 11
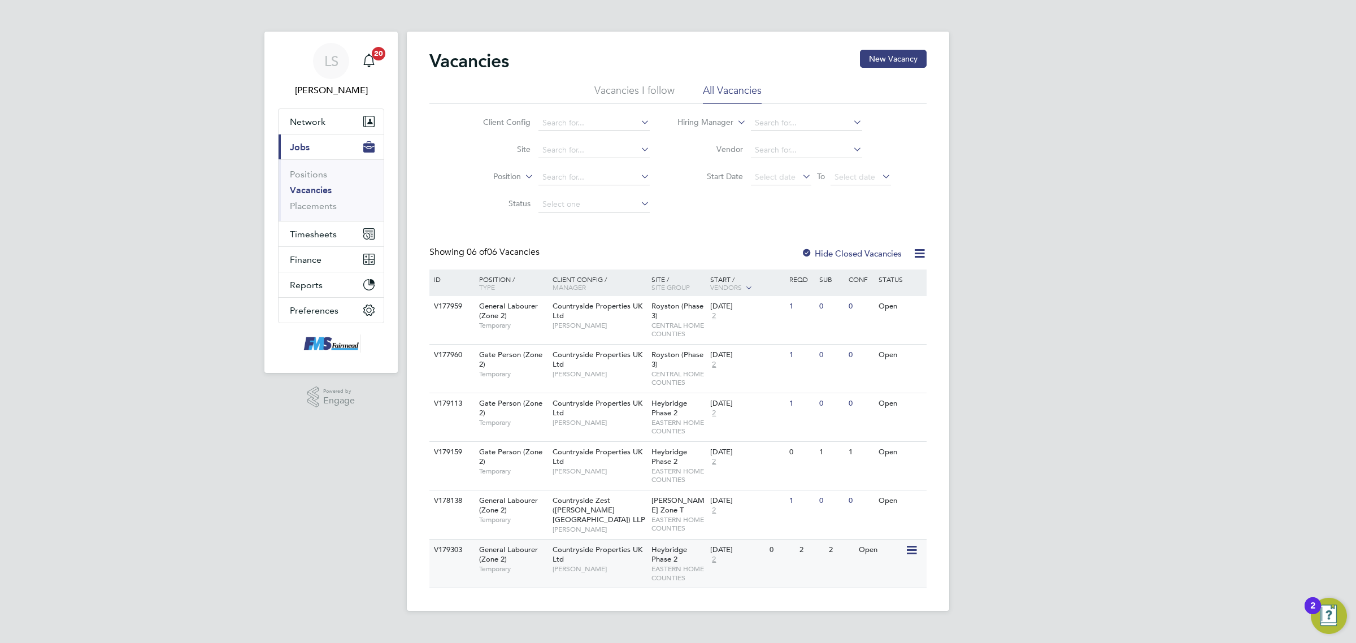
click at [808, 555] on div "V179303 General Labourer (Zone 2) Temporary Countryside Properties UK Ltd Steph…" at bounding box center [677, 563] width 497 height 49
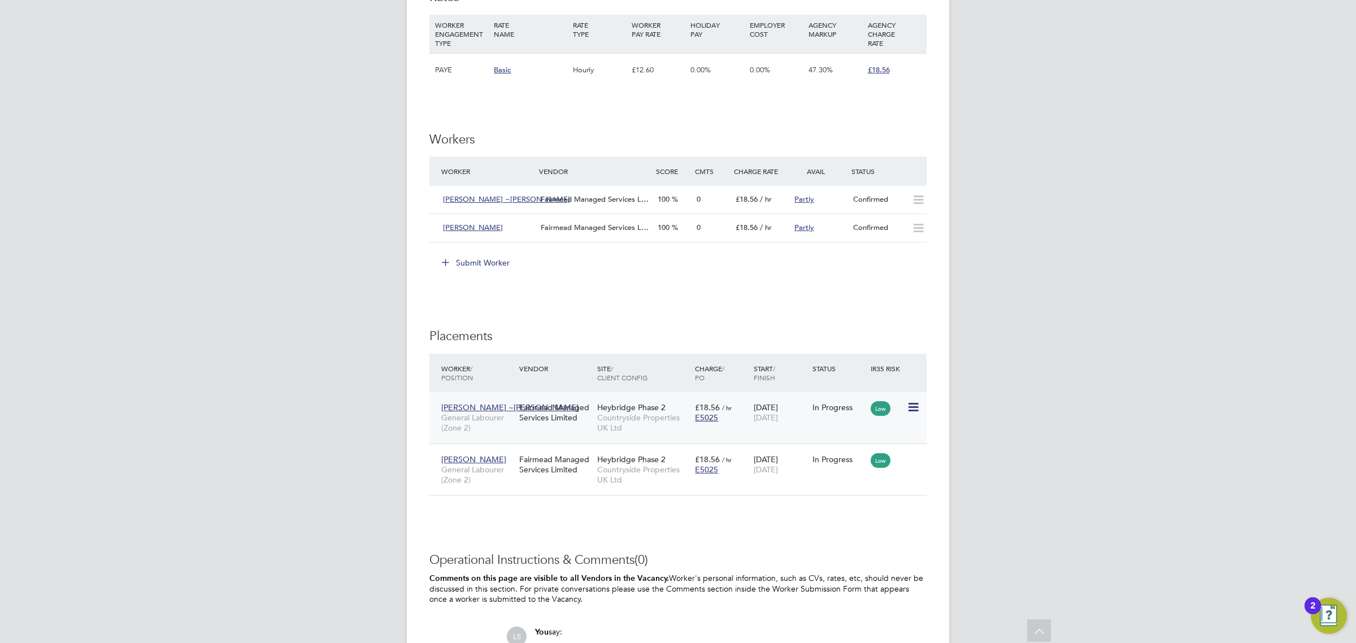
click at [908, 403] on icon at bounding box center [912, 408] width 11 height 14
click at [772, 541] on div "IR35 Determination IR35 Status Inside IR35 Status Determination Statement Role_…" at bounding box center [677, 108] width 497 height 1290
click at [907, 460] on icon at bounding box center [912, 459] width 11 height 14
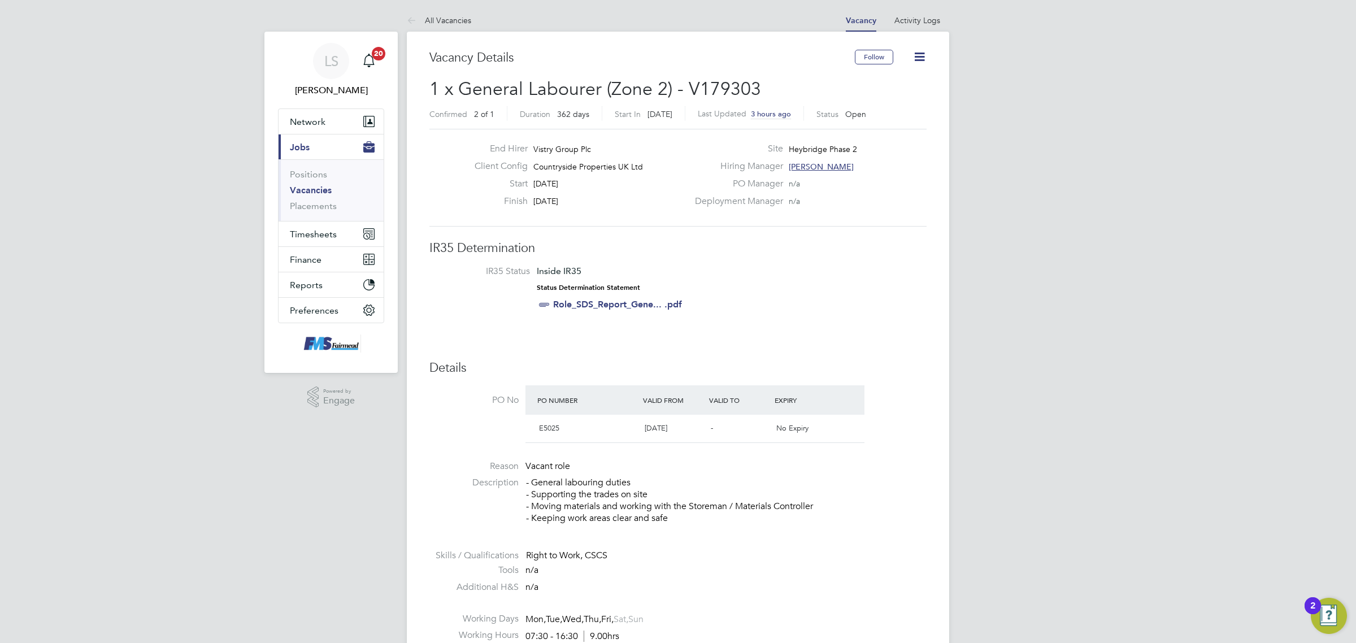
click at [918, 55] on icon at bounding box center [919, 57] width 14 height 14
click at [893, 97] on li "Update Status" at bounding box center [892, 100] width 66 height 16
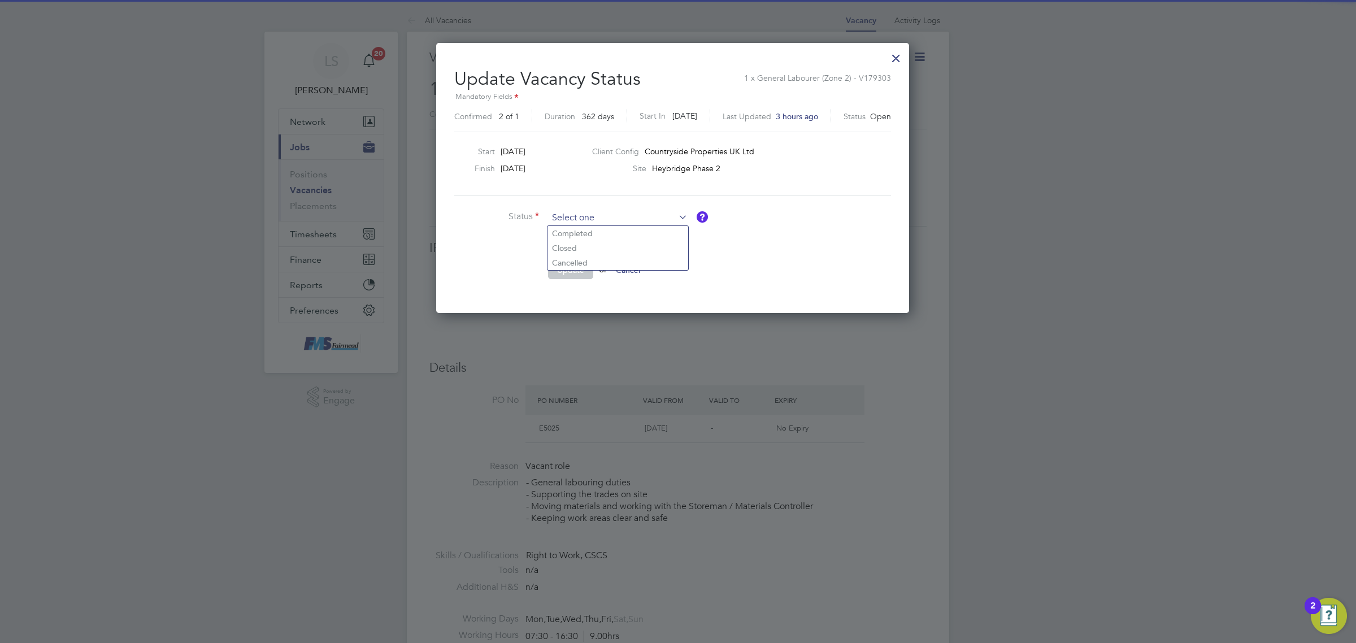
click at [608, 215] on input at bounding box center [618, 218] width 140 height 17
click at [572, 247] on li "Closed" at bounding box center [617, 248] width 141 height 15
type input "Closed"
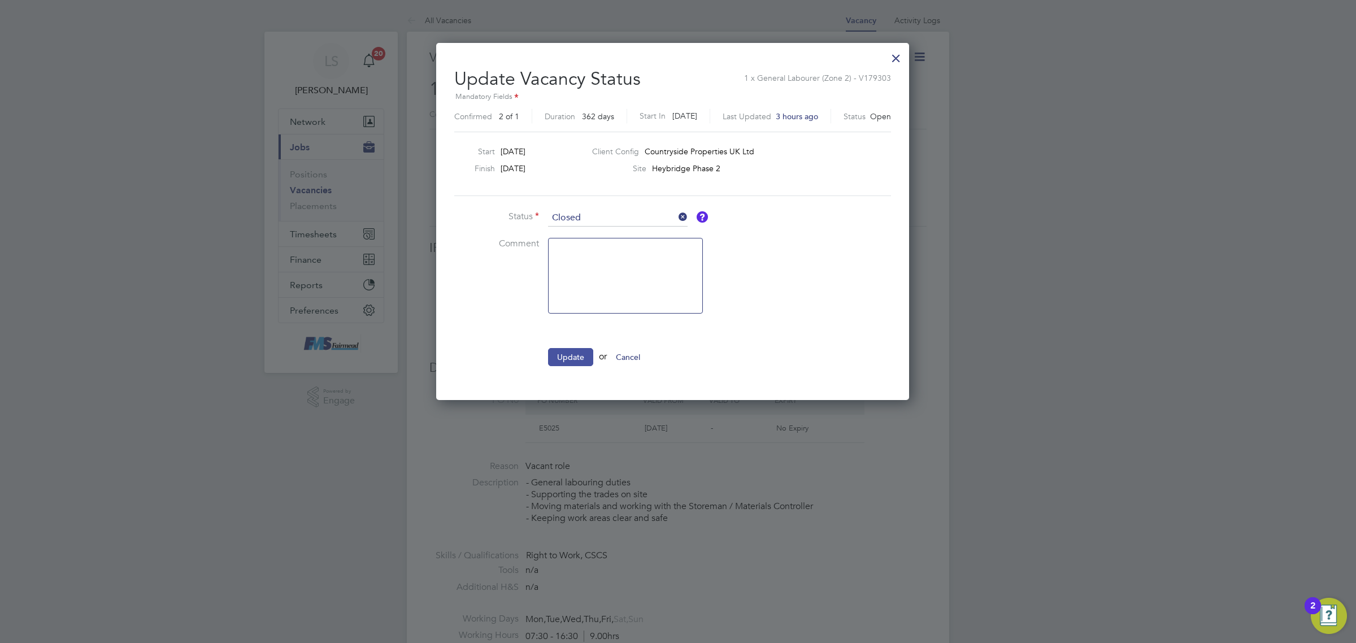
click at [567, 360] on button "Update" at bounding box center [570, 357] width 45 height 18
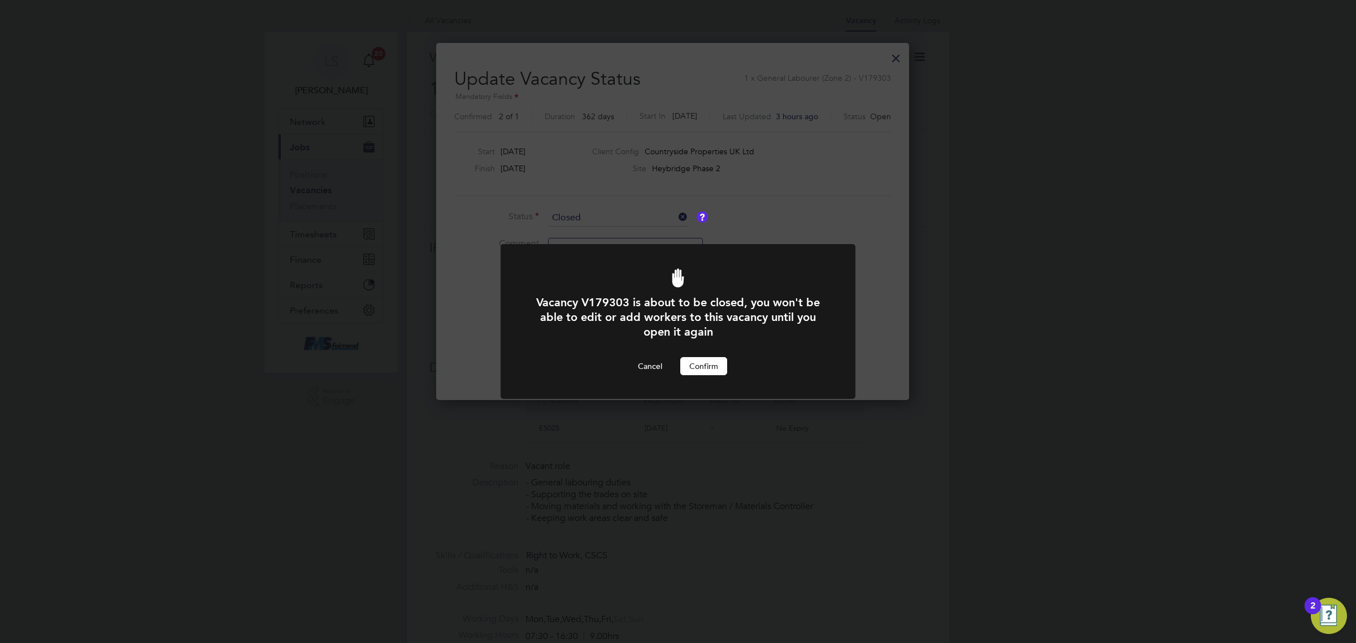
click at [701, 363] on button "Confirm" at bounding box center [703, 366] width 47 height 18
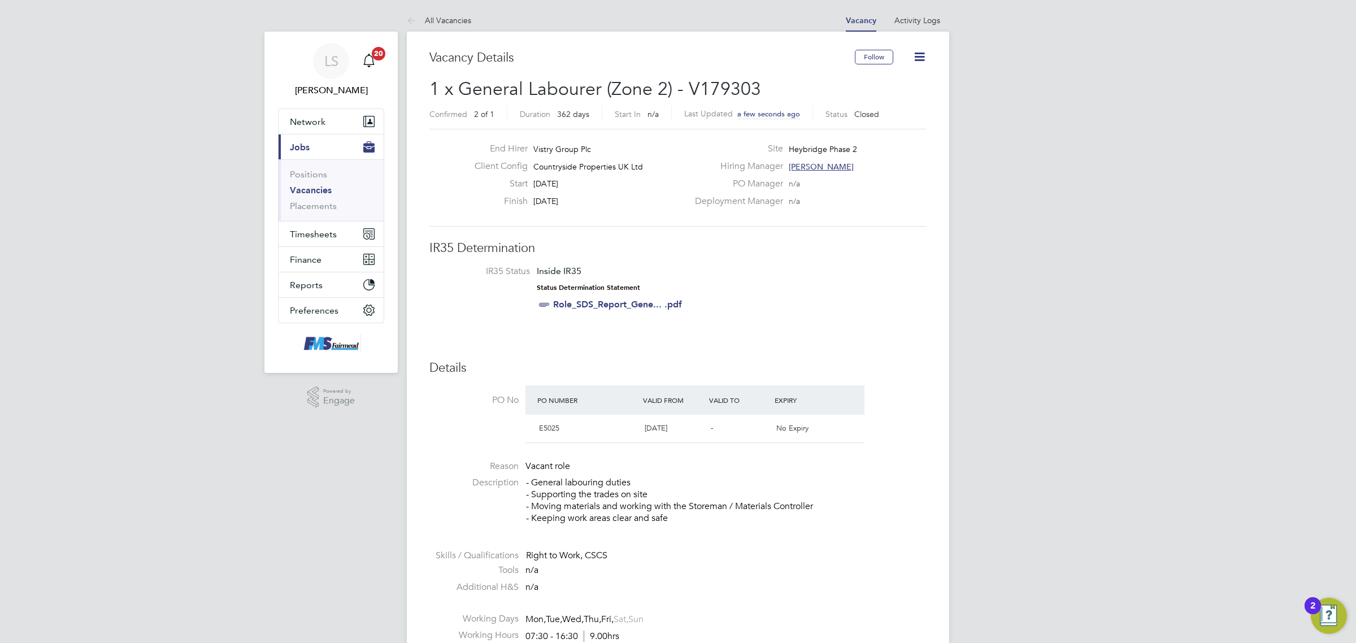
click at [323, 190] on link "Vacancies" at bounding box center [311, 190] width 42 height 11
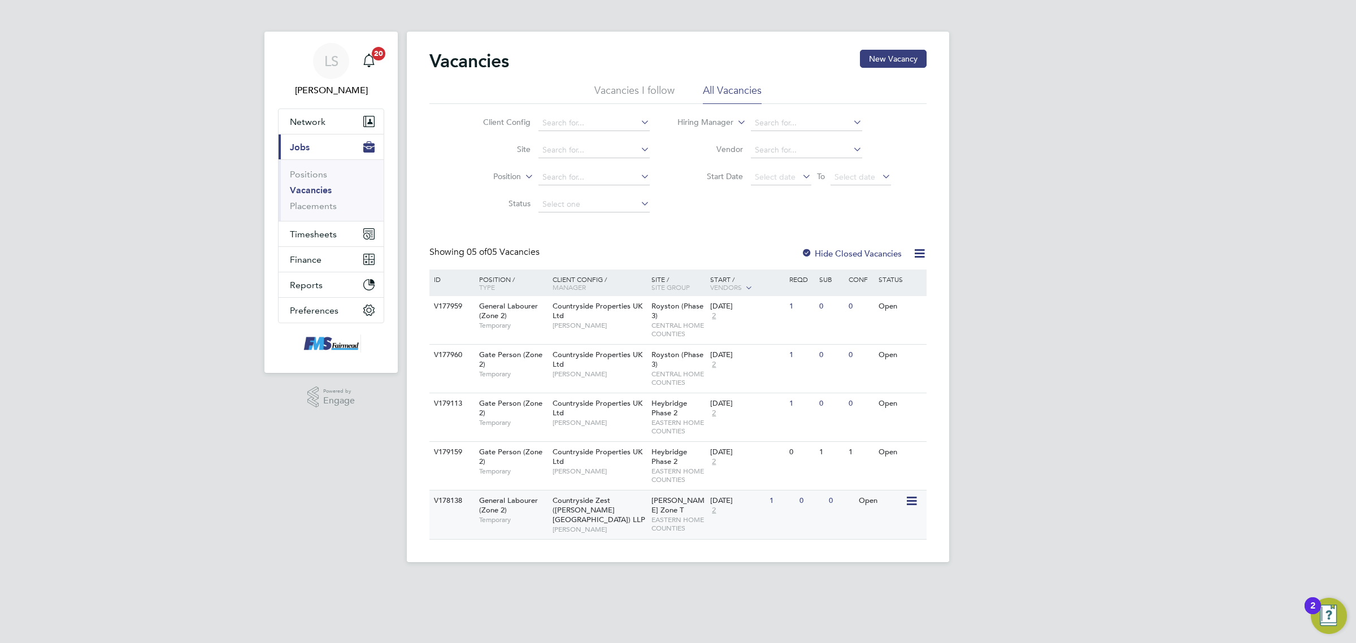
click at [797, 519] on div "V178138 General Labourer (Zone 2) Temporary Countryside Zest ([PERSON_NAME][GEO…" at bounding box center [677, 514] width 497 height 49
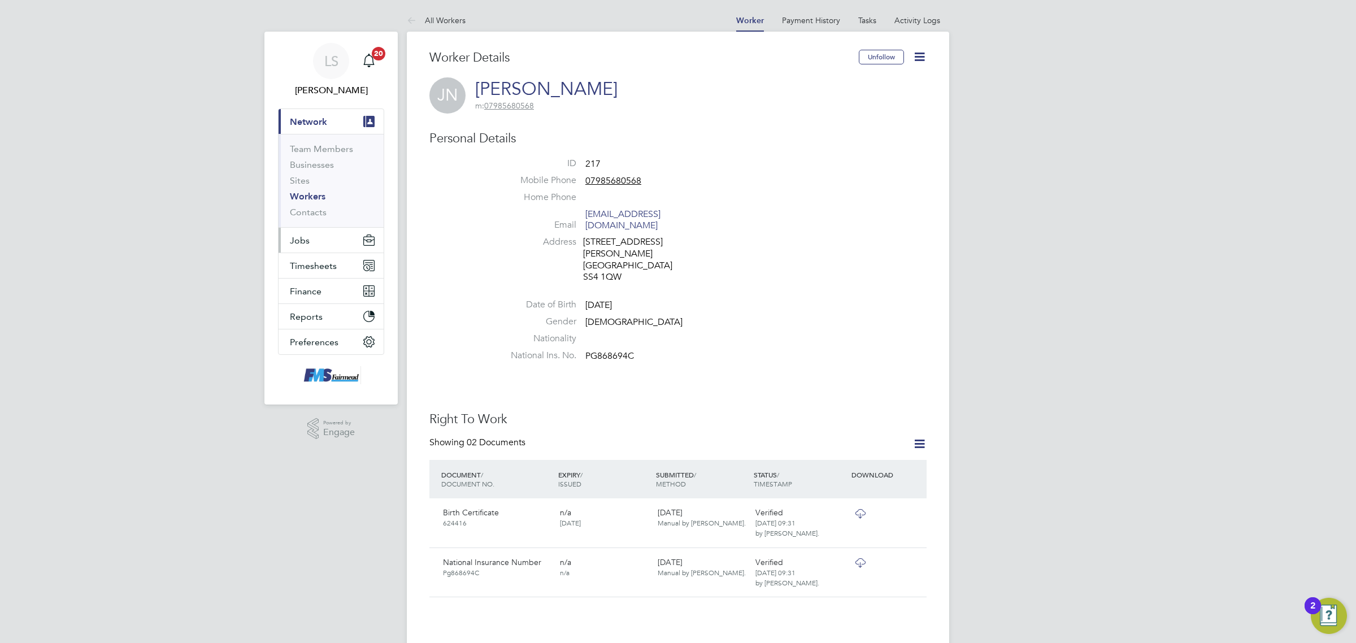
click at [332, 233] on button "Jobs" at bounding box center [331, 240] width 105 height 25
click at [329, 193] on li "Vacancies" at bounding box center [332, 193] width 85 height 16
click at [328, 191] on link "Vacancies" at bounding box center [310, 190] width 40 height 11
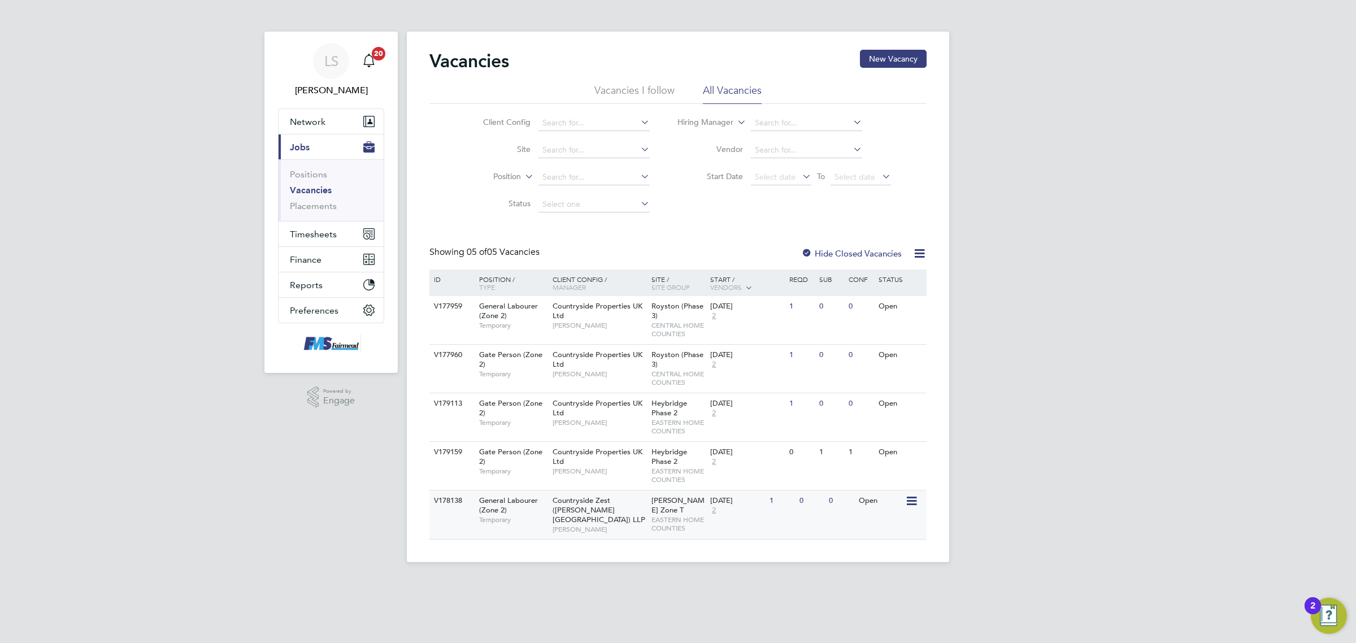
click at [767, 517] on div "V178138 General Labourer (Zone 2) Temporary Countryside Zest (Beaulieu Park) LL…" at bounding box center [677, 514] width 497 height 49
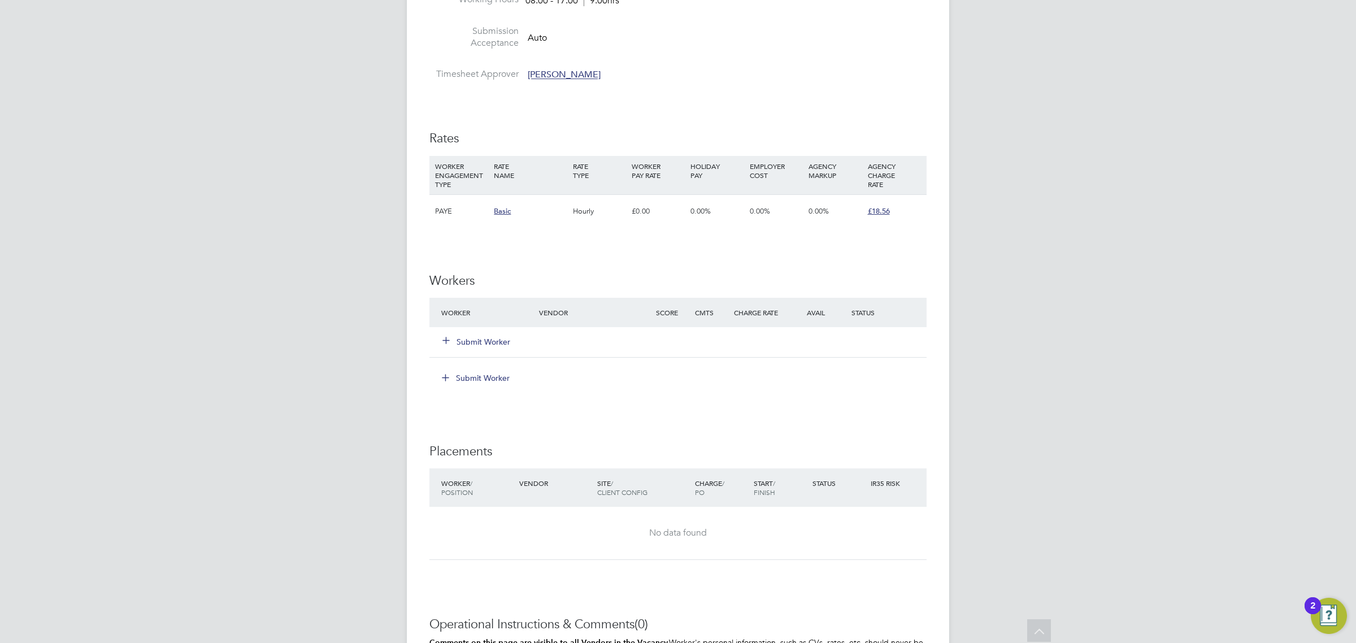
click at [480, 332] on div "Submit Worker" at bounding box center [496, 342] width 117 height 20
click at [483, 337] on button "Submit Worker" at bounding box center [477, 341] width 68 height 11
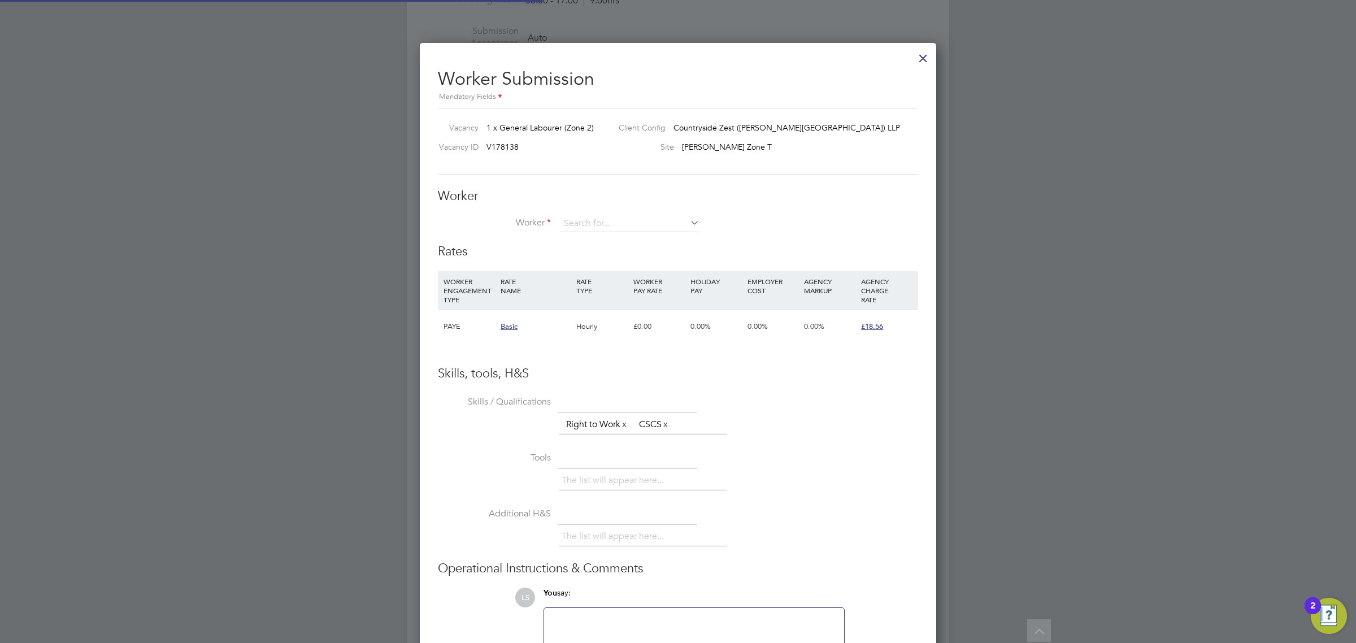
scroll to position [699, 517]
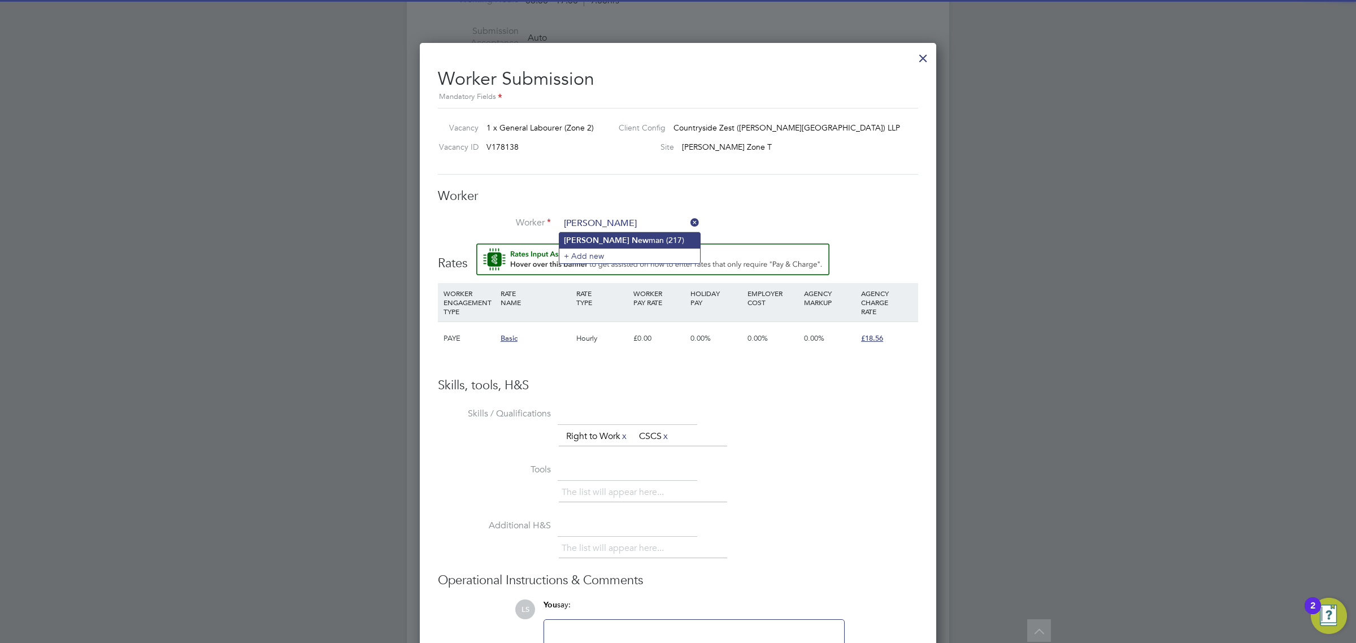
click at [643, 243] on li "John New man (217)" at bounding box center [629, 240] width 141 height 15
type input "John Newman (217)"
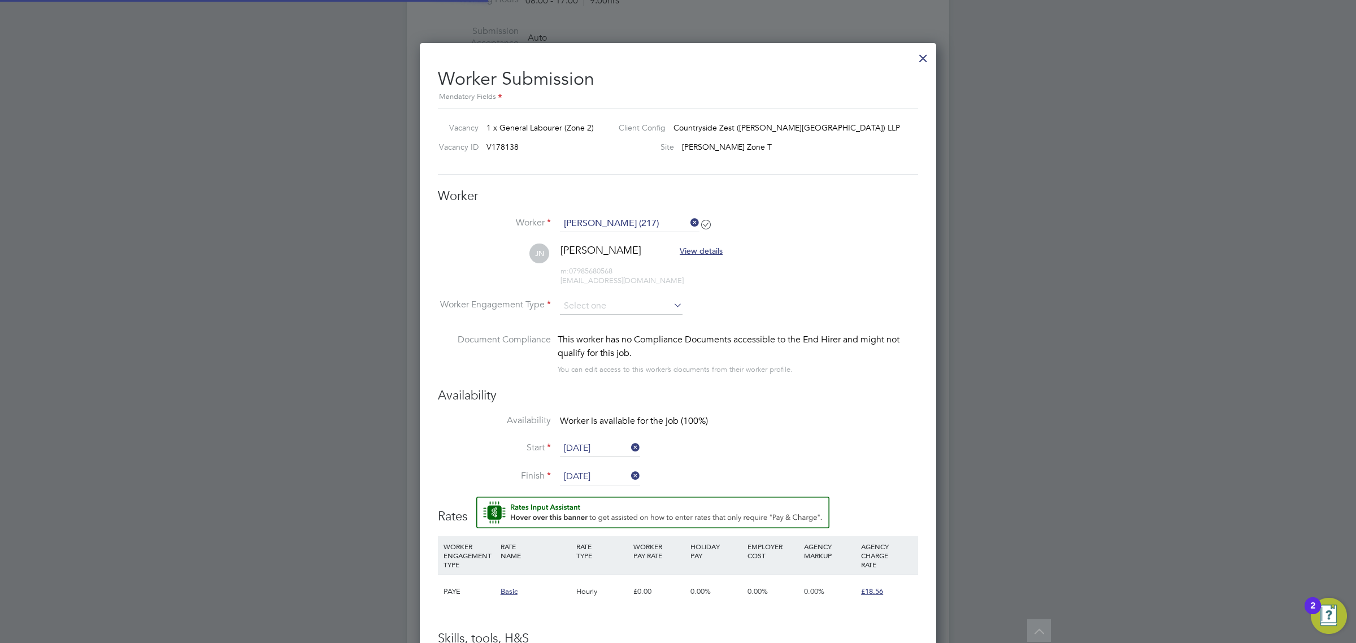
scroll to position [953, 517]
click at [609, 301] on input at bounding box center [621, 306] width 123 height 17
click at [602, 334] on li "PAYE" at bounding box center [621, 337] width 124 height 15
type input "PAYE"
click at [606, 453] on input "[DATE]" at bounding box center [600, 448] width 80 height 17
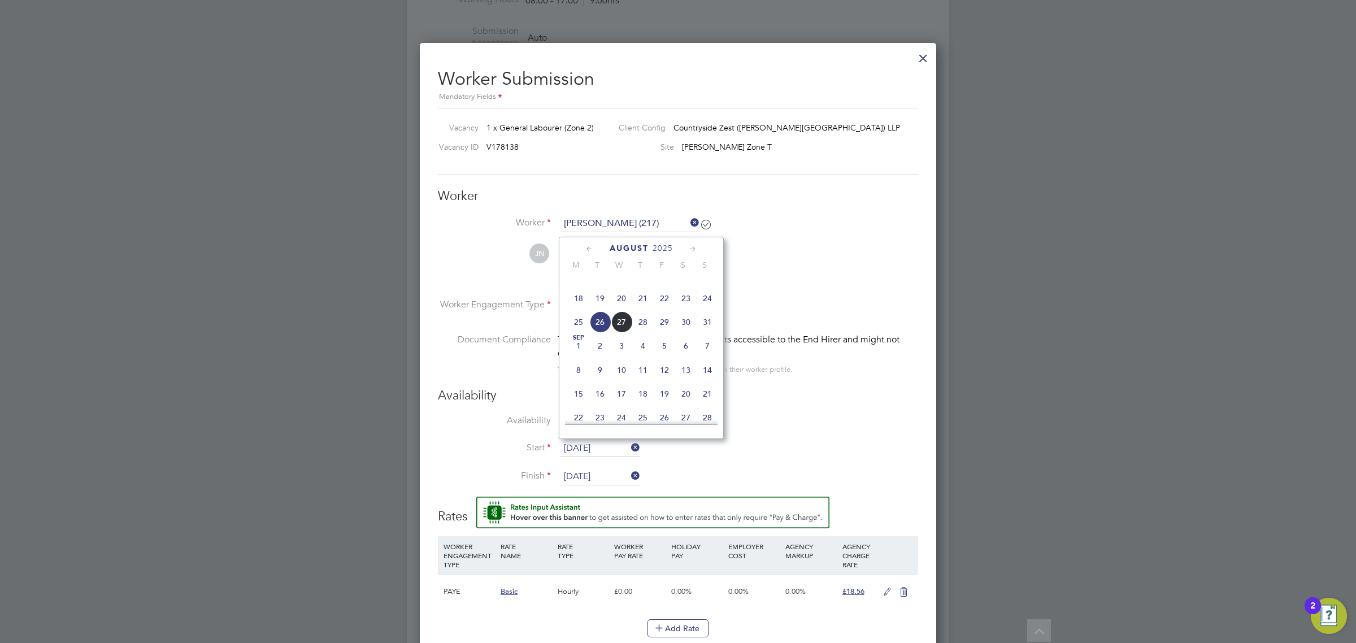
click at [625, 333] on span "27" at bounding box center [621, 321] width 21 height 21
type input "[DATE]"
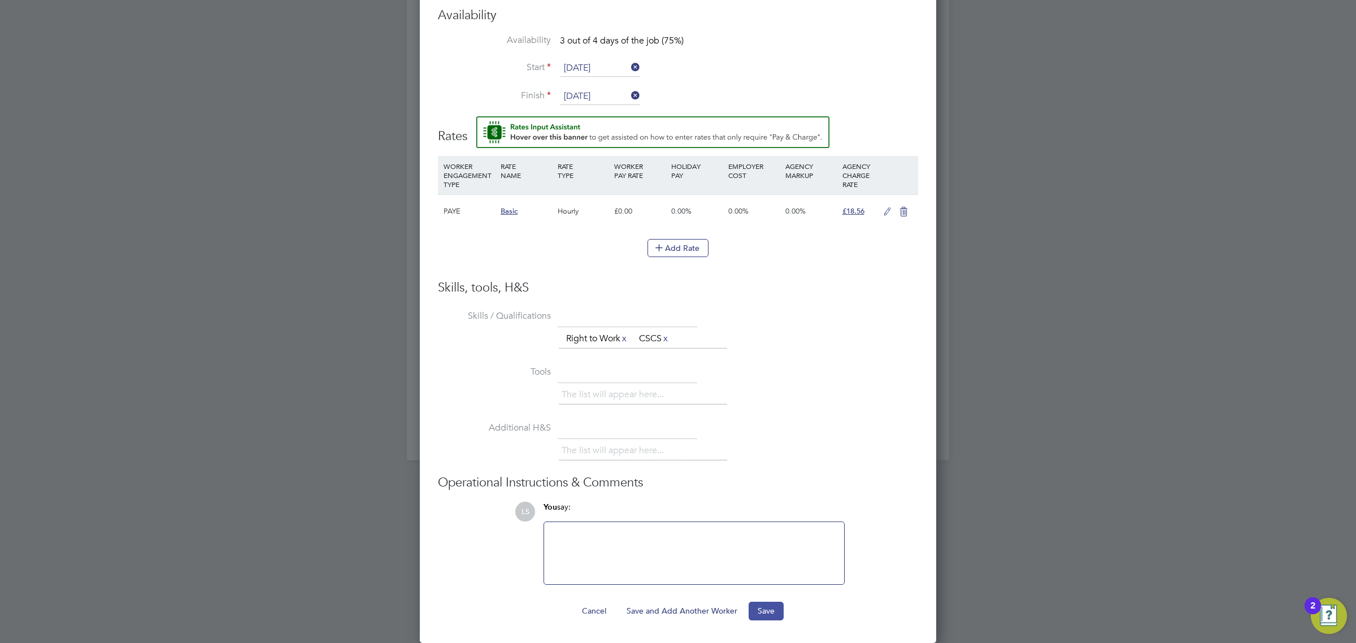
click at [775, 612] on button "Save" at bounding box center [766, 611] width 35 height 18
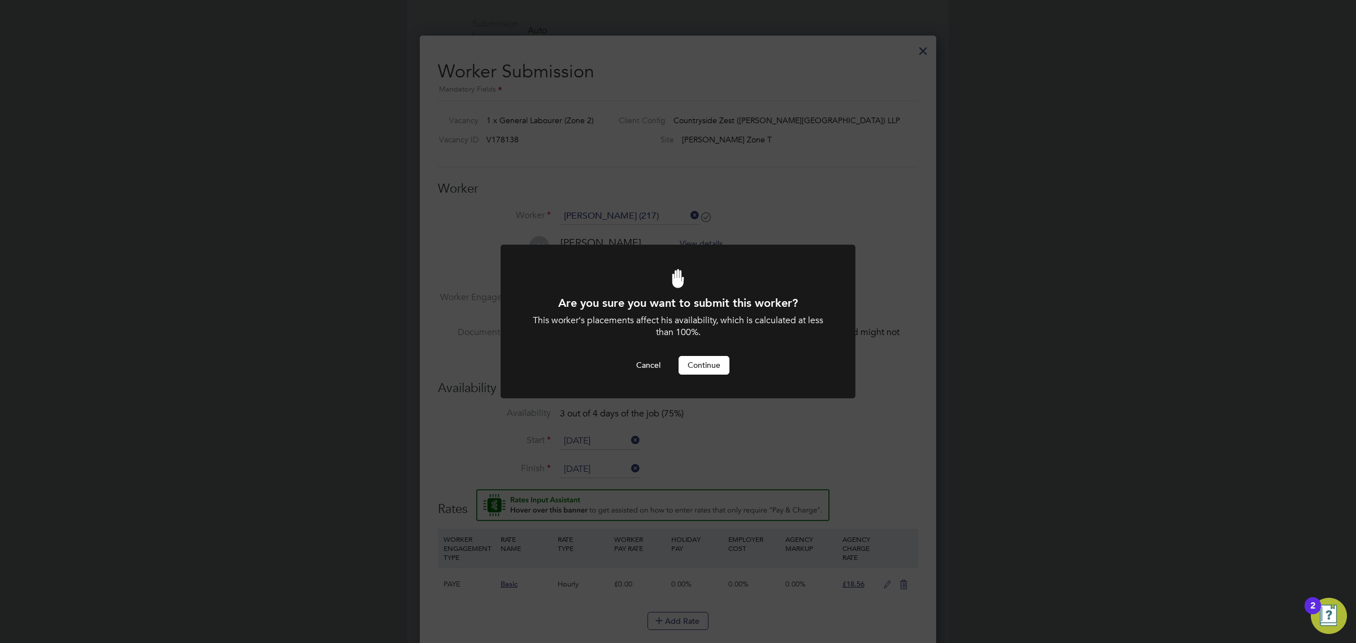
click at [722, 368] on button "Continue" at bounding box center [704, 365] width 51 height 18
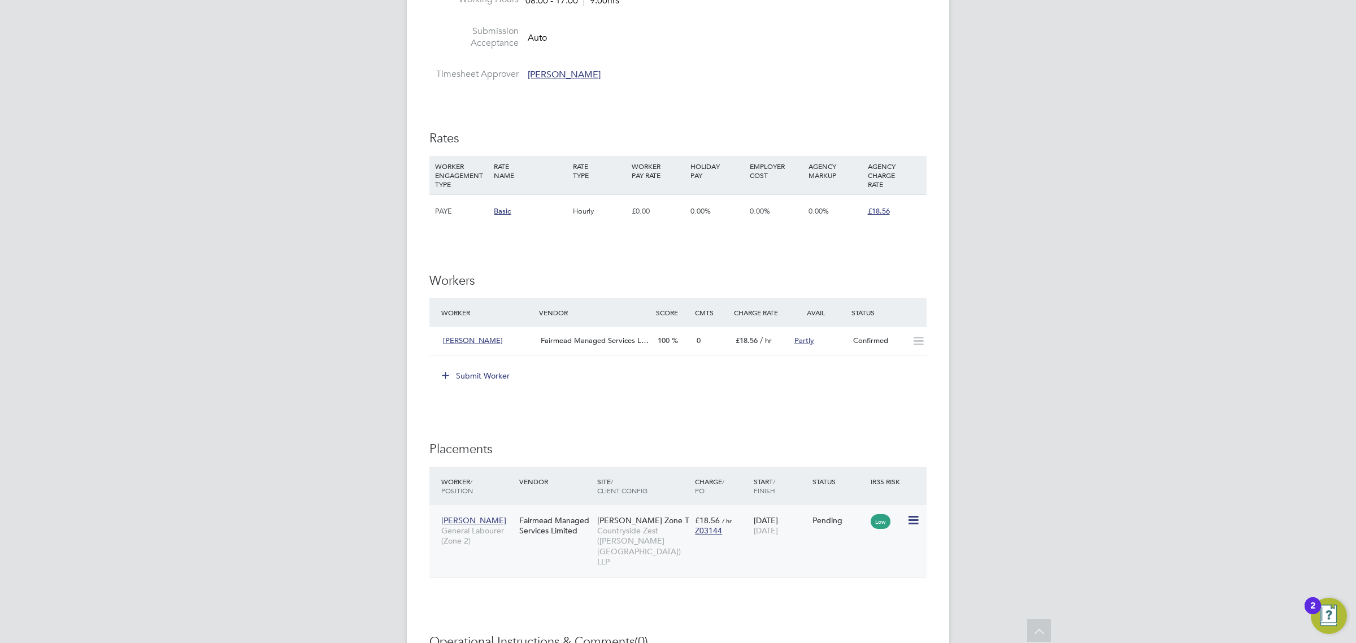
click at [915, 516] on icon at bounding box center [912, 521] width 11 height 14
click at [864, 588] on li "Start" at bounding box center [878, 591] width 80 height 16
type input "Simon King"
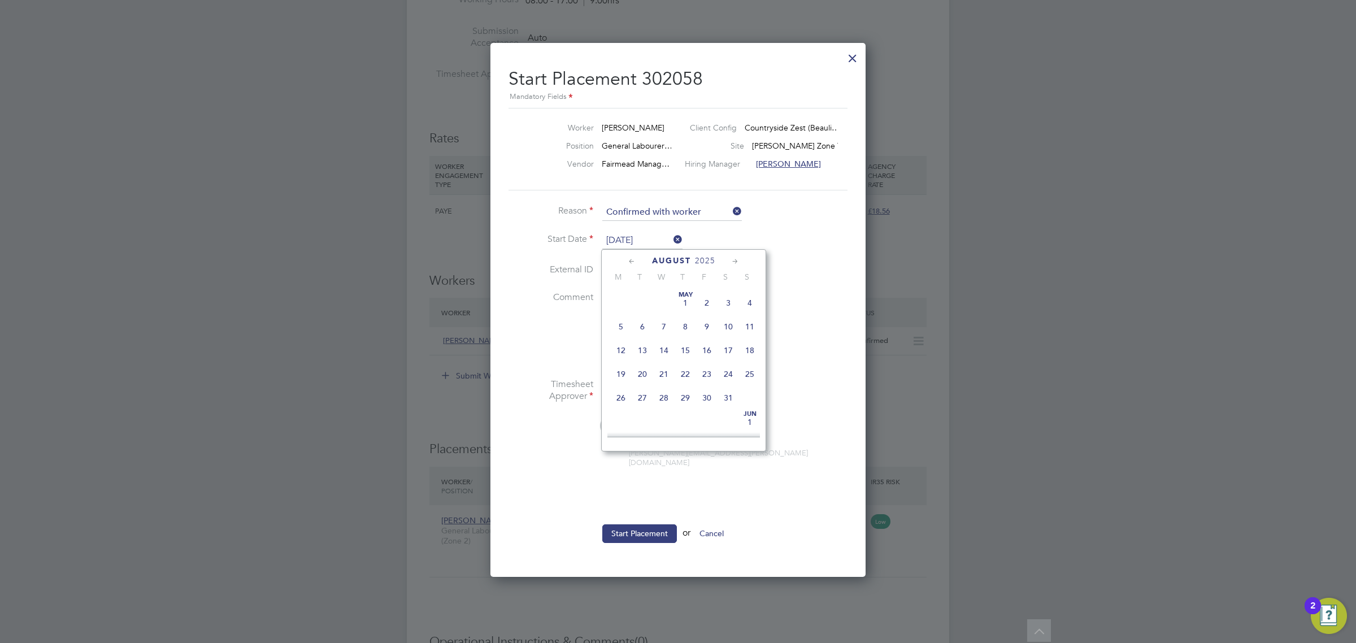
click at [633, 243] on input "27 Aug 2025" at bounding box center [642, 240] width 80 height 17
click at [840, 360] on li "Comment" at bounding box center [677, 335] width 339 height 87
drag, startPoint x: 641, startPoint y: 551, endPoint x: 657, endPoint y: 524, distance: 30.9
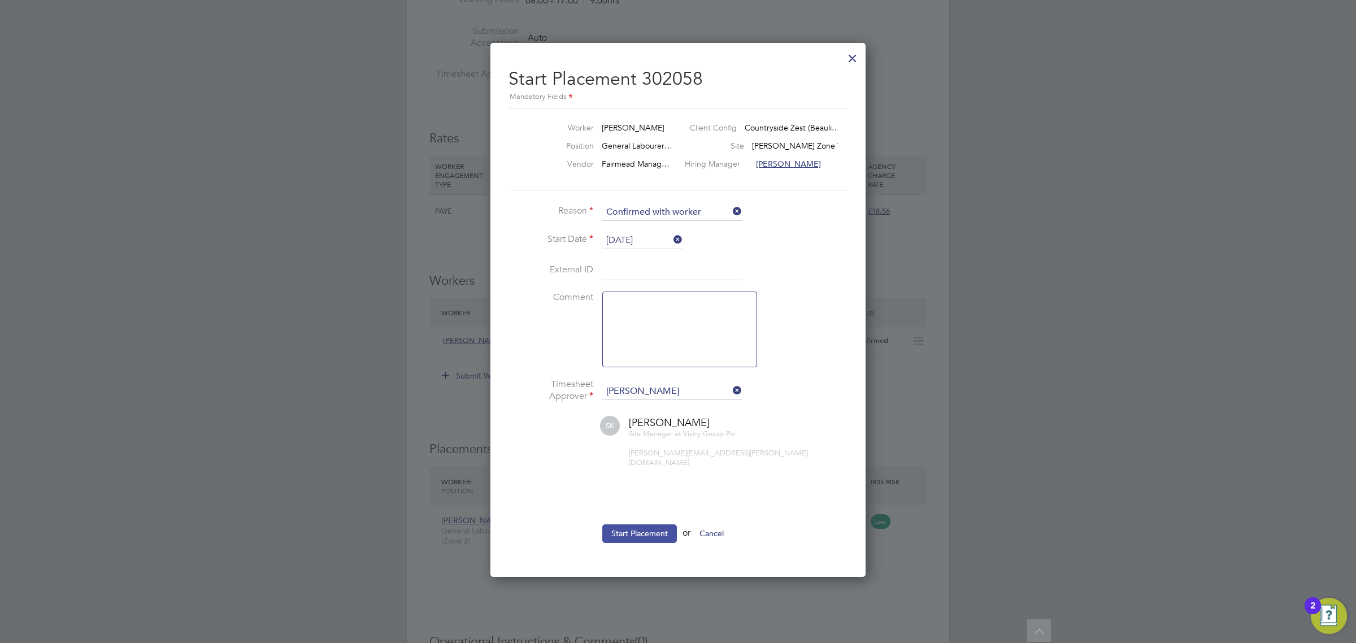
click at [641, 550] on div "Start Placement 302058 Mandatory Fields Worker John Newman Client Config Countr…" at bounding box center [677, 310] width 375 height 534
click at [657, 524] on button "Start Placement" at bounding box center [639, 533] width 75 height 18
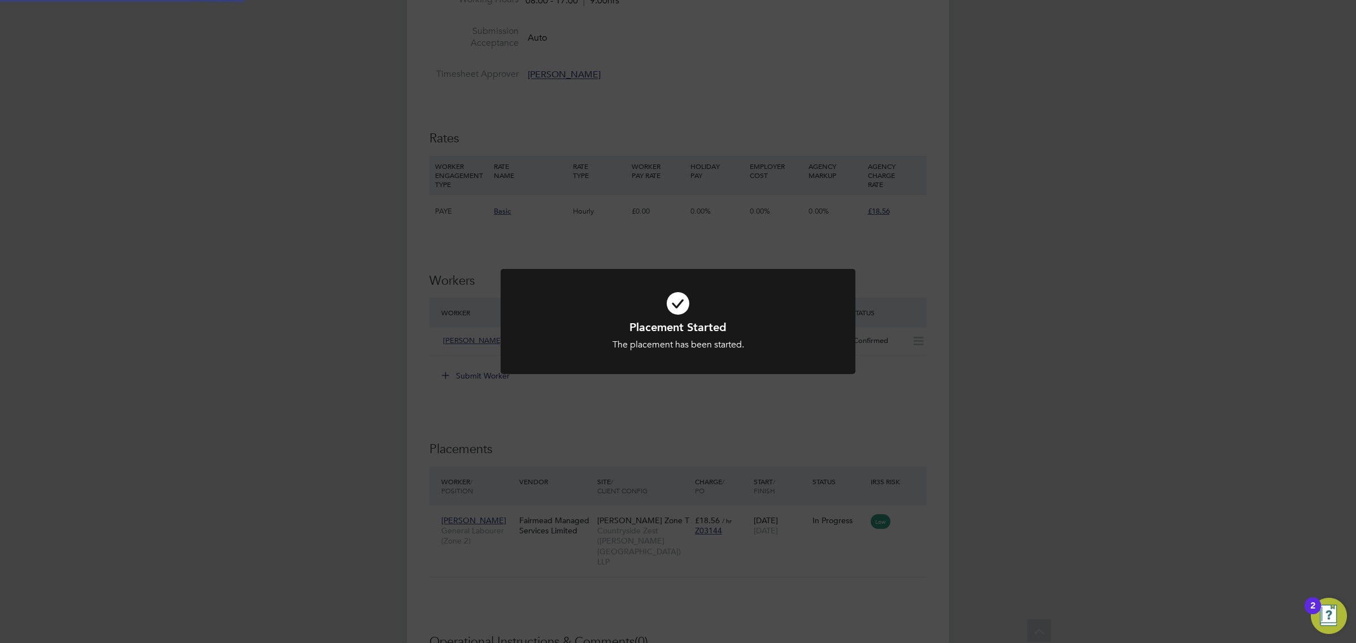
click at [781, 453] on div "Placement Started The placement has been started. Cancel Okay" at bounding box center [678, 321] width 1356 height 643
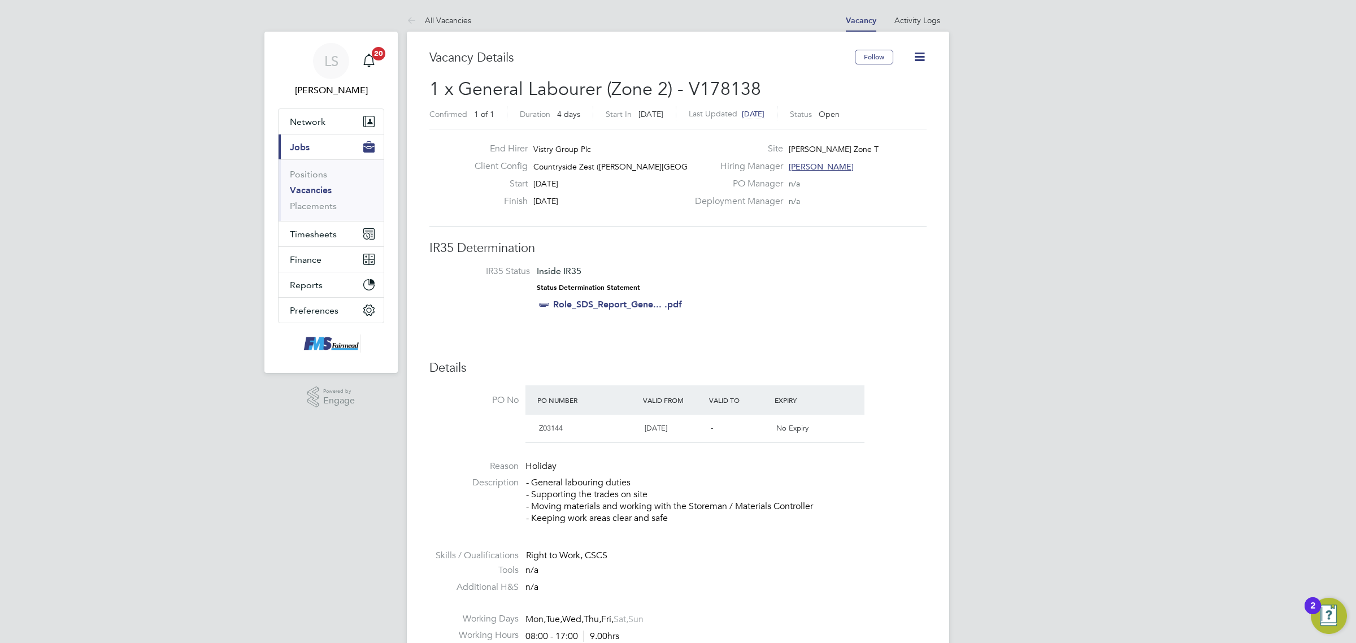
click at [314, 195] on link "Vacancies" at bounding box center [311, 190] width 42 height 11
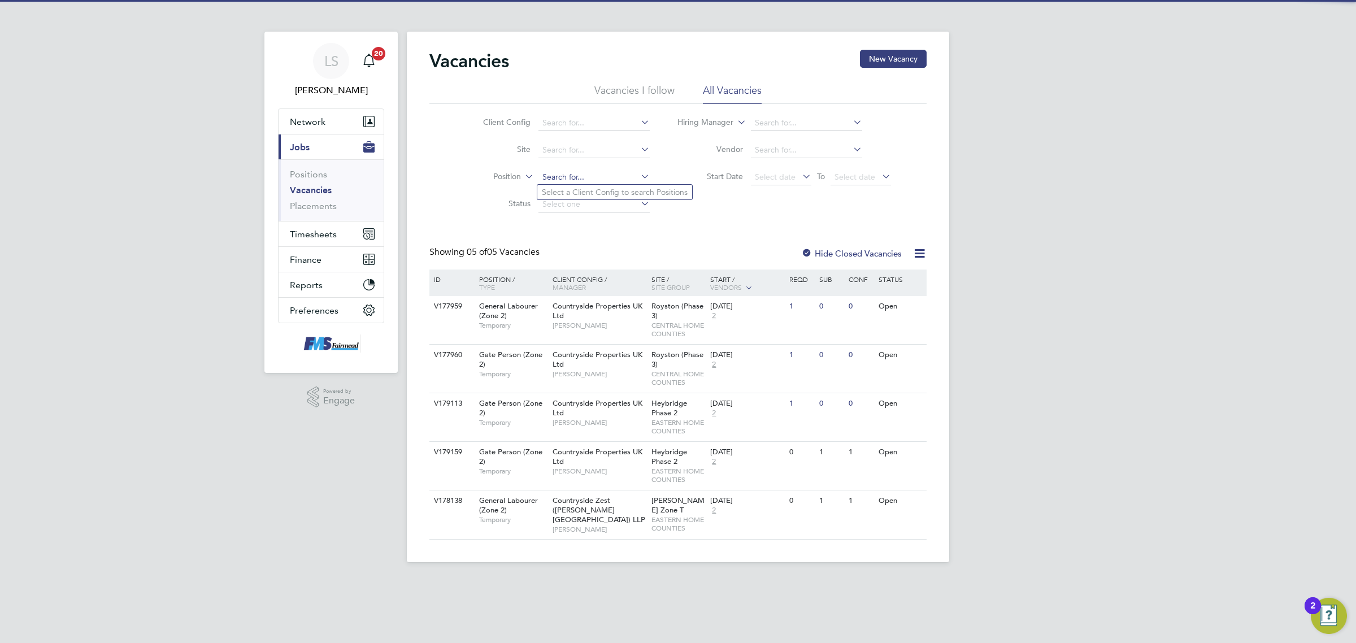
click at [580, 171] on input at bounding box center [593, 177] width 111 height 16
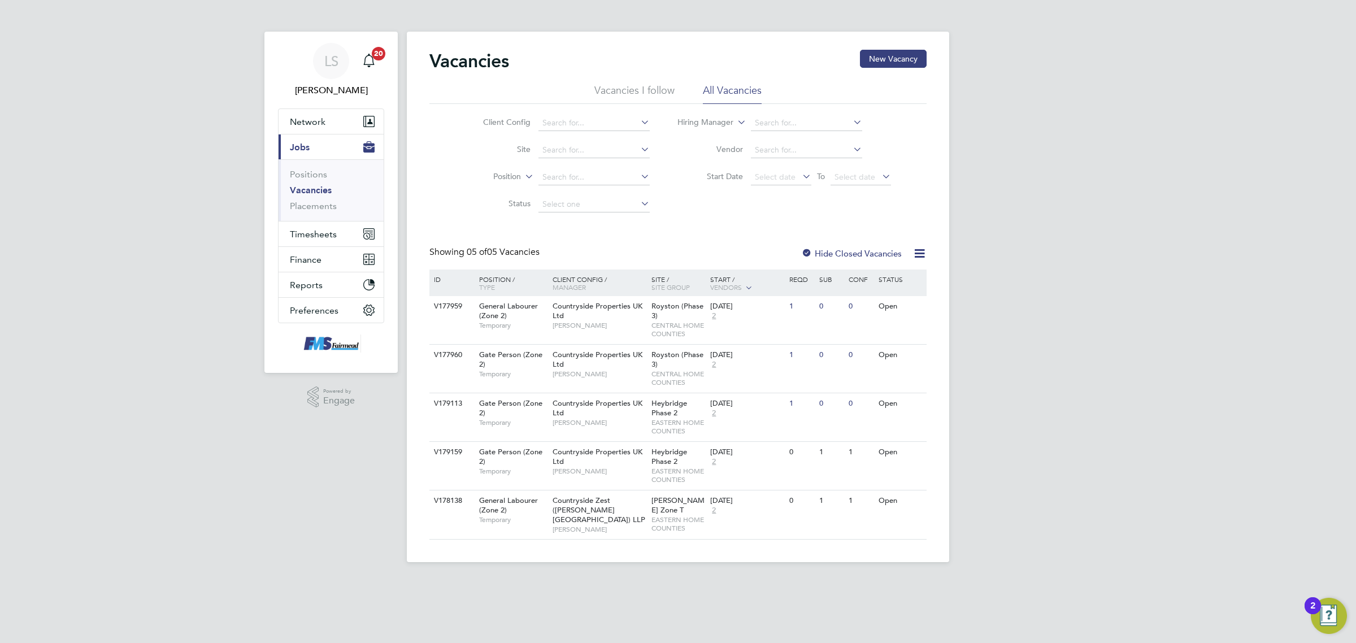
click at [321, 198] on li "Vacancies" at bounding box center [332, 193] width 85 height 16
click at [323, 208] on link "Placements" at bounding box center [313, 206] width 47 height 11
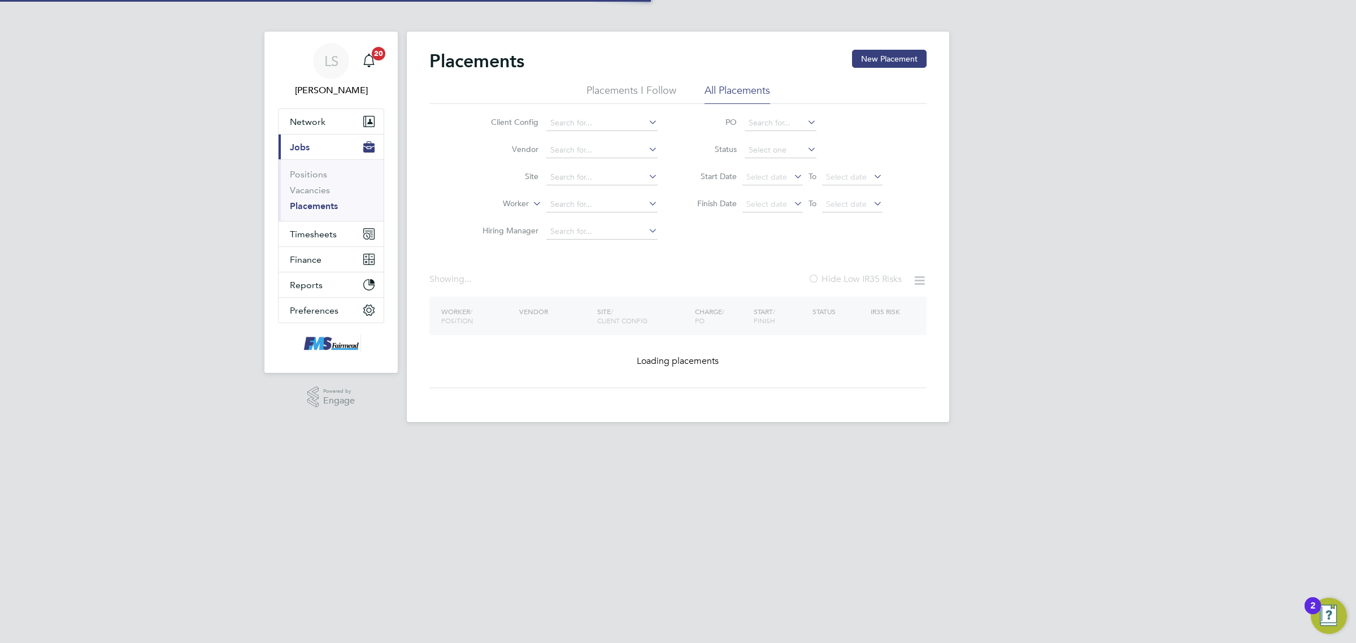
click at [601, 182] on input at bounding box center [601, 177] width 111 height 16
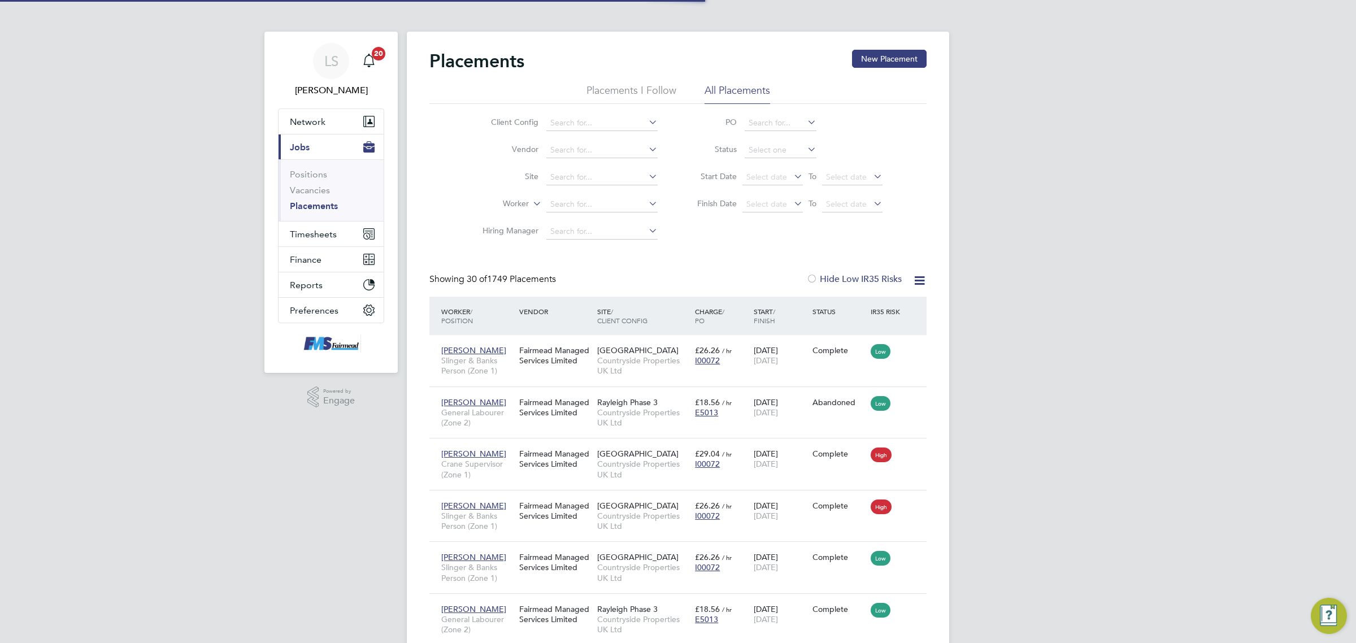
click at [602, 193] on li "Loading data" at bounding box center [602, 192] width 112 height 15
click at [603, 199] on input at bounding box center [601, 205] width 111 height 16
click at [608, 221] on li "Elton Mecuku" at bounding box center [602, 219] width 112 height 15
type input "Elton Mecuku"
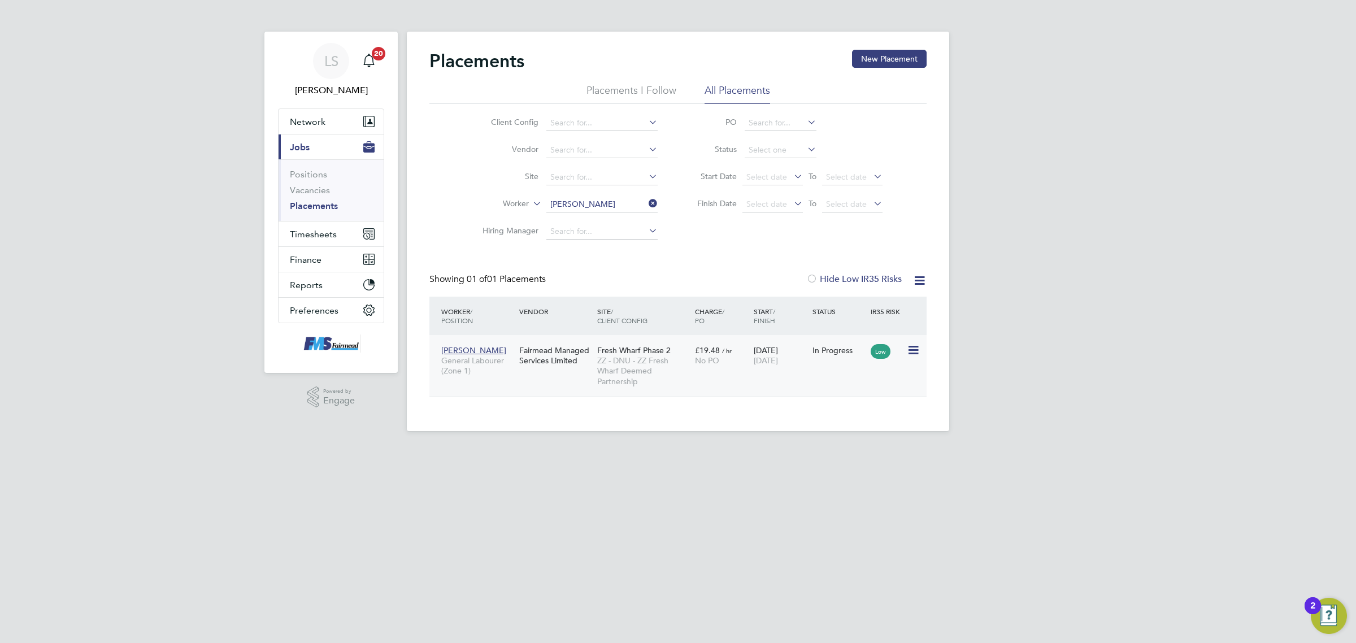
click at [841, 371] on div "Elton Mecuku General Labourer (Zone 1) Fairmead Managed Services Limited Fresh …" at bounding box center [677, 366] width 497 height 62
click at [778, 359] on span "24 Jul 2026" at bounding box center [766, 360] width 24 height 10
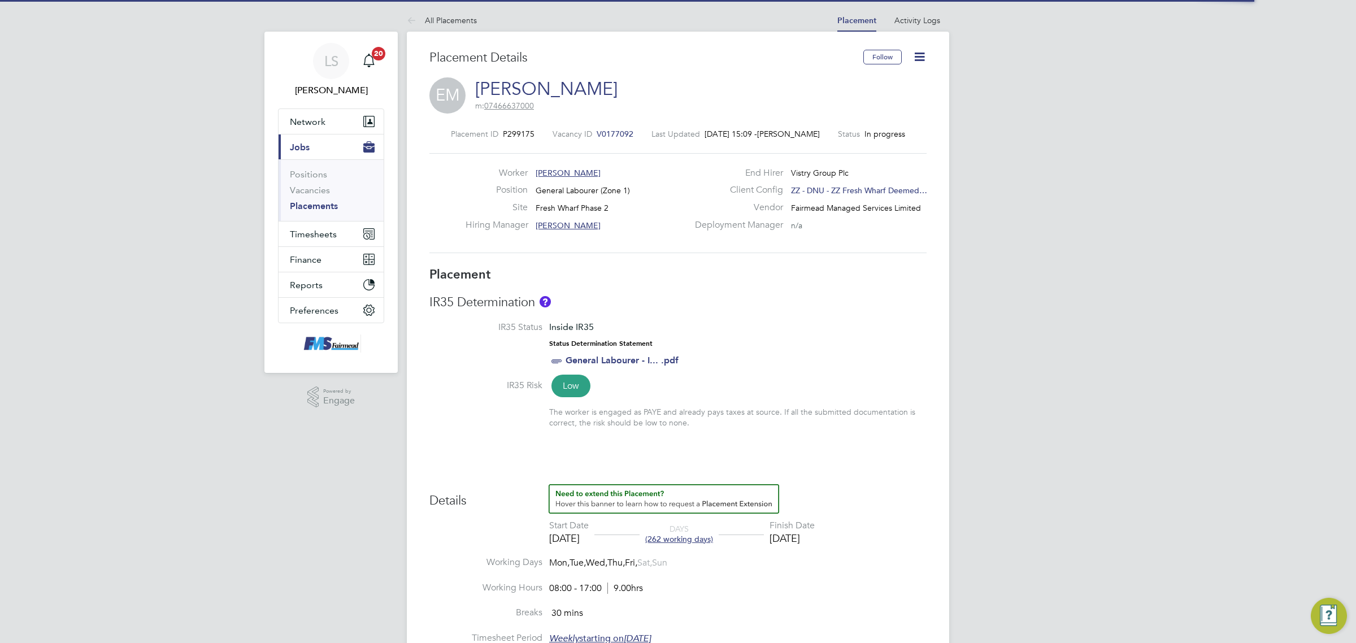
click at [610, 131] on span "V0177092" at bounding box center [615, 134] width 37 height 10
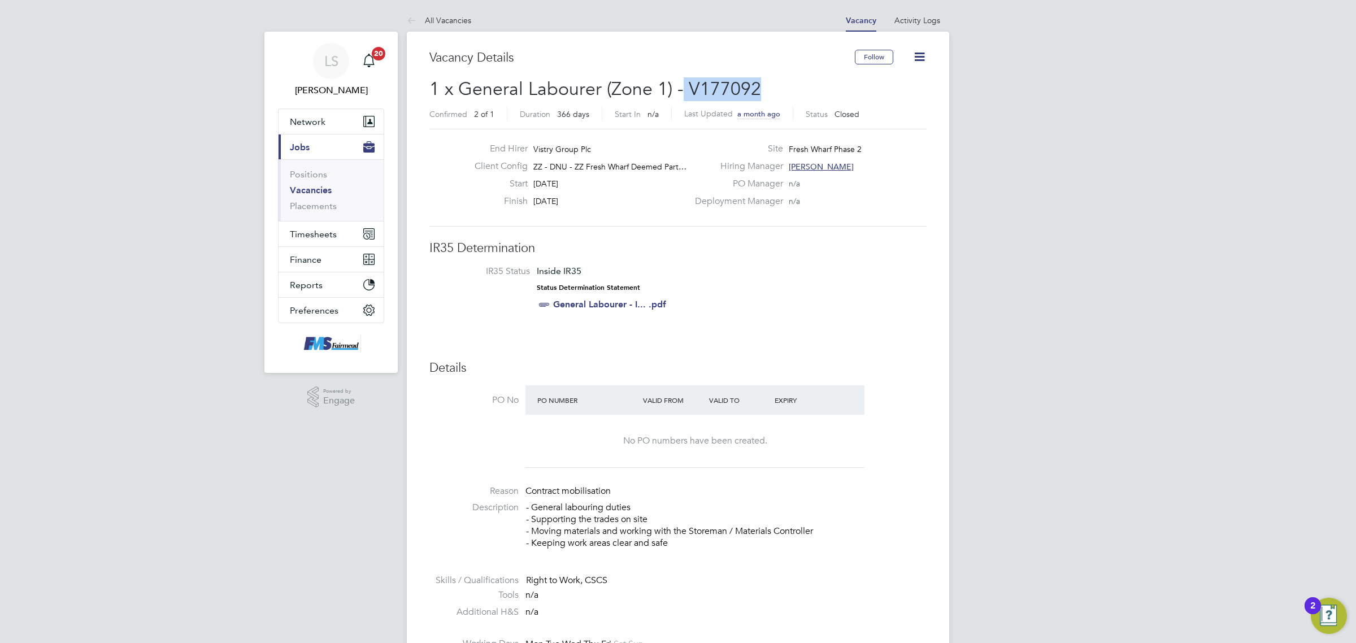
drag, startPoint x: 778, startPoint y: 91, endPoint x: 682, endPoint y: 83, distance: 95.8
click at [682, 83] on h2 "1 x General Labourer (Zone 1) - V177092 Confirmed 2 of 1 Duration 366 days Star…" at bounding box center [677, 100] width 497 height 47
click at [723, 78] on span "1 x General Labourer (Zone 1) - V177092" at bounding box center [595, 89] width 332 height 22
drag, startPoint x: 769, startPoint y: 90, endPoint x: 689, endPoint y: 83, distance: 80.0
click at [689, 83] on h2 "1 x General Labourer (Zone 1) - V177092 Confirmed 2 of 1 Duration 366 days Star…" at bounding box center [677, 100] width 497 height 47
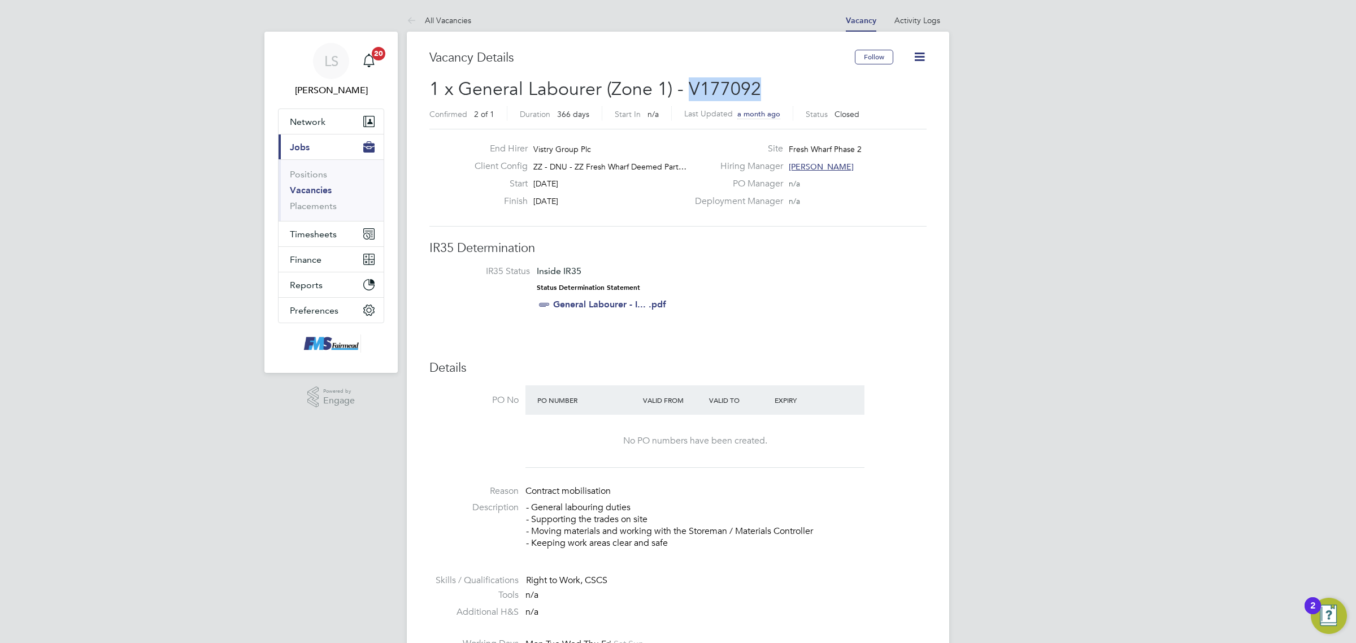
copy span "V177092"
click at [317, 207] on link "Placements" at bounding box center [313, 206] width 47 height 11
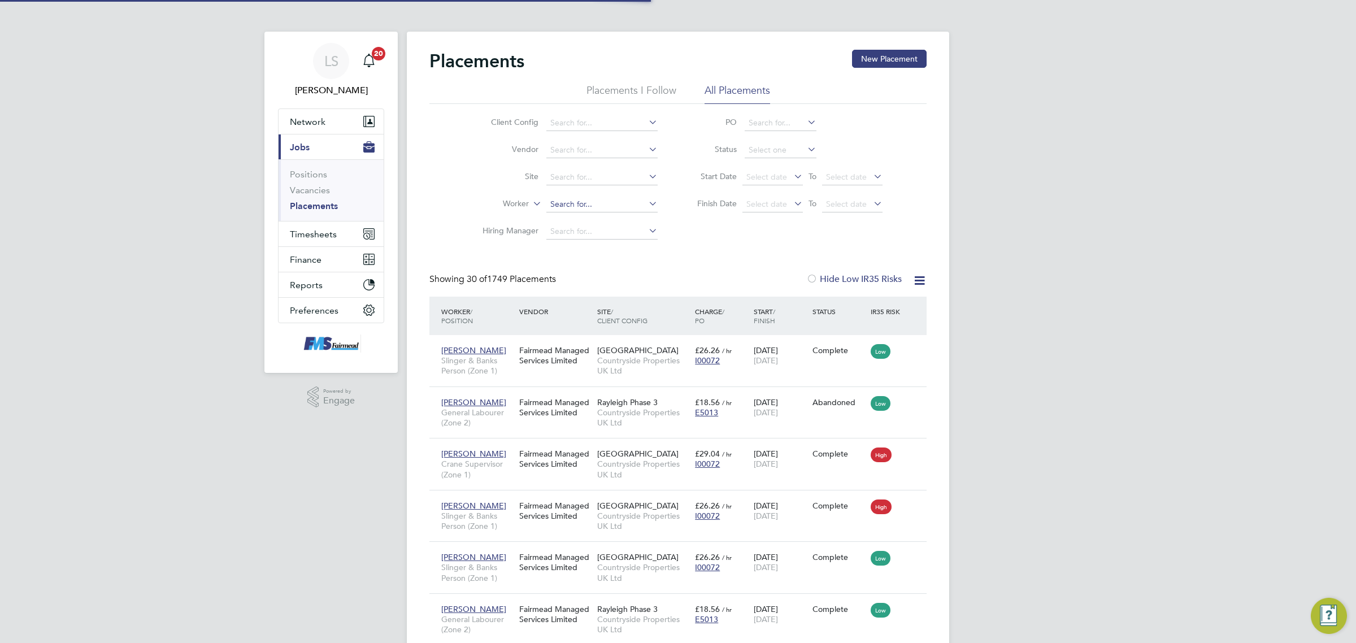
click at [580, 199] on input at bounding box center [601, 205] width 111 height 16
click at [618, 215] on b "Oko" at bounding box center [626, 220] width 16 height 10
type input "Jude Okoro"
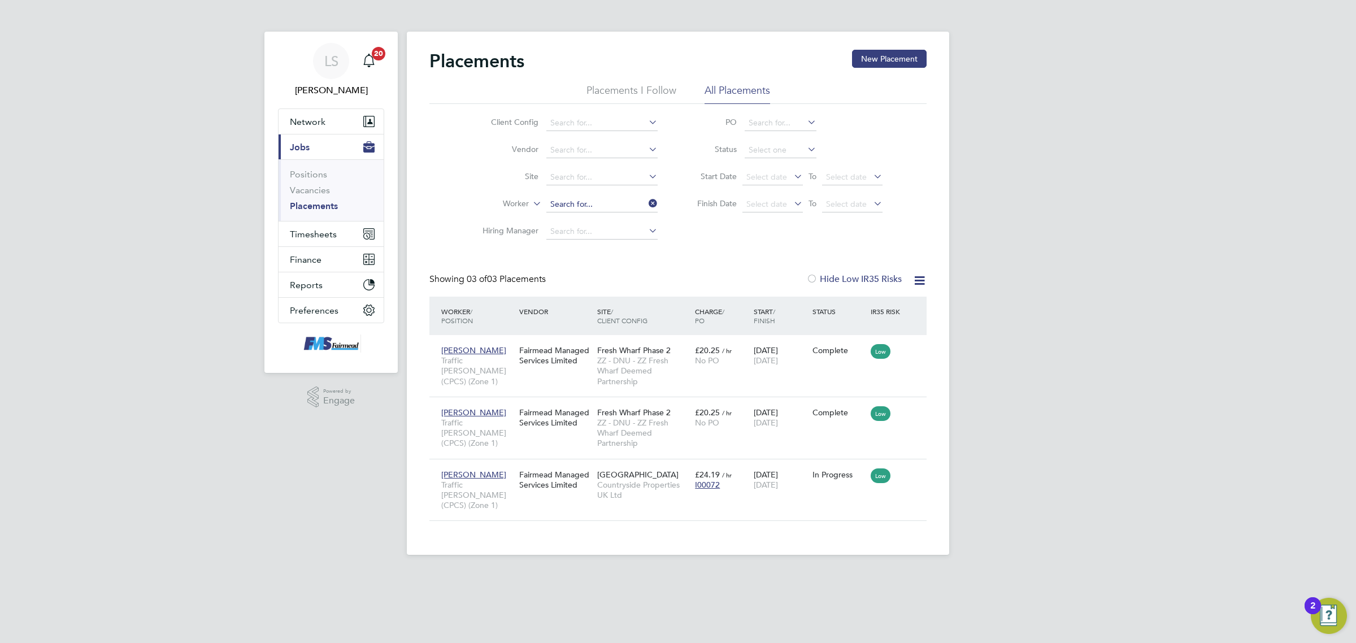
click at [597, 205] on input at bounding box center [601, 205] width 111 height 16
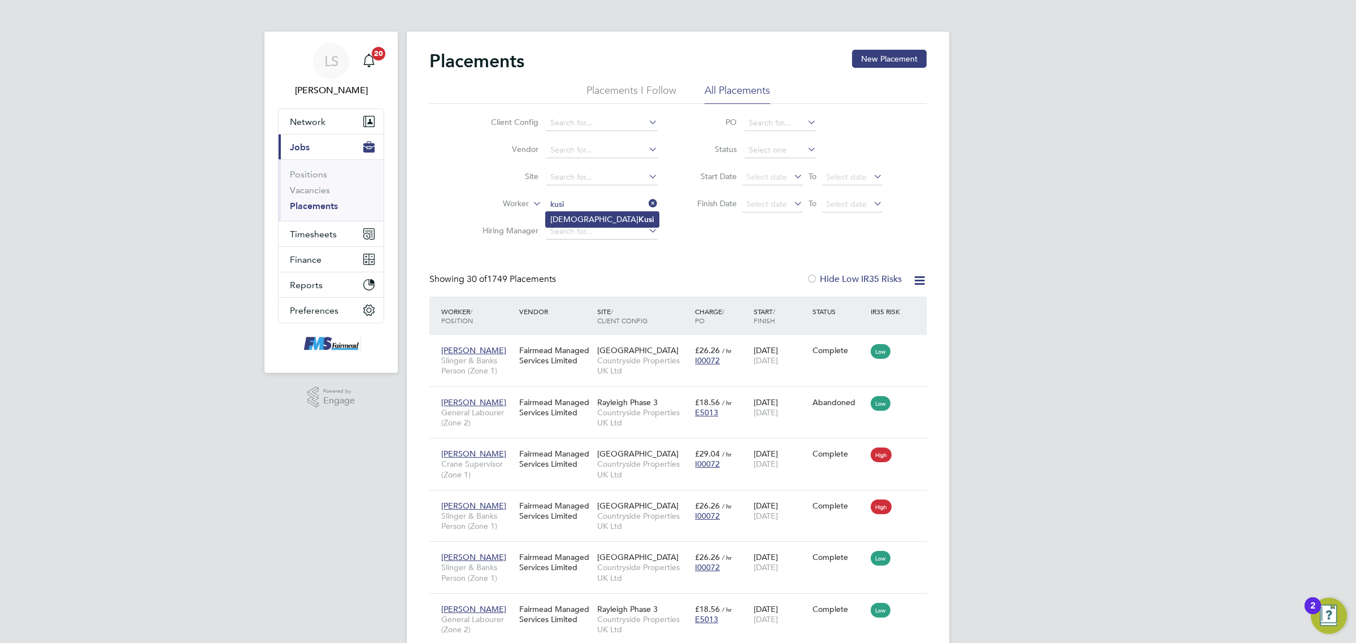
click at [638, 224] on b "Kusi" at bounding box center [646, 220] width 16 height 10
type input "Christian Kusi"
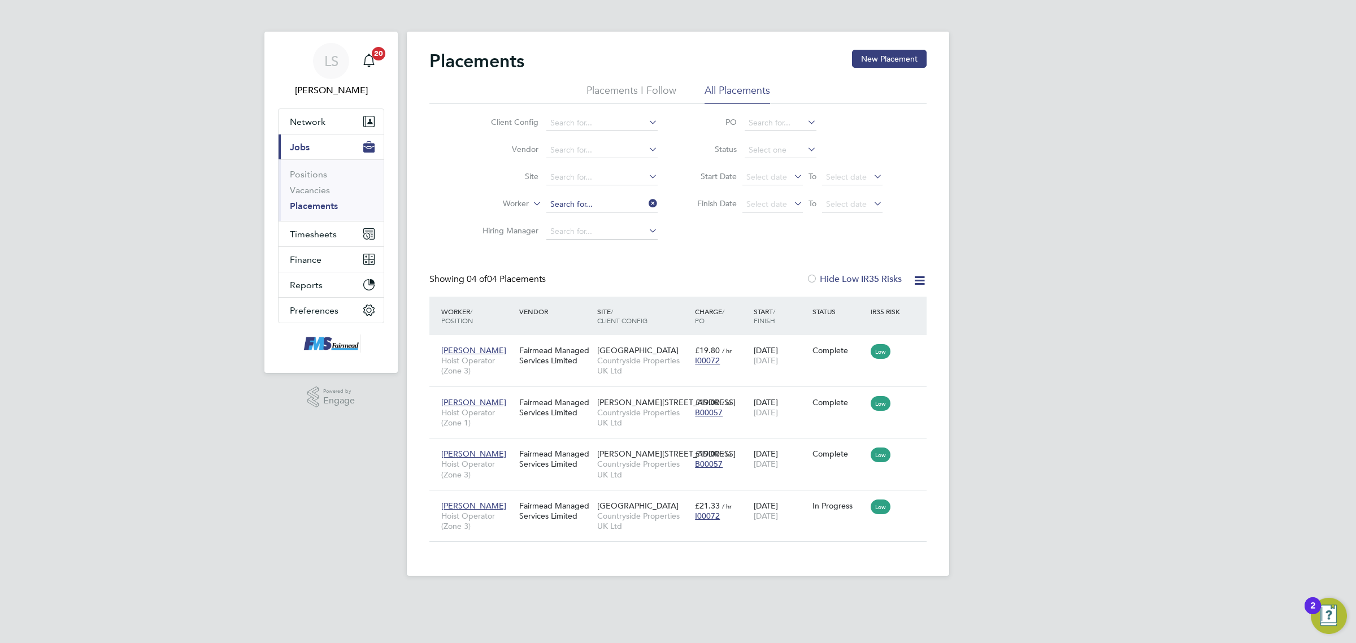
click at [583, 199] on input at bounding box center [601, 205] width 111 height 16
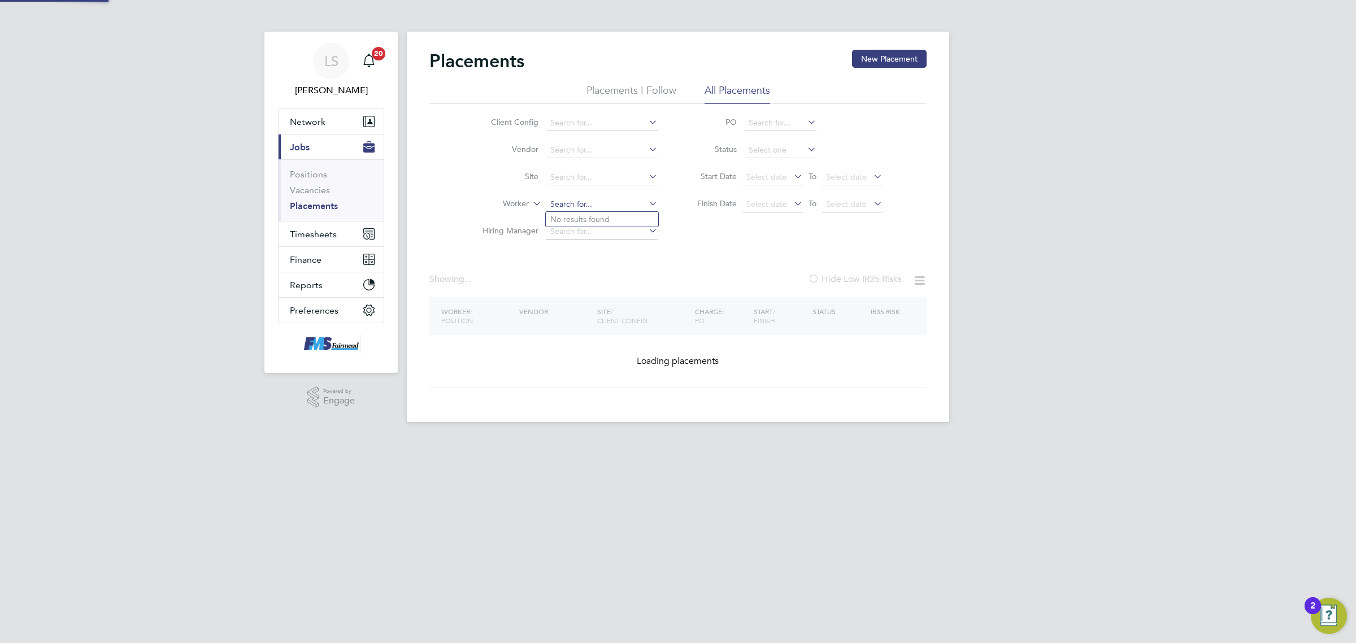
click at [585, 199] on input at bounding box center [601, 205] width 111 height 16
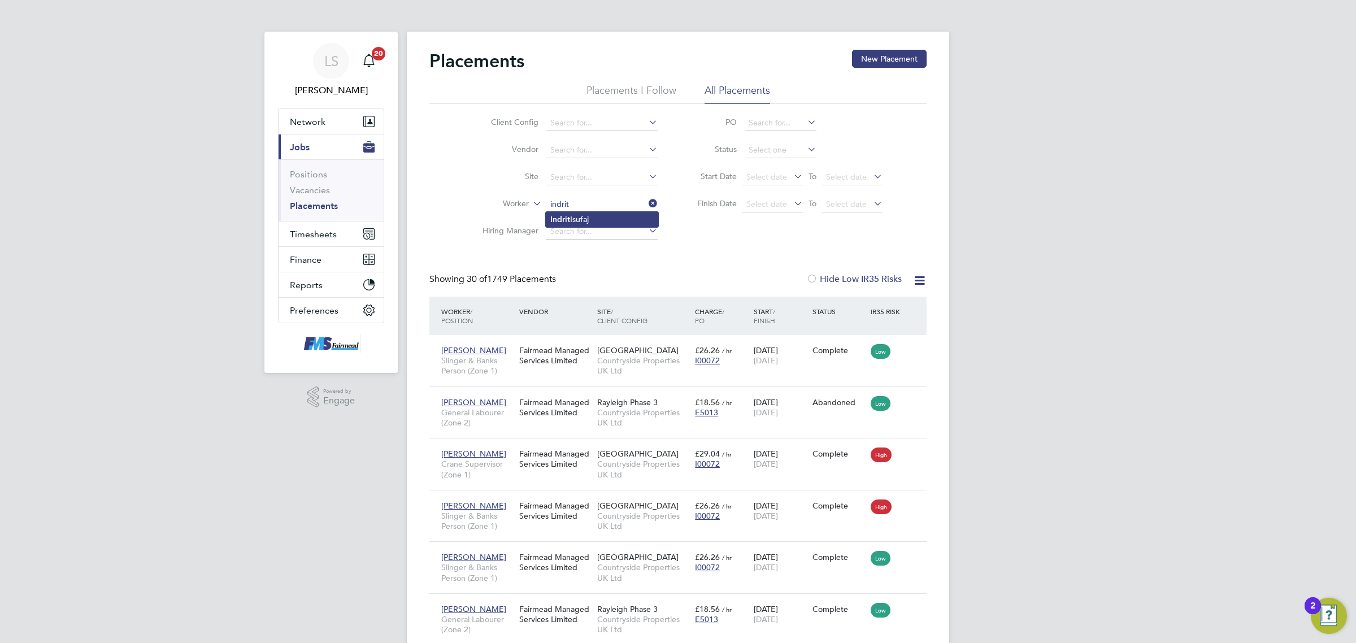
click at [582, 218] on li "Indrit Isufaj" at bounding box center [602, 219] width 112 height 15
type input "Indrit Isufaj"
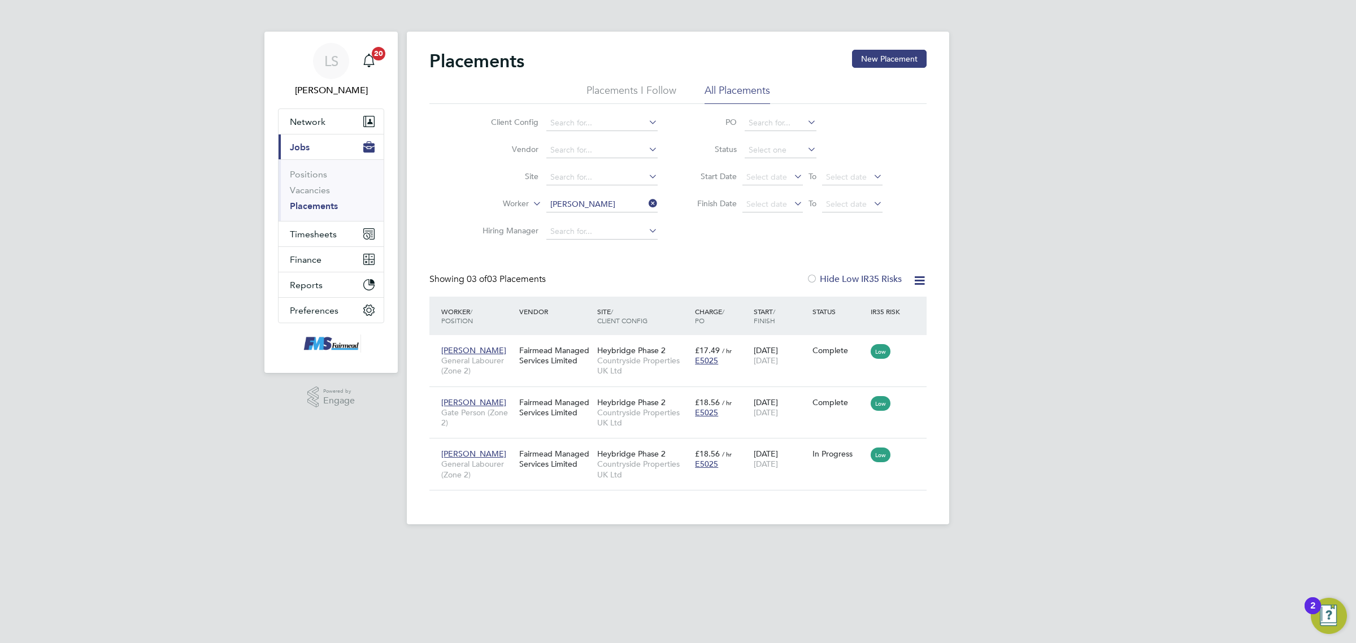
click at [1083, 510] on div "LS Lawrence Schott Notifications 20 Applications: Network Team Members Business…" at bounding box center [678, 271] width 1356 height 542
click at [332, 231] on span "Timesheets" at bounding box center [313, 234] width 47 height 11
click at [311, 198] on link "Timesheets" at bounding box center [313, 199] width 47 height 11
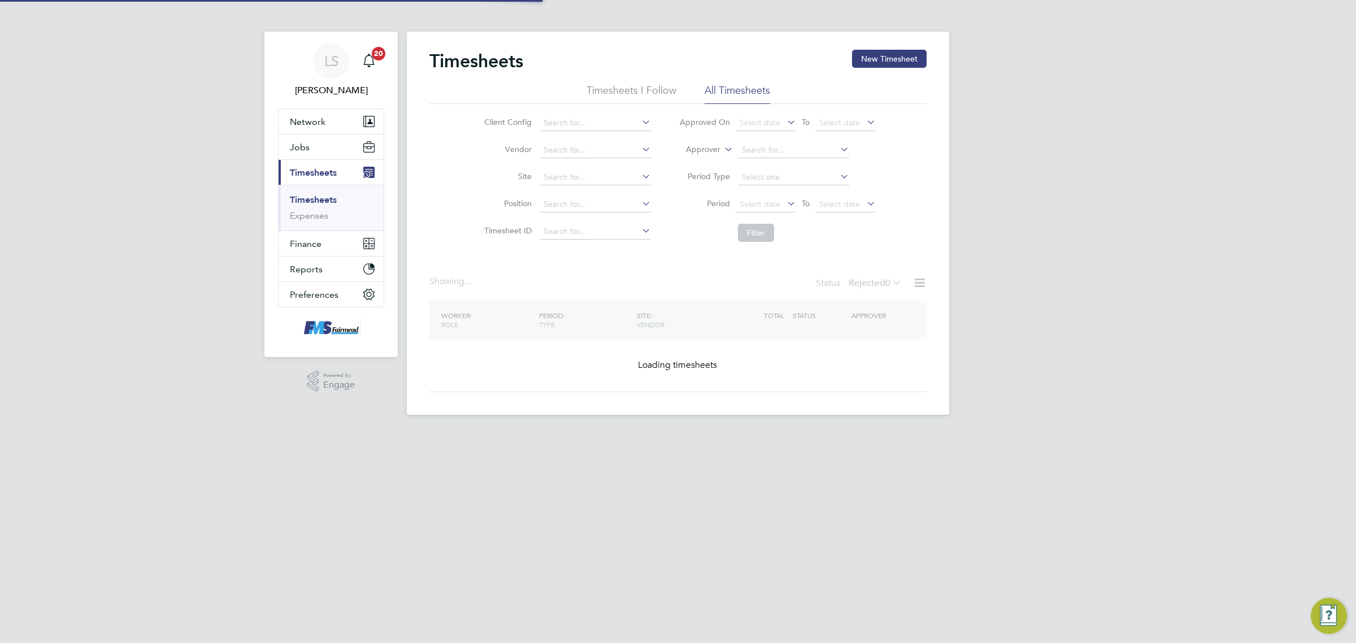
drag, startPoint x: 908, startPoint y: 61, endPoint x: 731, endPoint y: 75, distance: 178.5
click at [908, 61] on button "New Timesheet" at bounding box center [889, 59] width 75 height 18
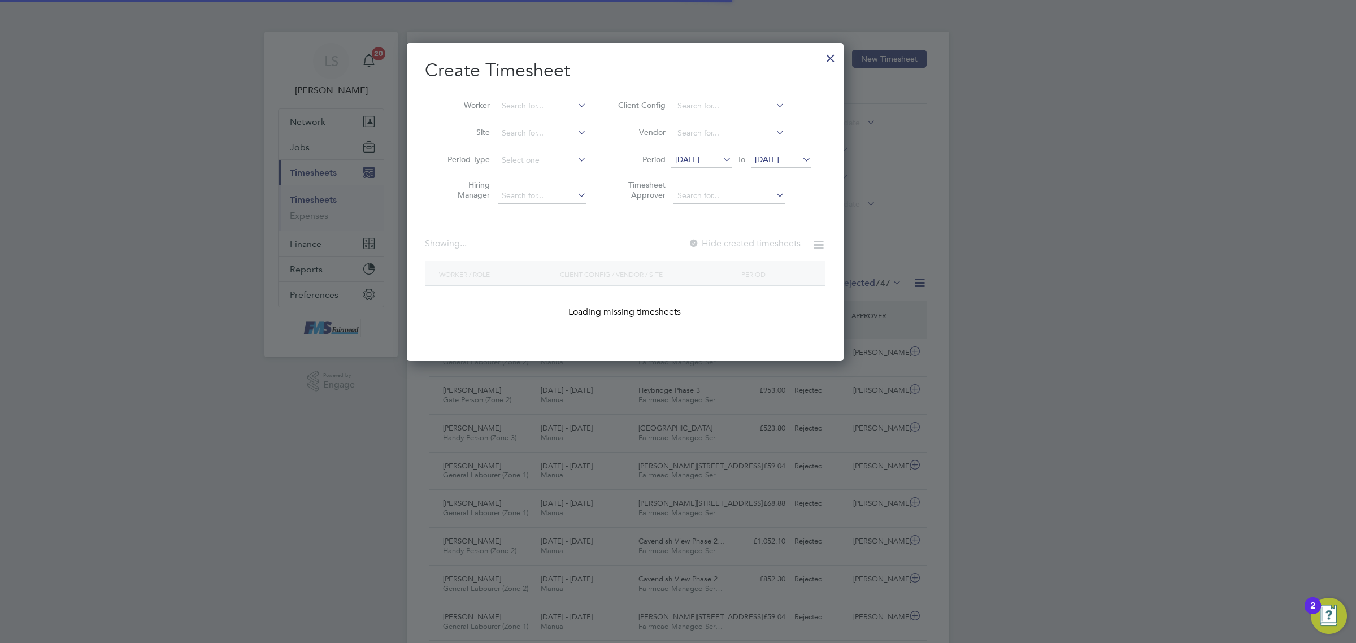
scroll to position [28, 98]
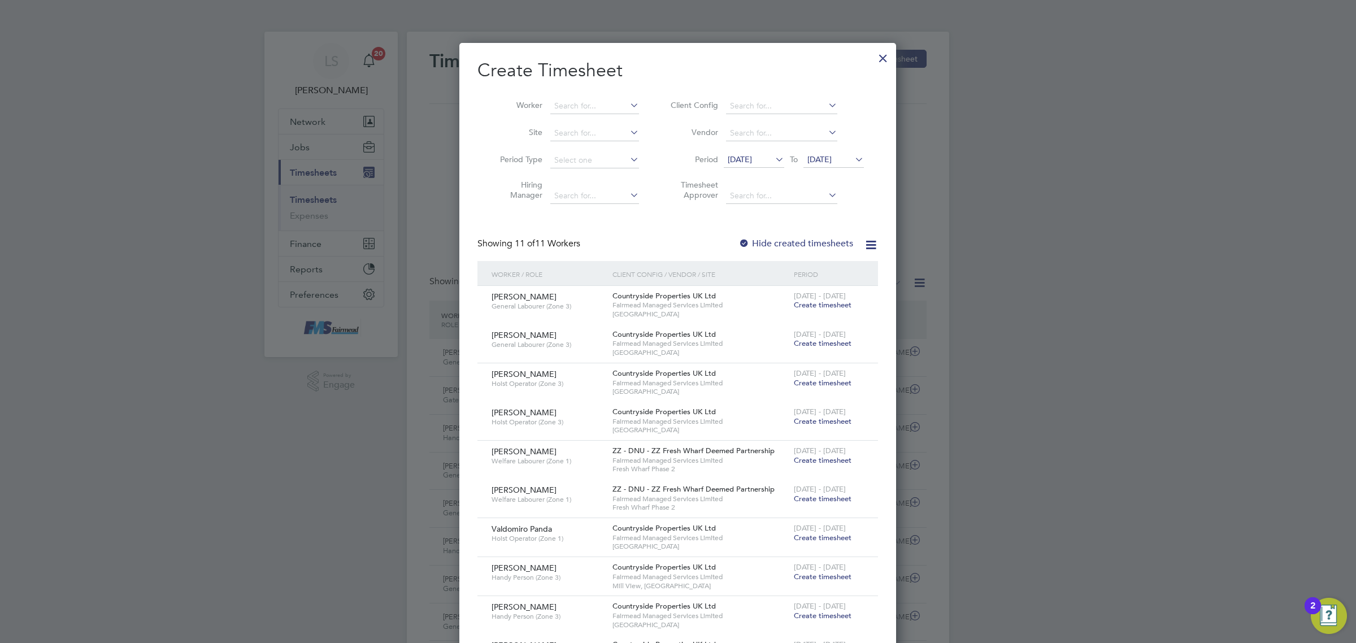
click at [892, 52] on div at bounding box center [883, 55] width 20 height 20
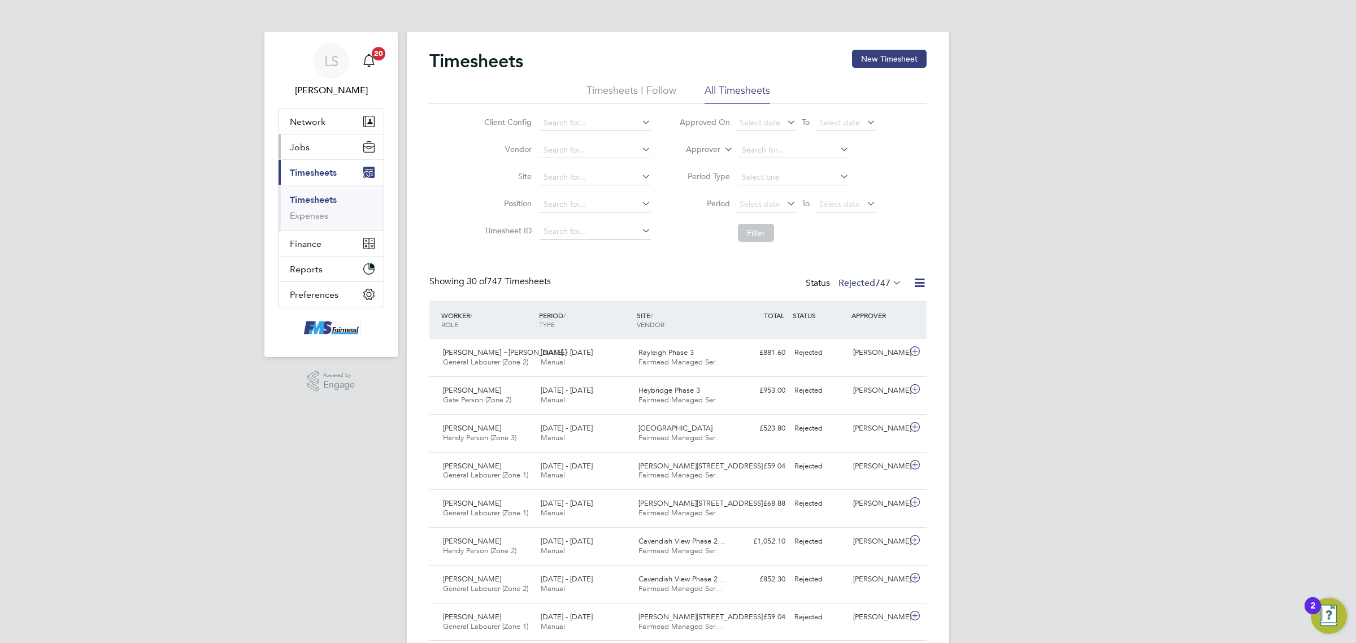
click at [331, 136] on button "Jobs" at bounding box center [331, 146] width 105 height 25
click at [312, 188] on link "Vacancies" at bounding box center [310, 190] width 40 height 11
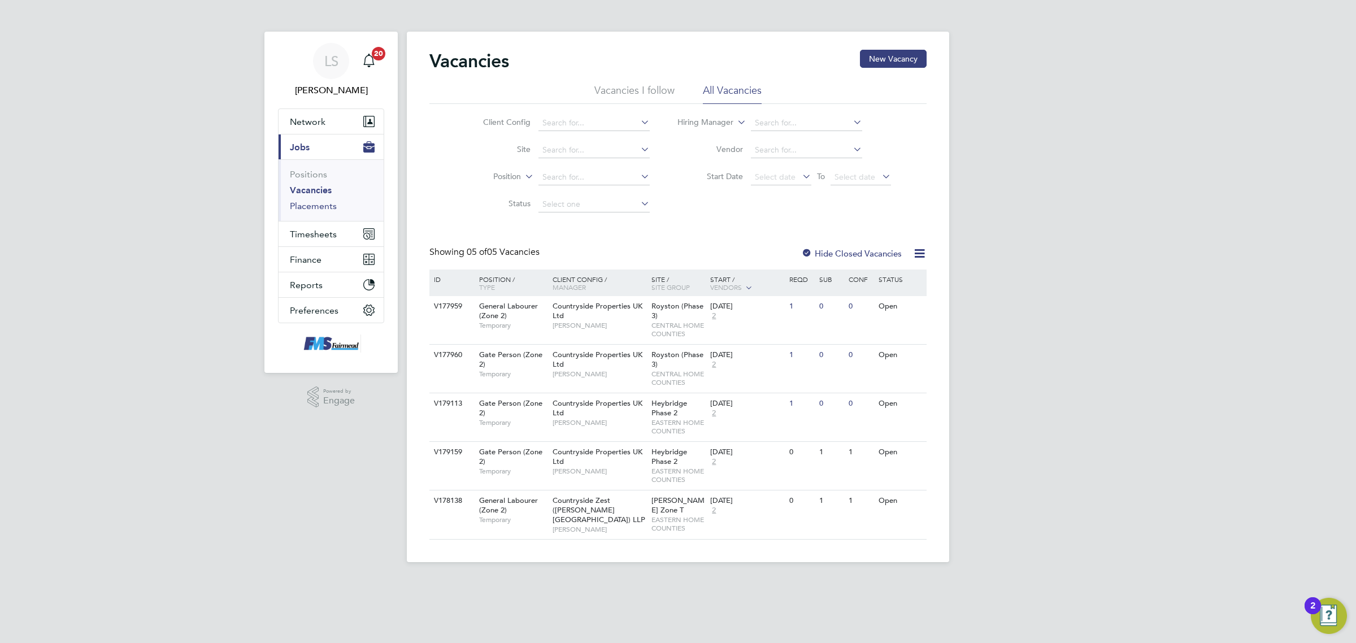
click at [332, 207] on link "Placements" at bounding box center [313, 206] width 47 height 11
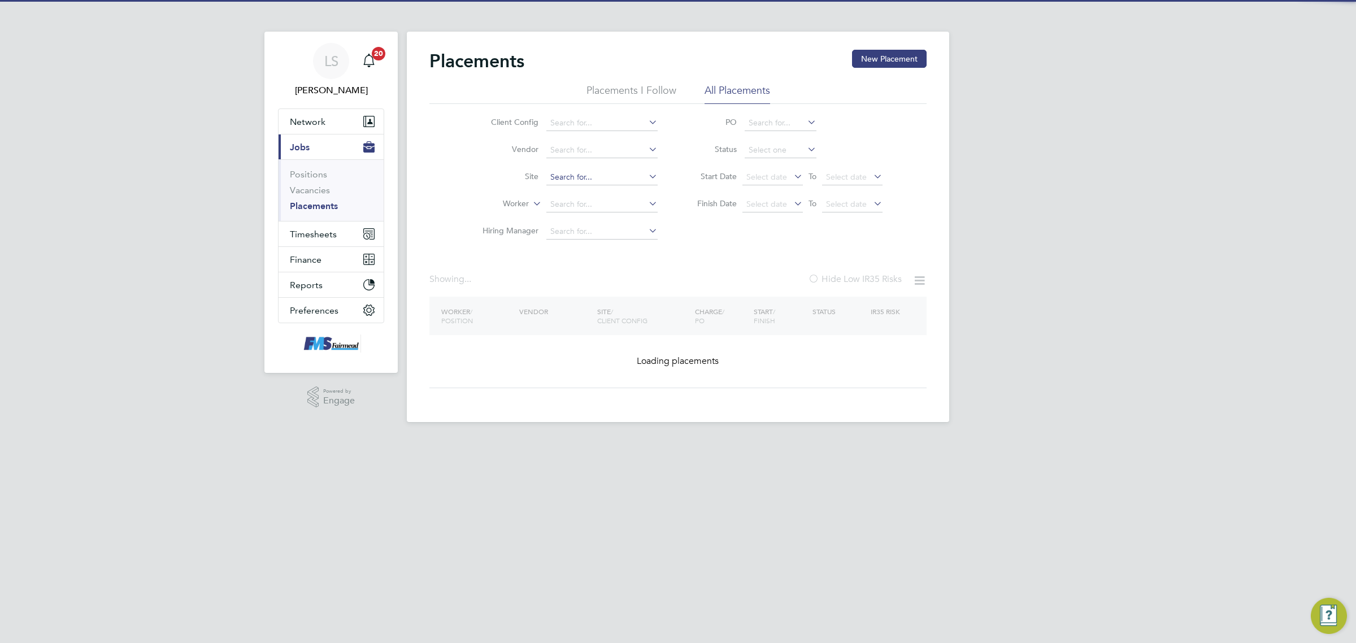
click at [623, 181] on input at bounding box center [601, 177] width 111 height 16
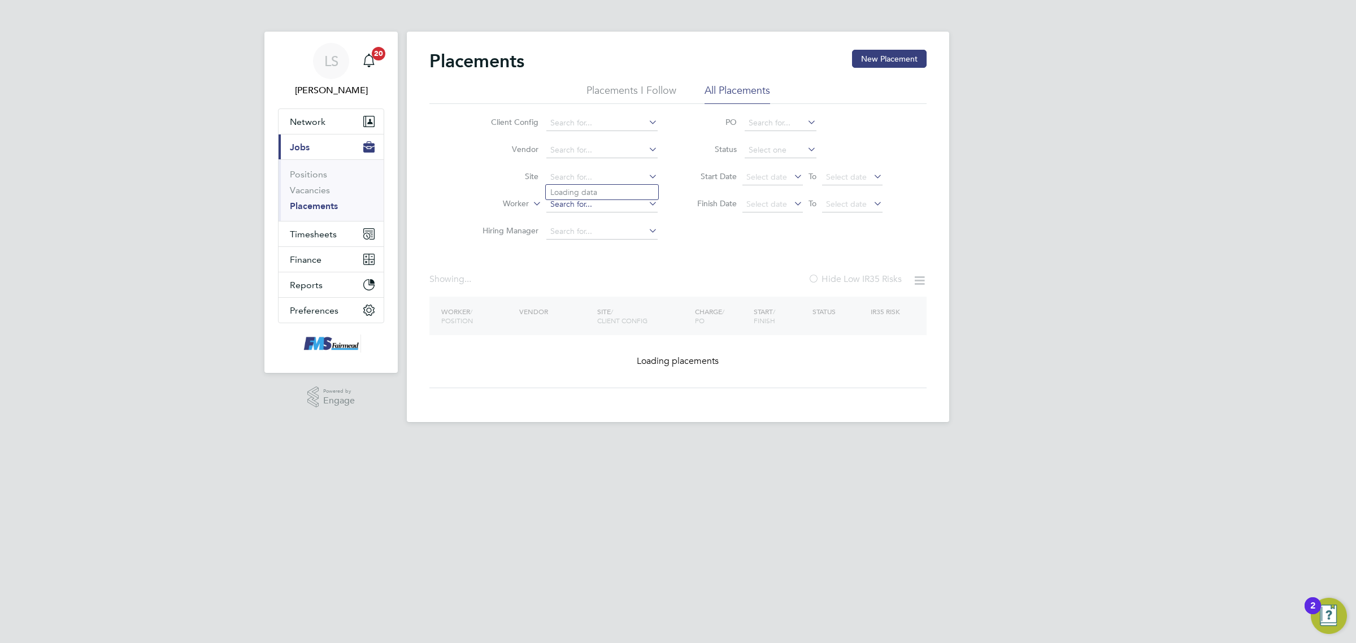
click at [577, 203] on input at bounding box center [601, 205] width 111 height 16
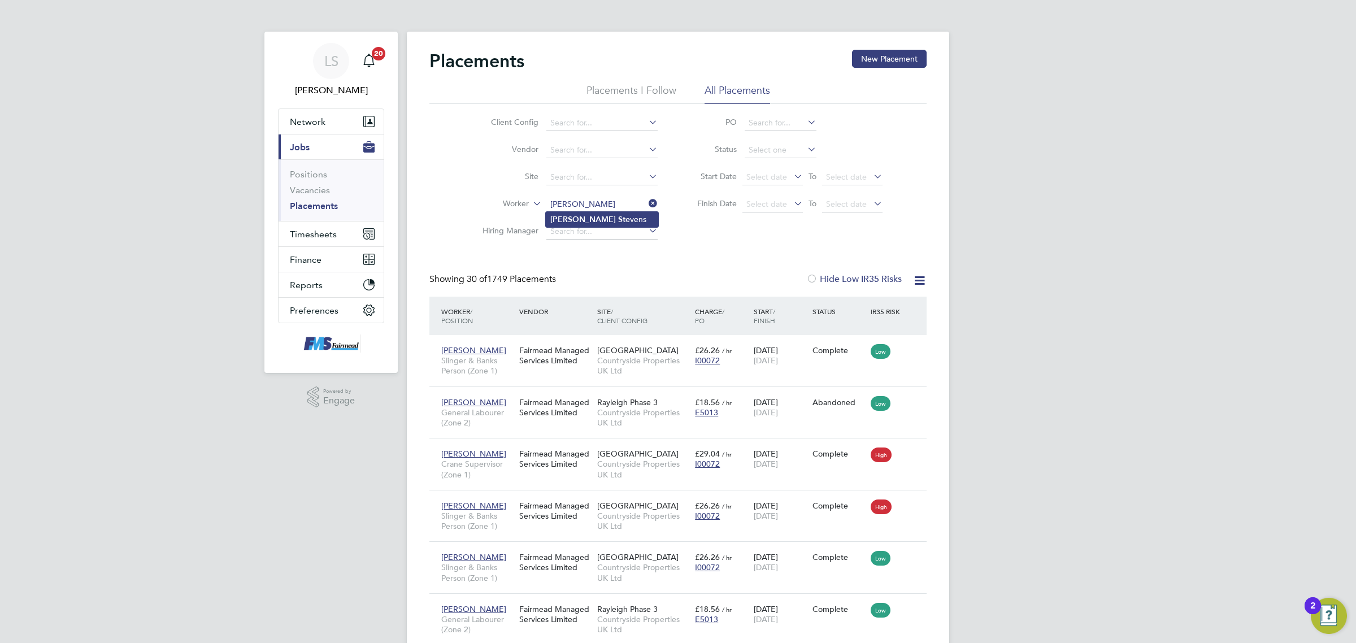
click at [618, 215] on b "Ste" at bounding box center [624, 220] width 12 height 10
type input "[PERSON_NAME]"
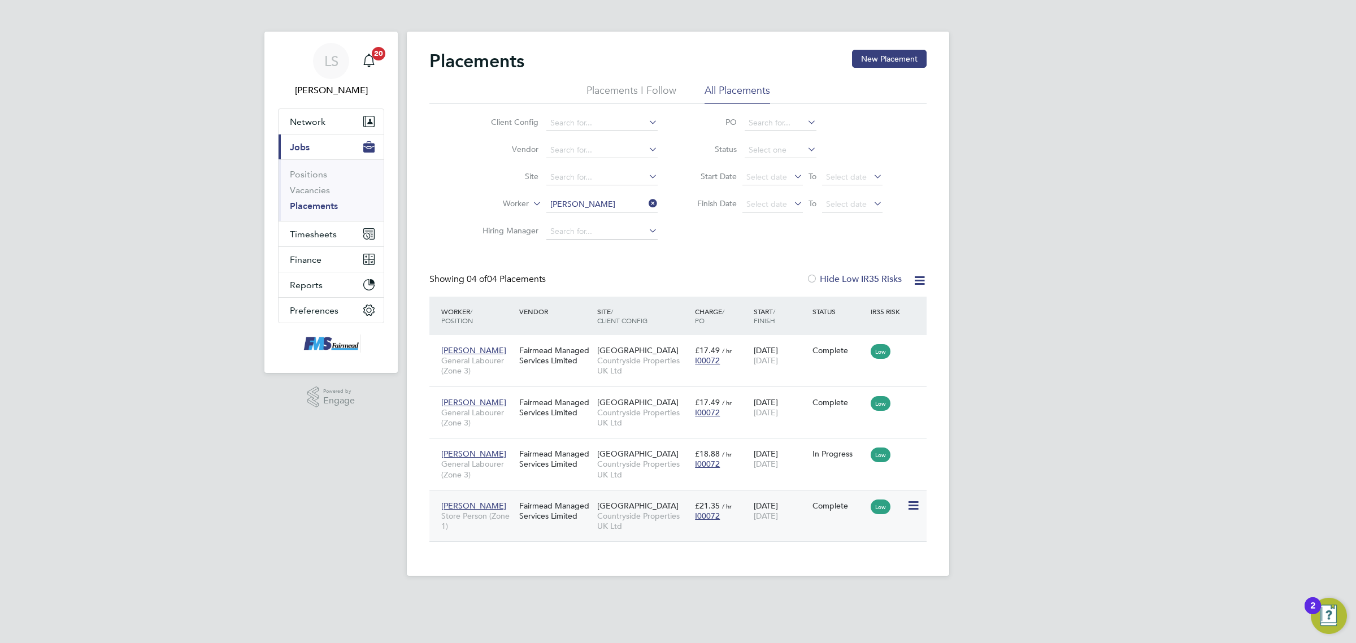
click at [768, 511] on span "[DATE]" at bounding box center [766, 516] width 24 height 10
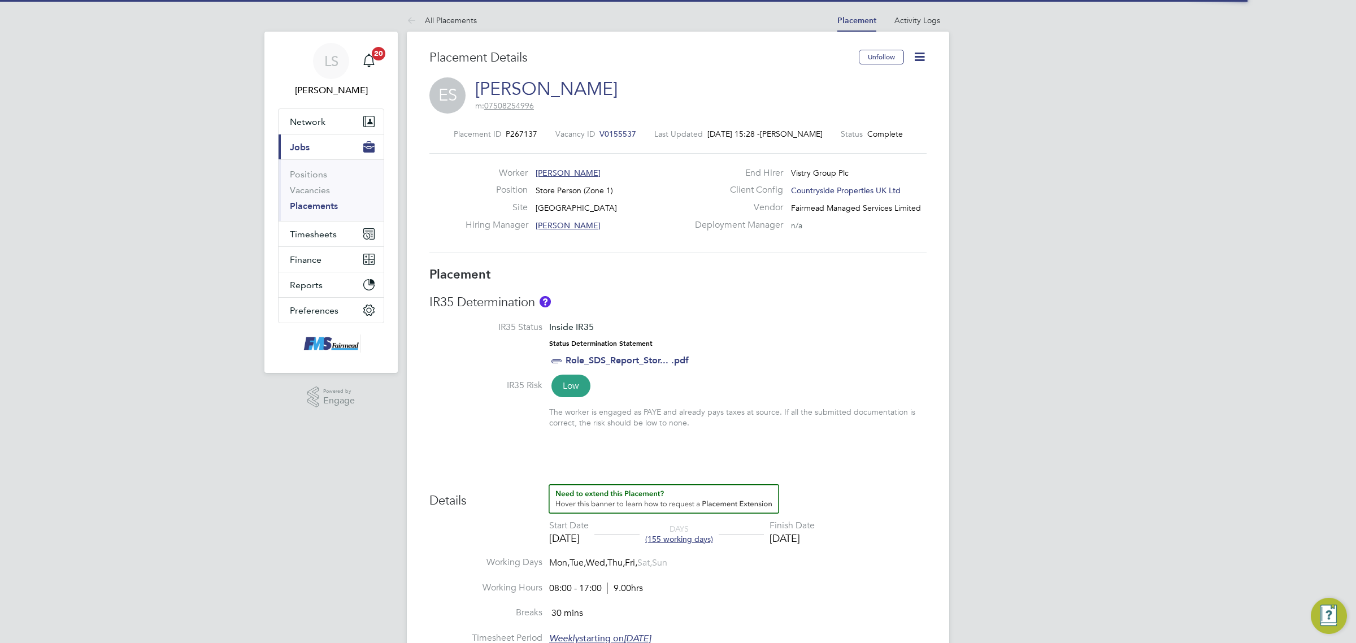
click at [616, 134] on span "V0155537" at bounding box center [617, 134] width 37 height 10
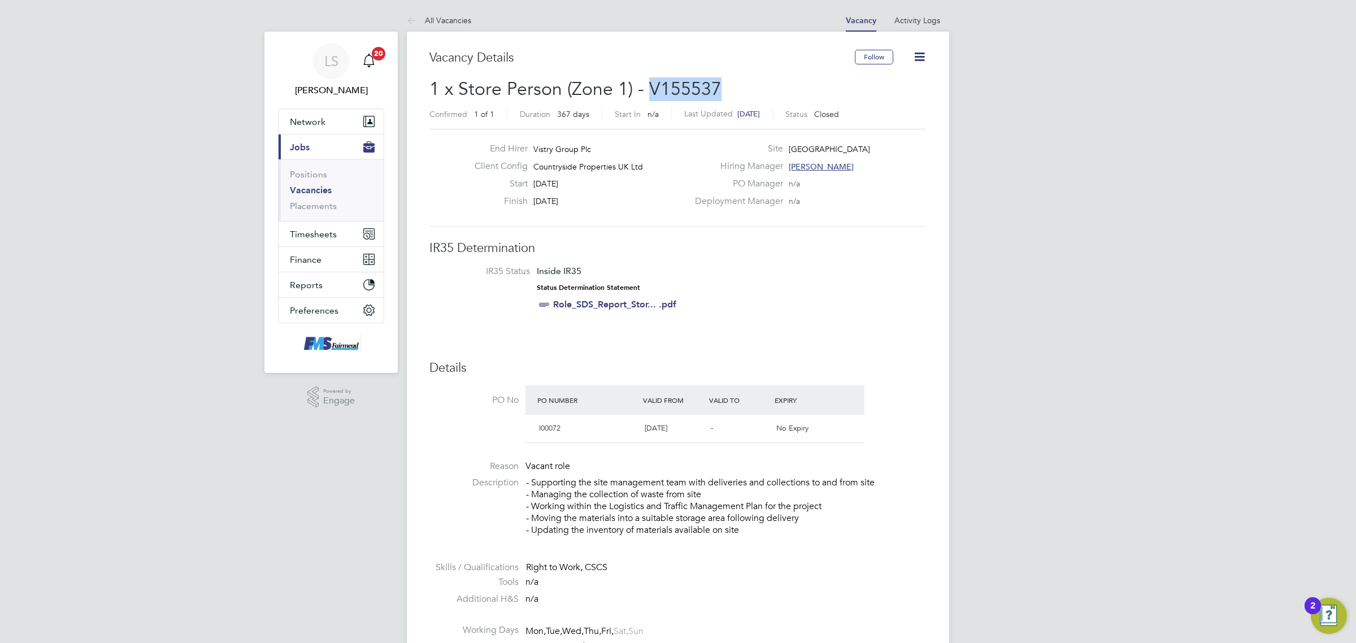
drag, startPoint x: 733, startPoint y: 84, endPoint x: 649, endPoint y: 89, distance: 84.3
click at [649, 89] on h2 "1 x Store Person (Zone 1) - V155537 Confirmed 1 of 1 Duration 367 days Start In…" at bounding box center [677, 100] width 497 height 47
copy span "V155537"
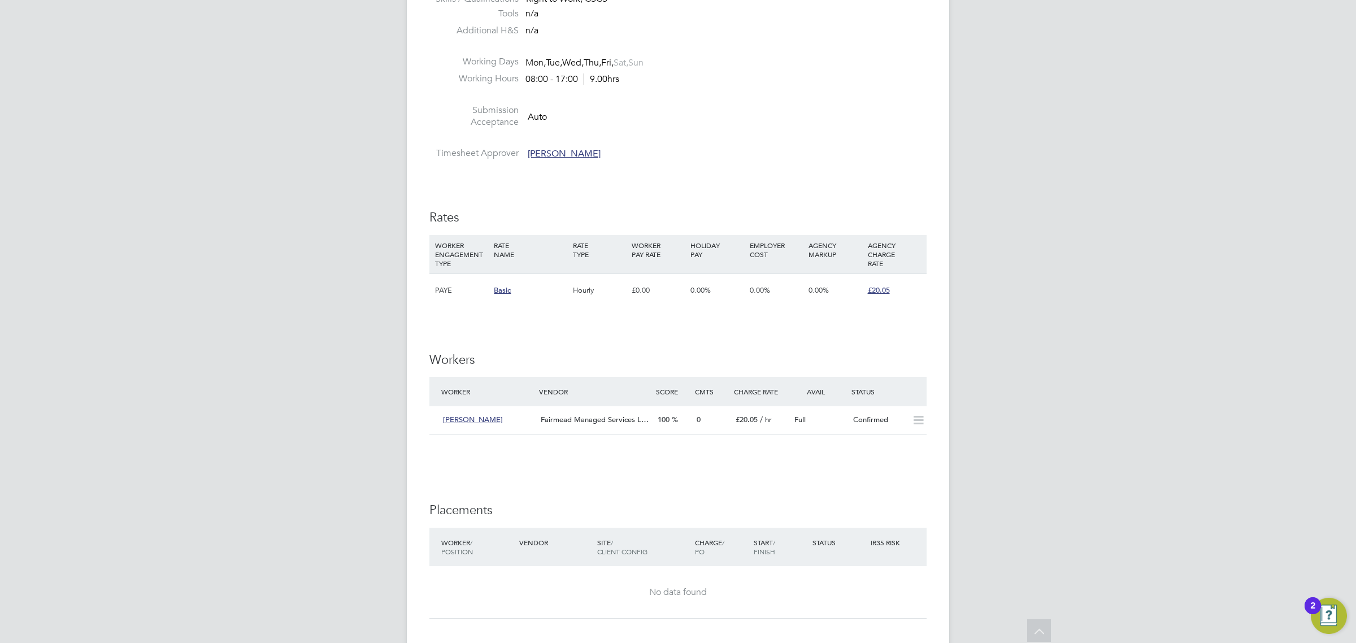
scroll to position [565, 0]
